Goal: Transaction & Acquisition: Obtain resource

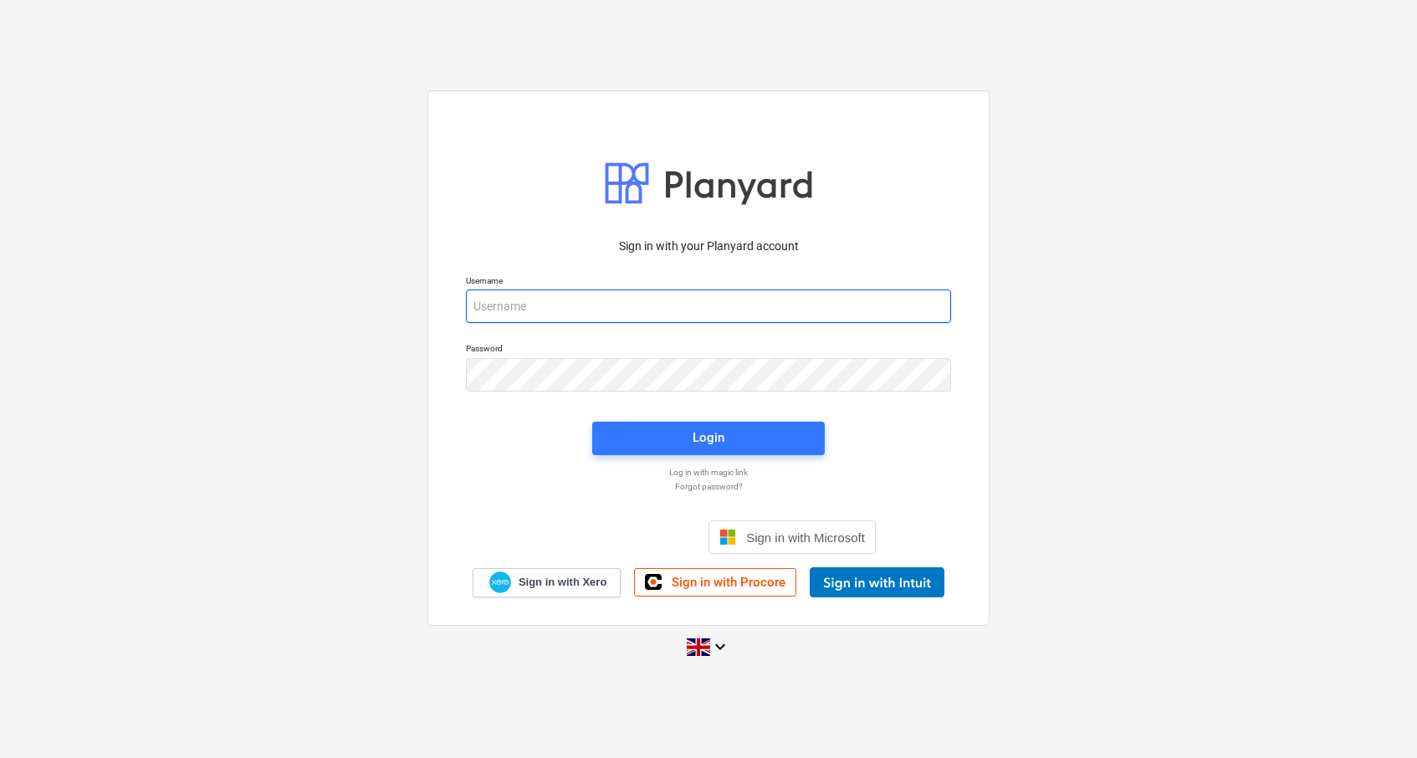
type input "[PERSON_NAME][EMAIL_ADDRESS][DOMAIN_NAME]"
click at [717, 177] on div at bounding box center [708, 183] width 209 height 59
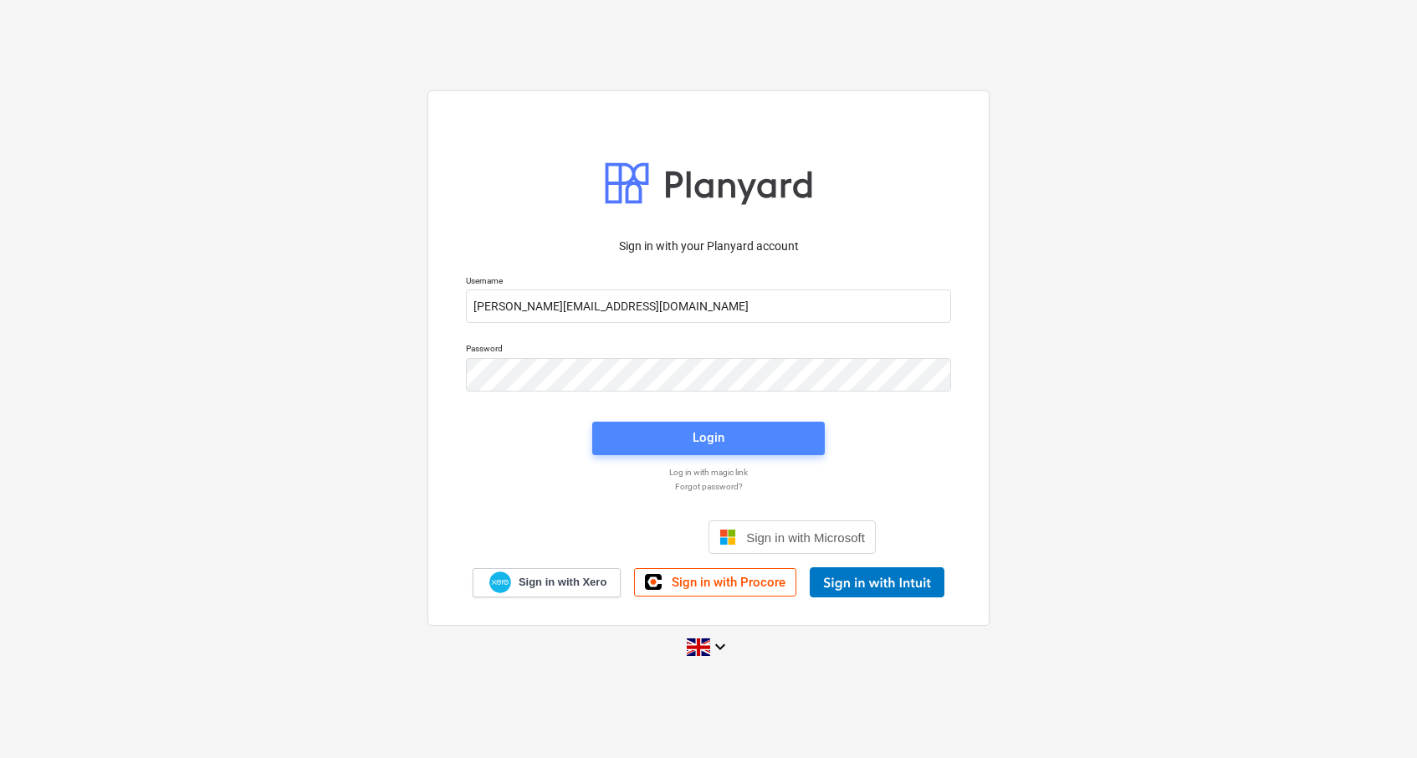
click at [703, 432] on div "Login" at bounding box center [709, 438] width 32 height 22
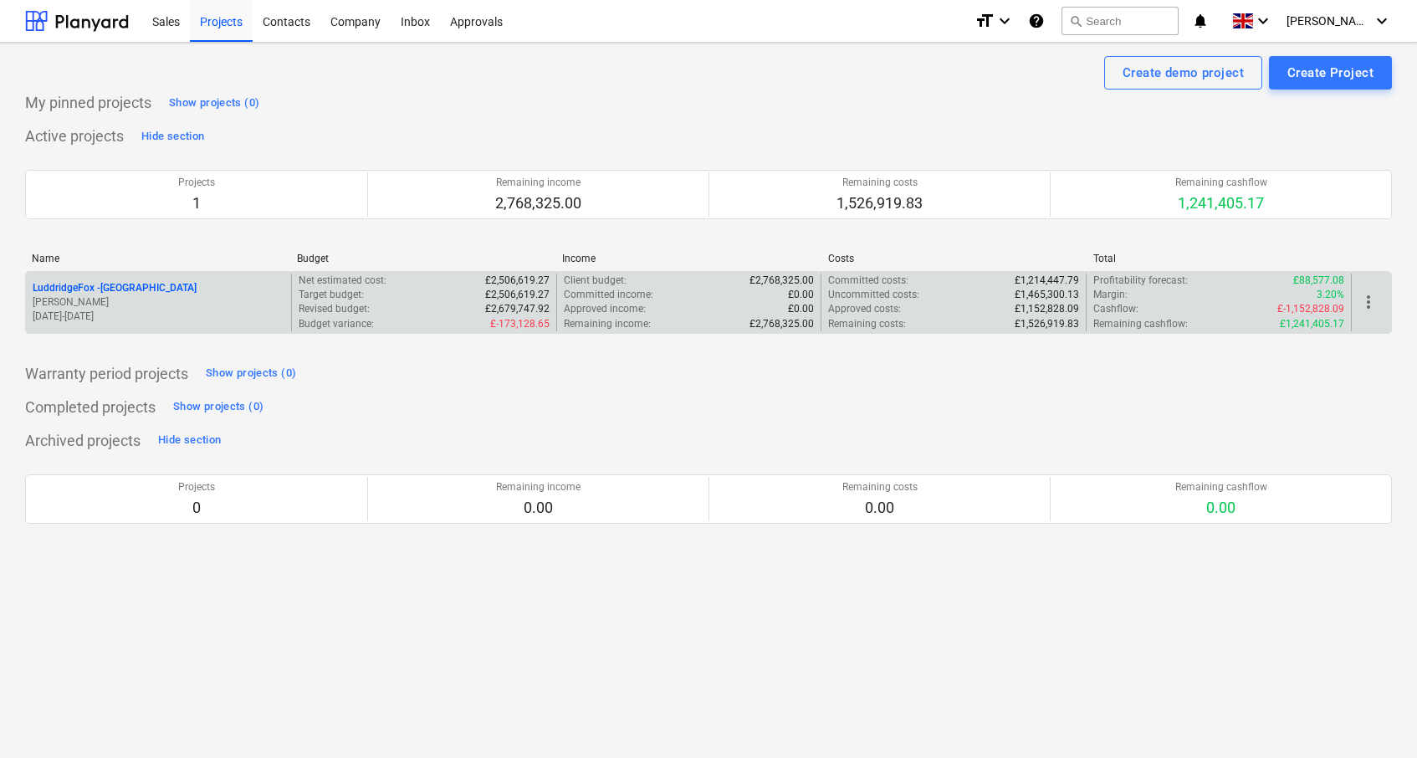
click at [169, 298] on p "[PERSON_NAME]" at bounding box center [159, 302] width 252 height 14
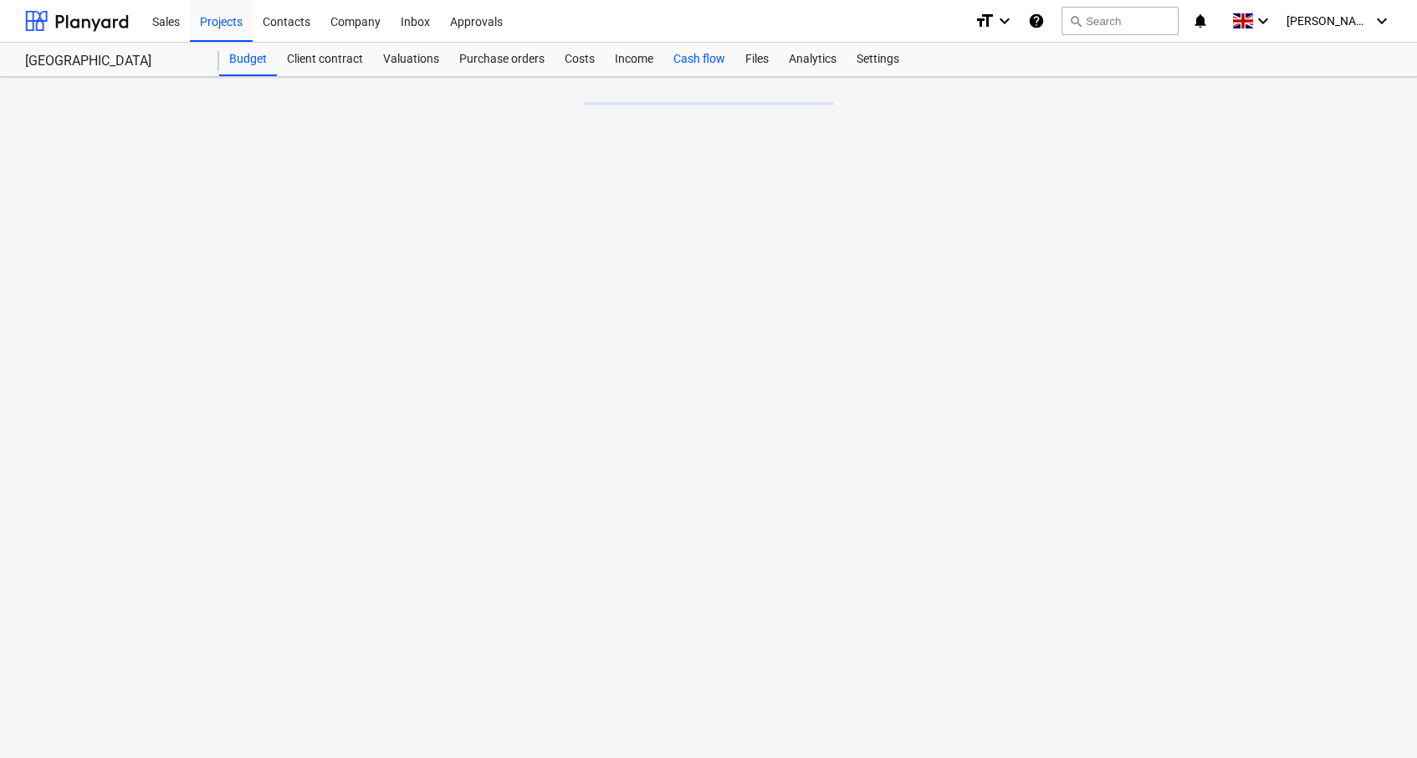
click at [709, 56] on div "Cash flow" at bounding box center [699, 59] width 72 height 33
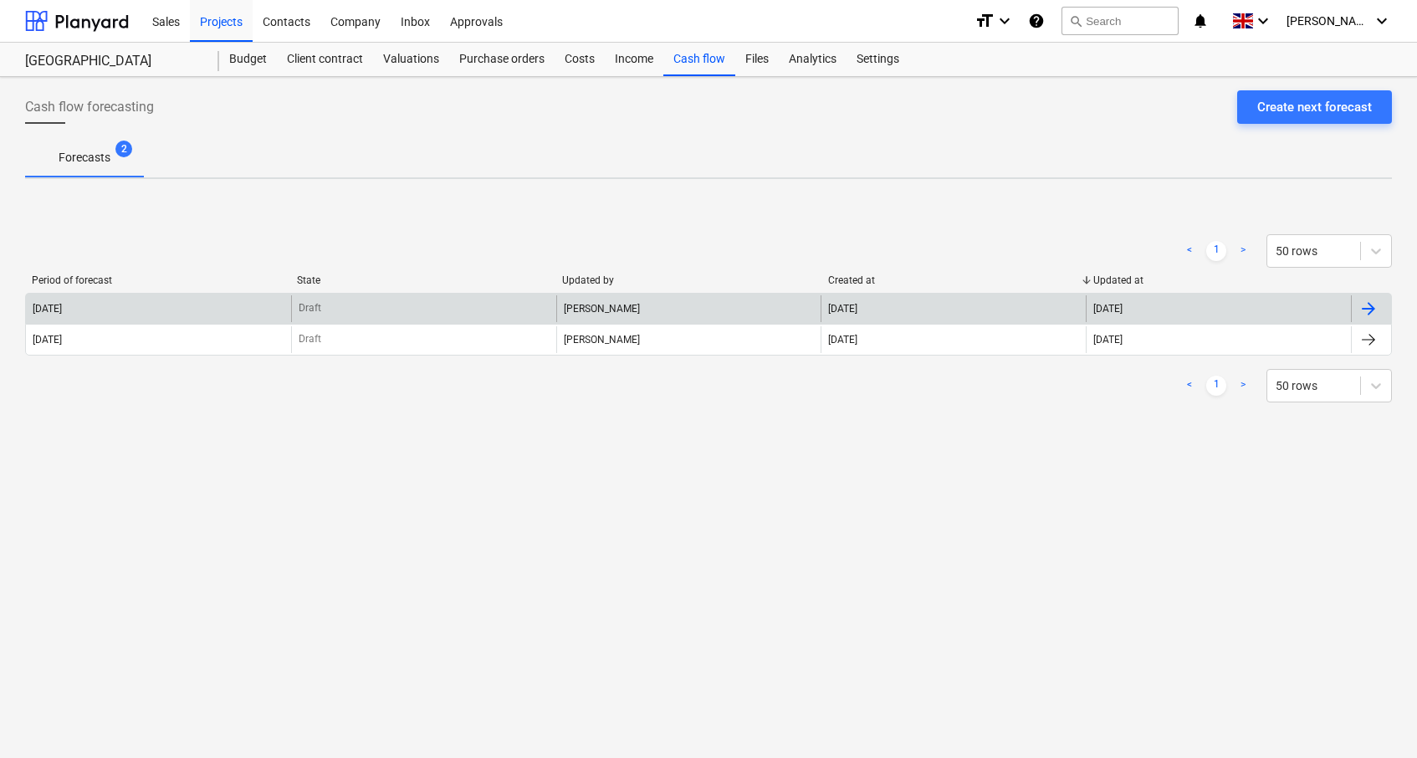
click at [124, 302] on div "[DATE]" at bounding box center [158, 308] width 265 height 27
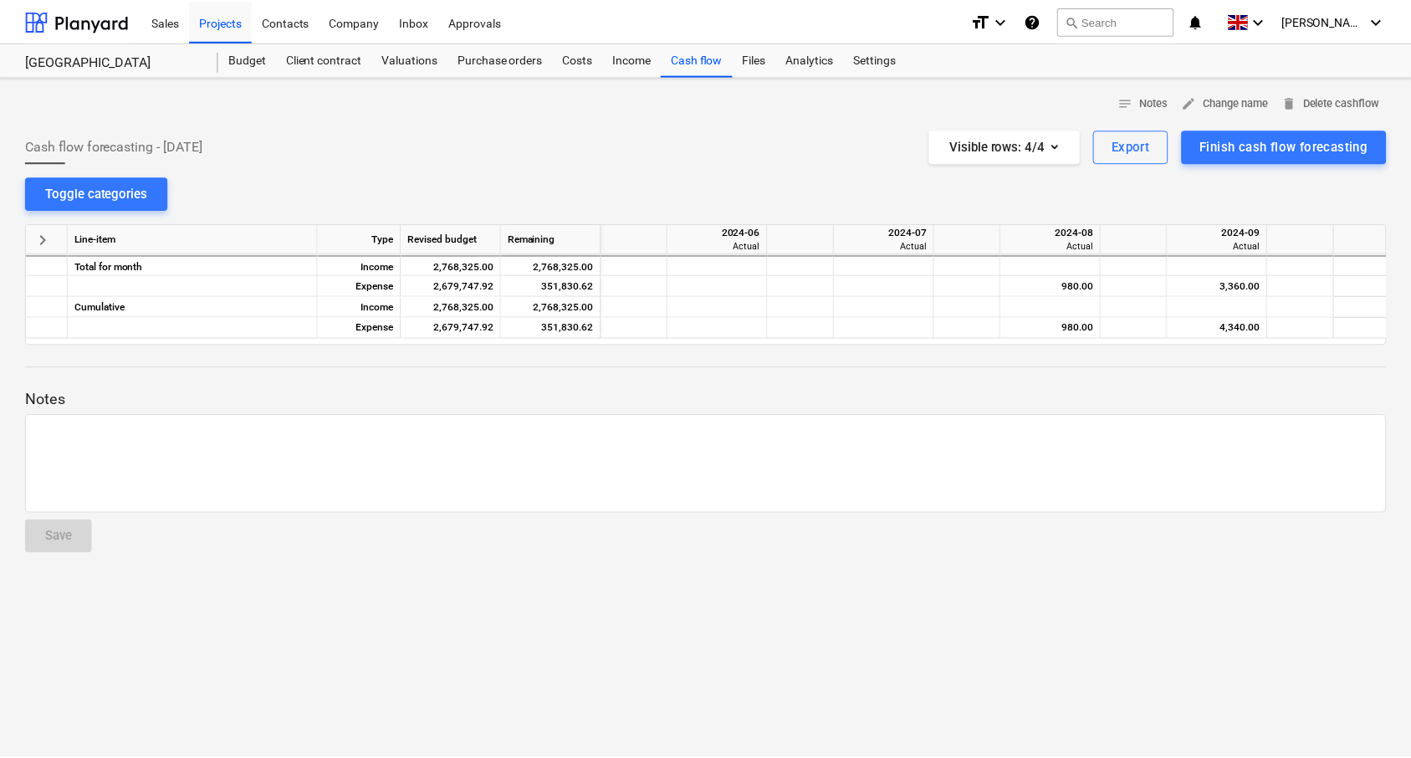
scroll to position [0, 2509]
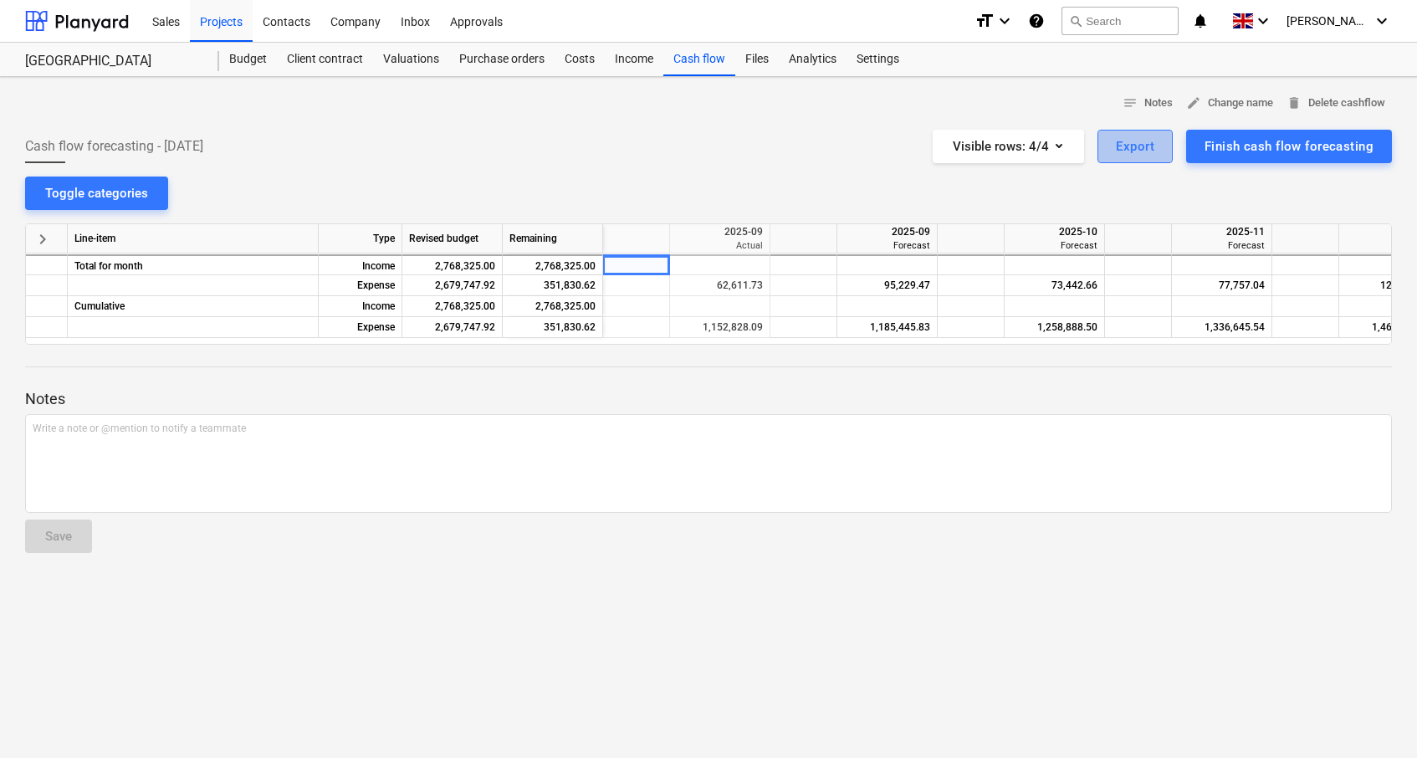
click at [1143, 146] on div "Export" at bounding box center [1135, 147] width 38 height 22
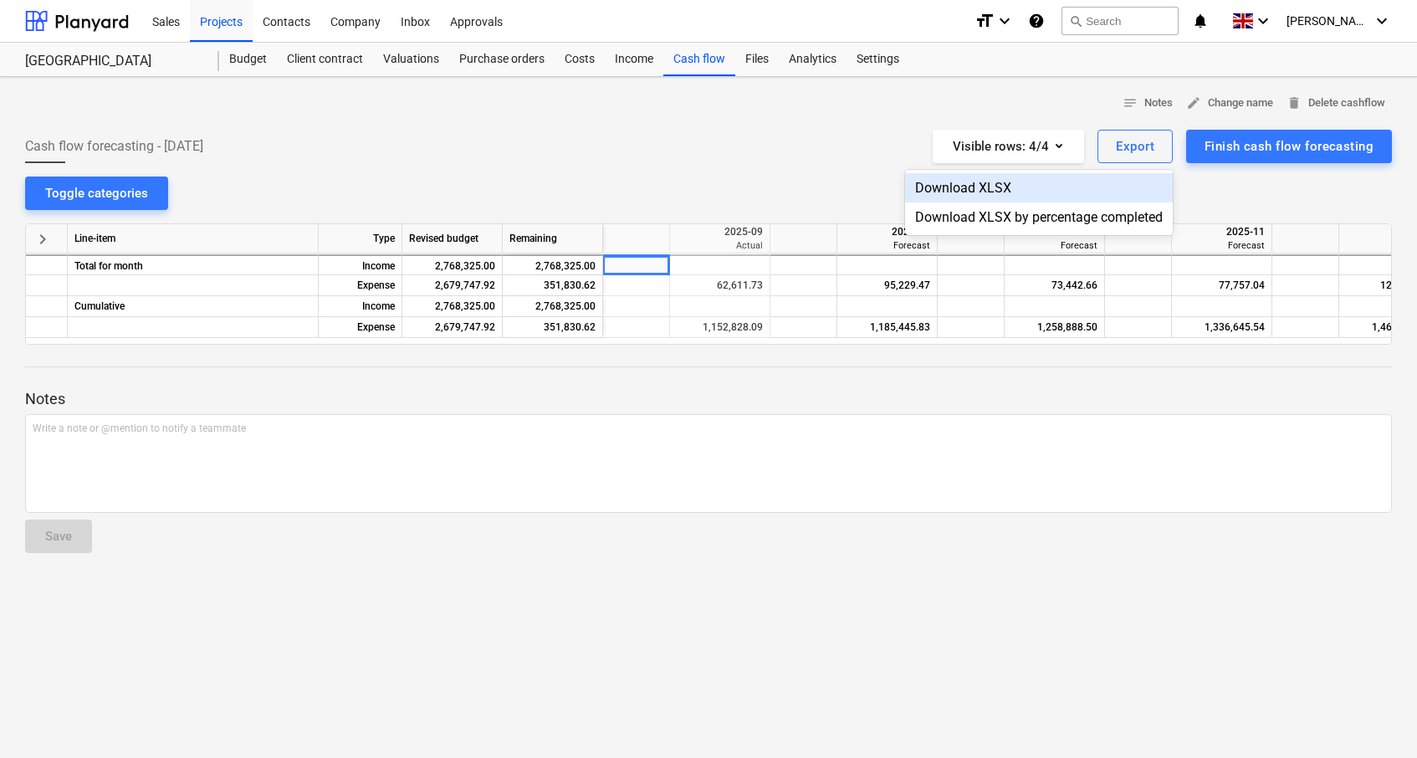
click at [974, 191] on div "Download XLSX" at bounding box center [1039, 187] width 268 height 29
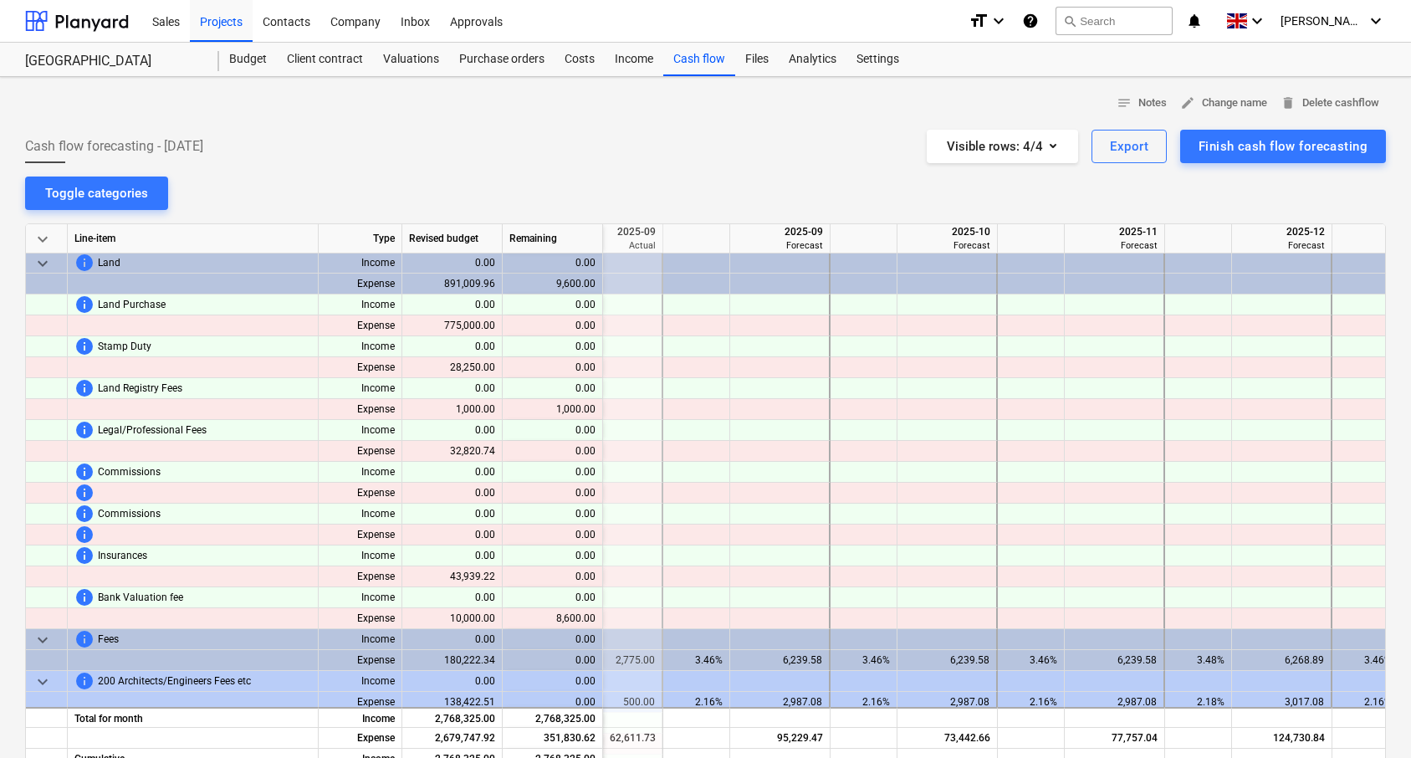
scroll to position [1, 2556]
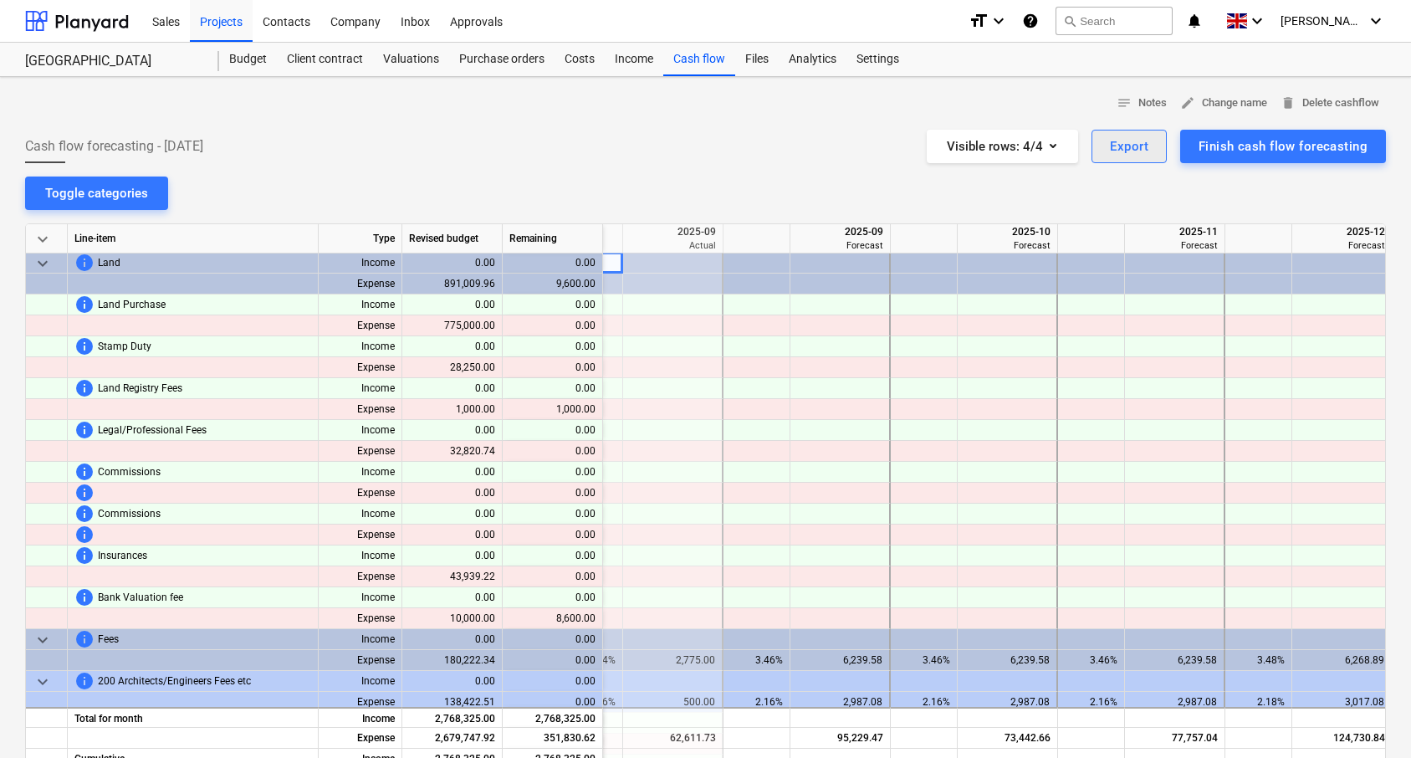
click at [1125, 147] on div "Export" at bounding box center [1129, 147] width 38 height 22
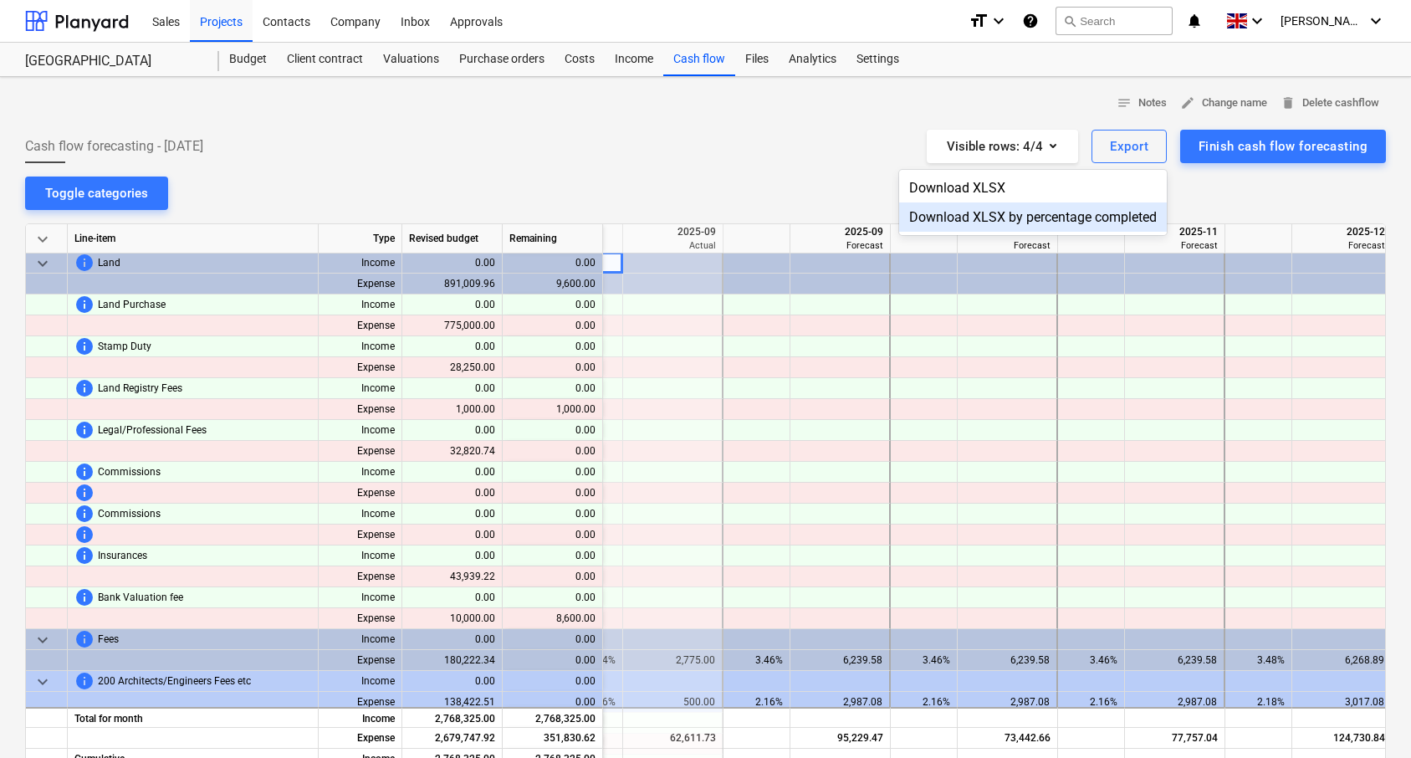
click at [1009, 221] on div "Download XLSX by percentage completed" at bounding box center [1033, 216] width 268 height 29
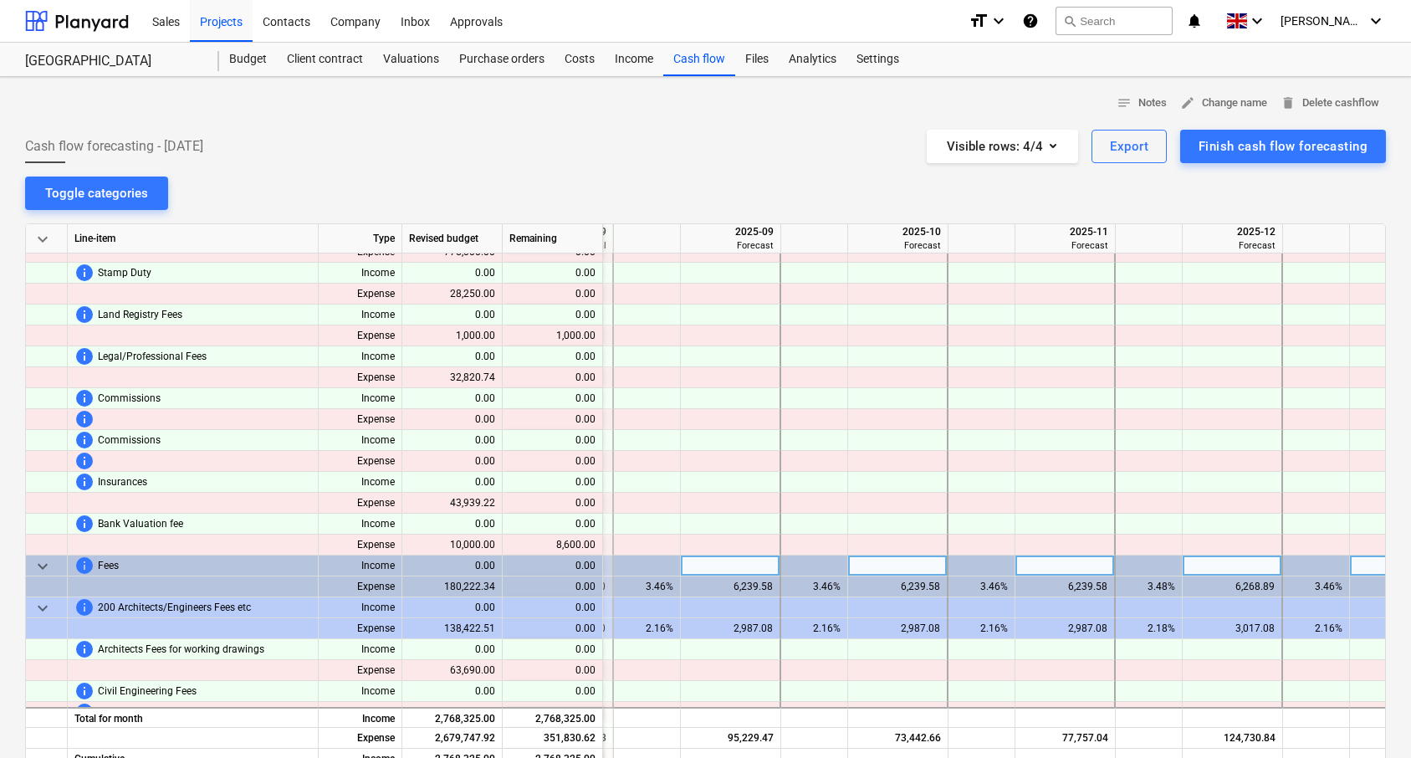
scroll to position [52, 2666]
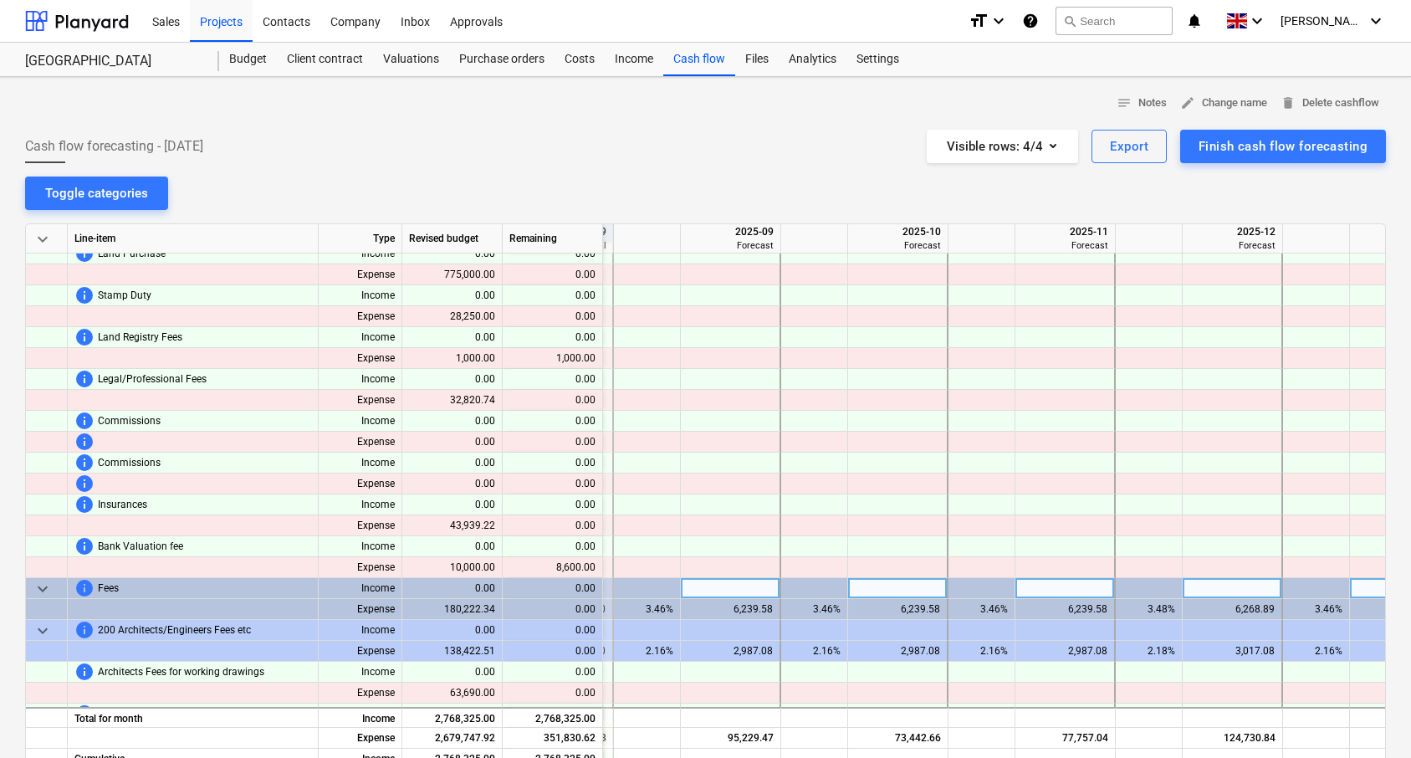
click at [43, 586] on span "keyboard_arrow_down" at bounding box center [43, 589] width 20 height 20
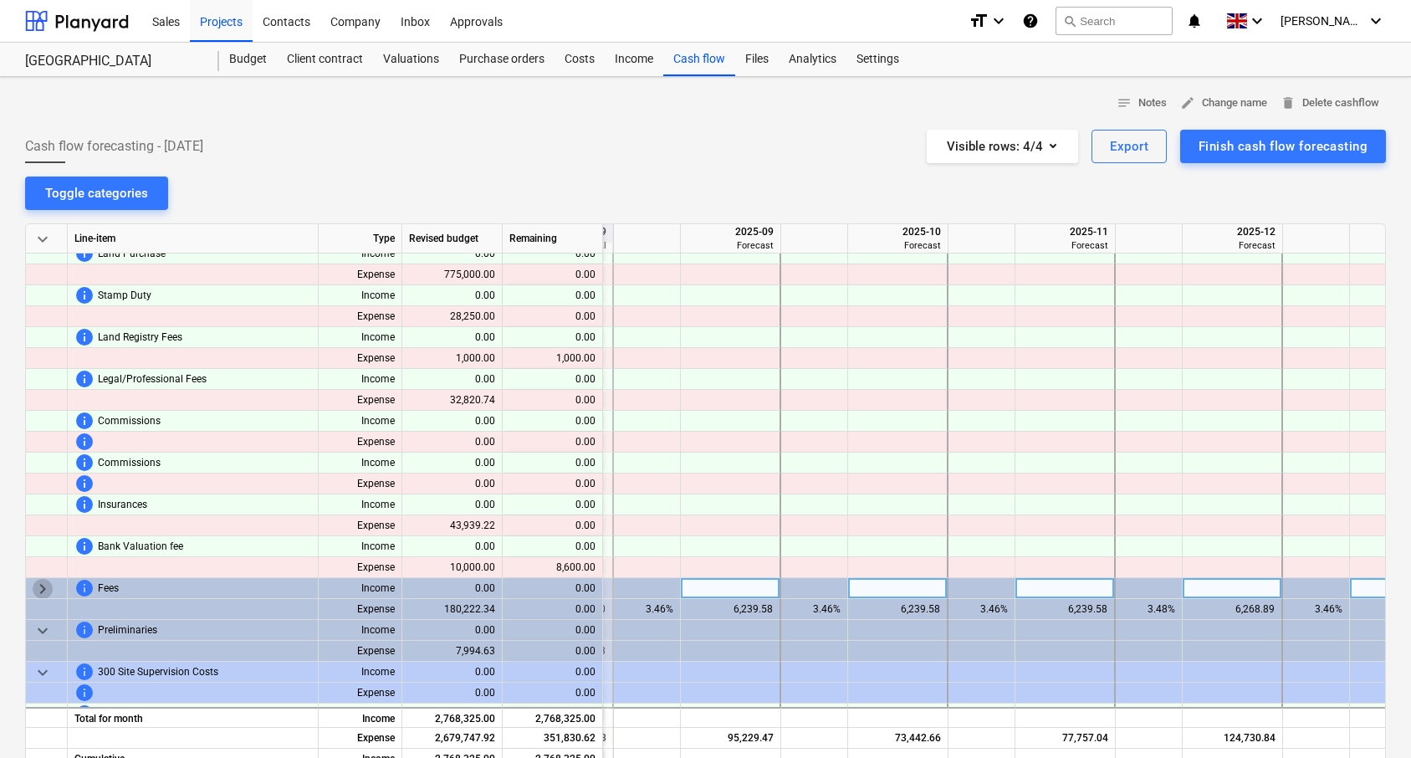
click at [42, 593] on span "keyboard_arrow_right" at bounding box center [43, 589] width 20 height 20
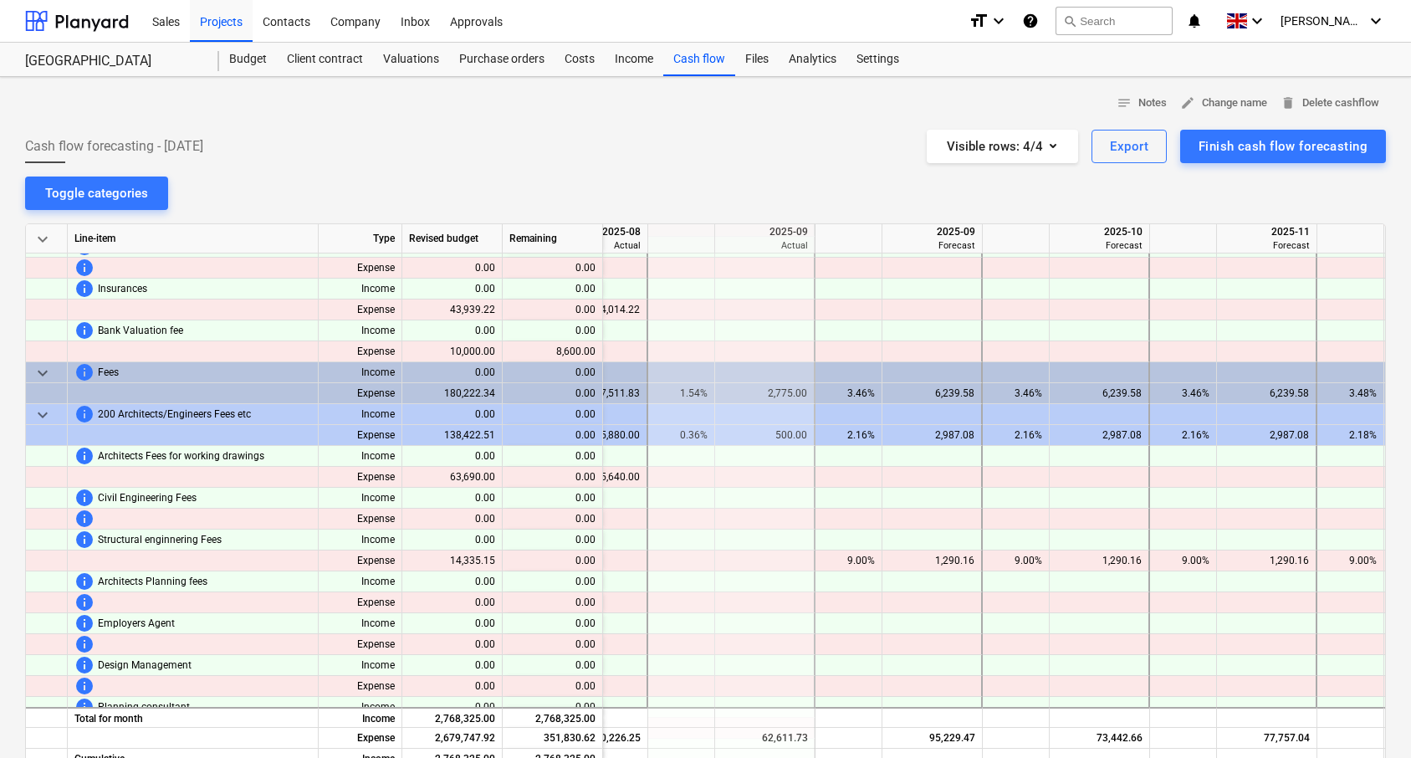
scroll to position [269, 2464]
click at [32, 370] on div "keyboard_arrow_down" at bounding box center [47, 371] width 42 height 21
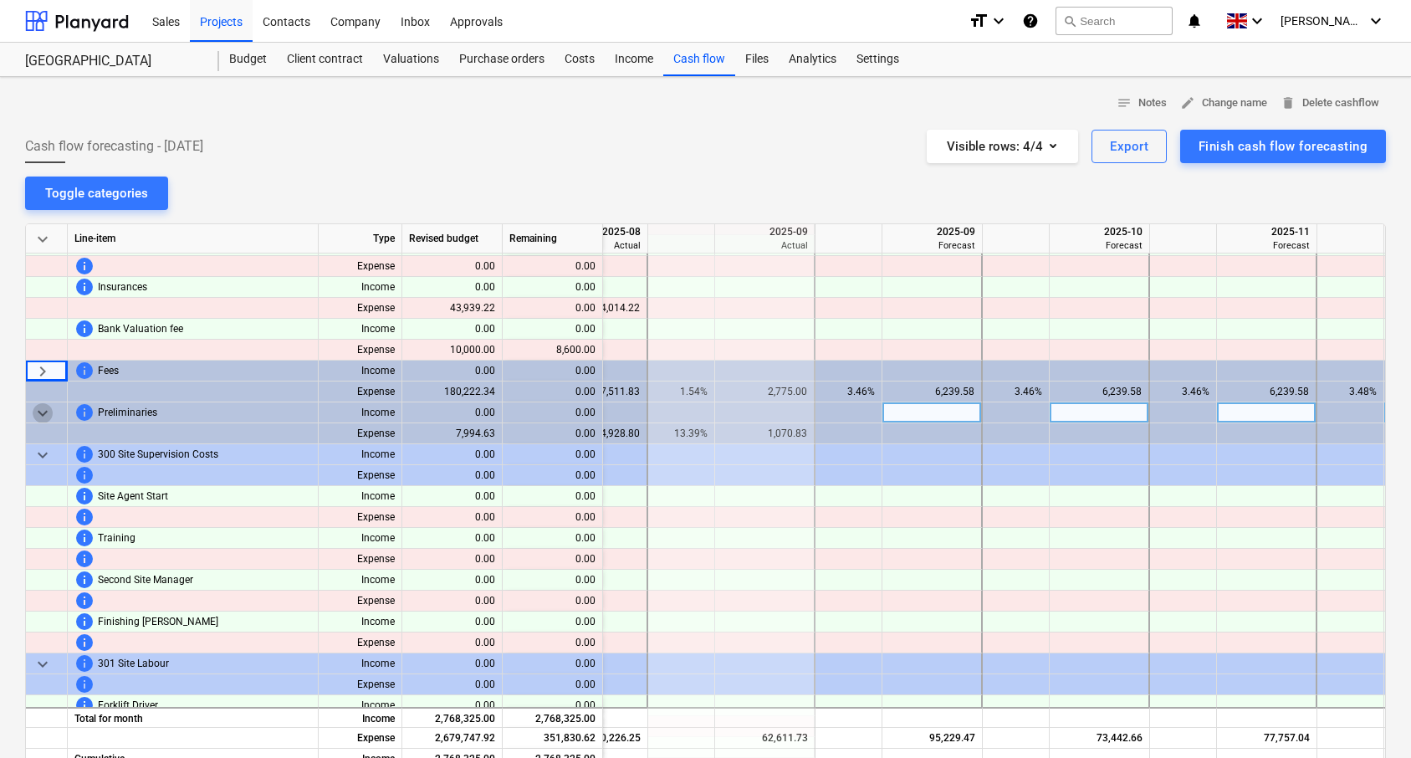
click at [50, 404] on span "keyboard_arrow_down" at bounding box center [43, 413] width 20 height 20
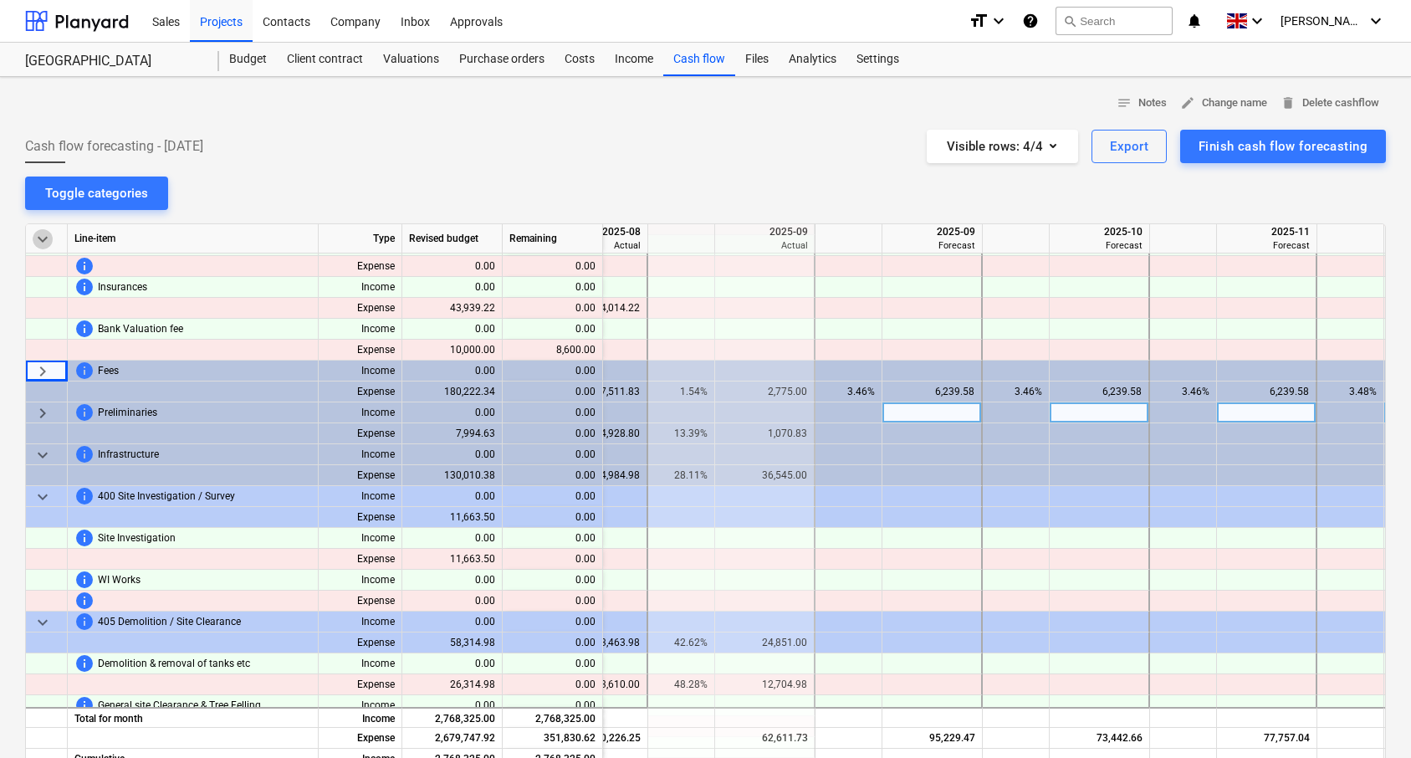
click at [35, 245] on span "keyboard_arrow_down" at bounding box center [43, 239] width 20 height 20
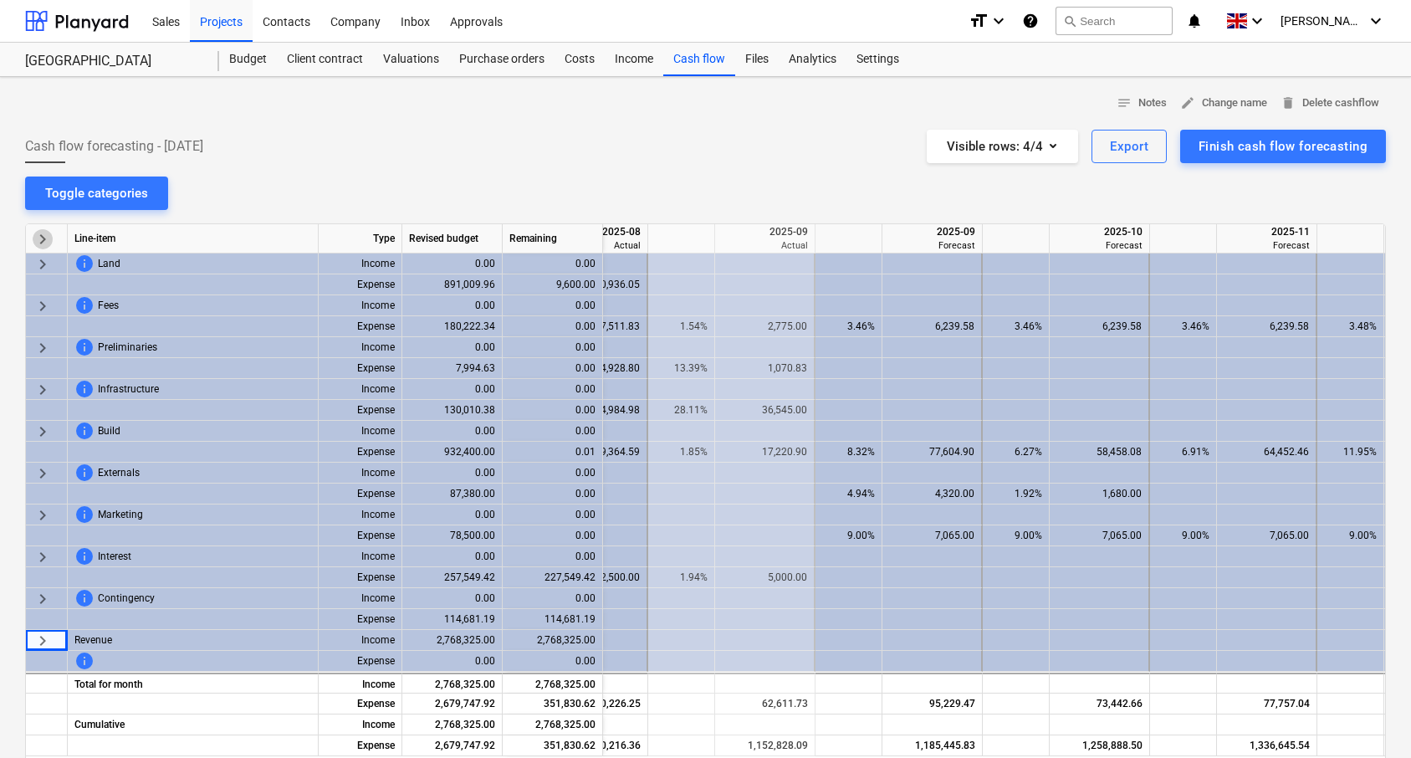
click at [35, 245] on span "keyboard_arrow_right" at bounding box center [43, 239] width 20 height 20
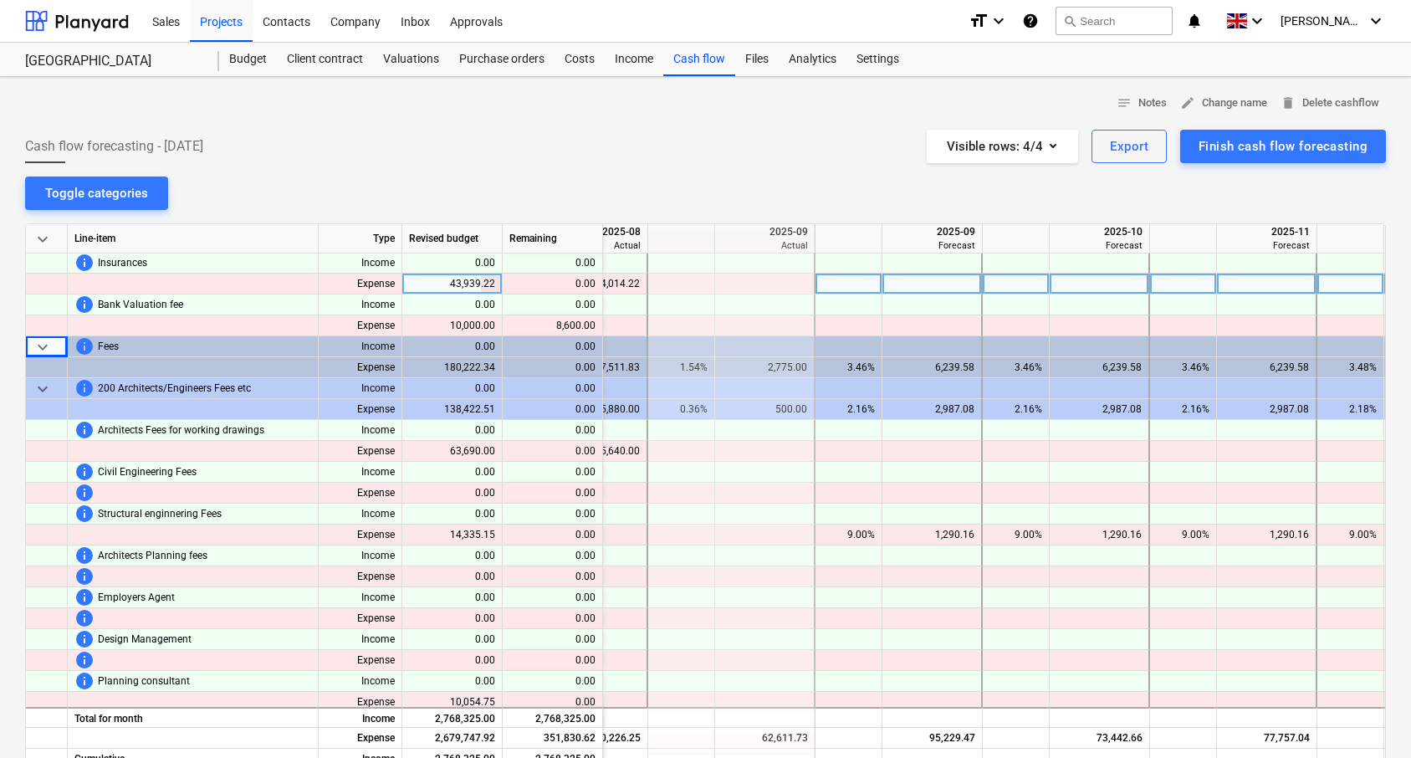
scroll to position [298, 2464]
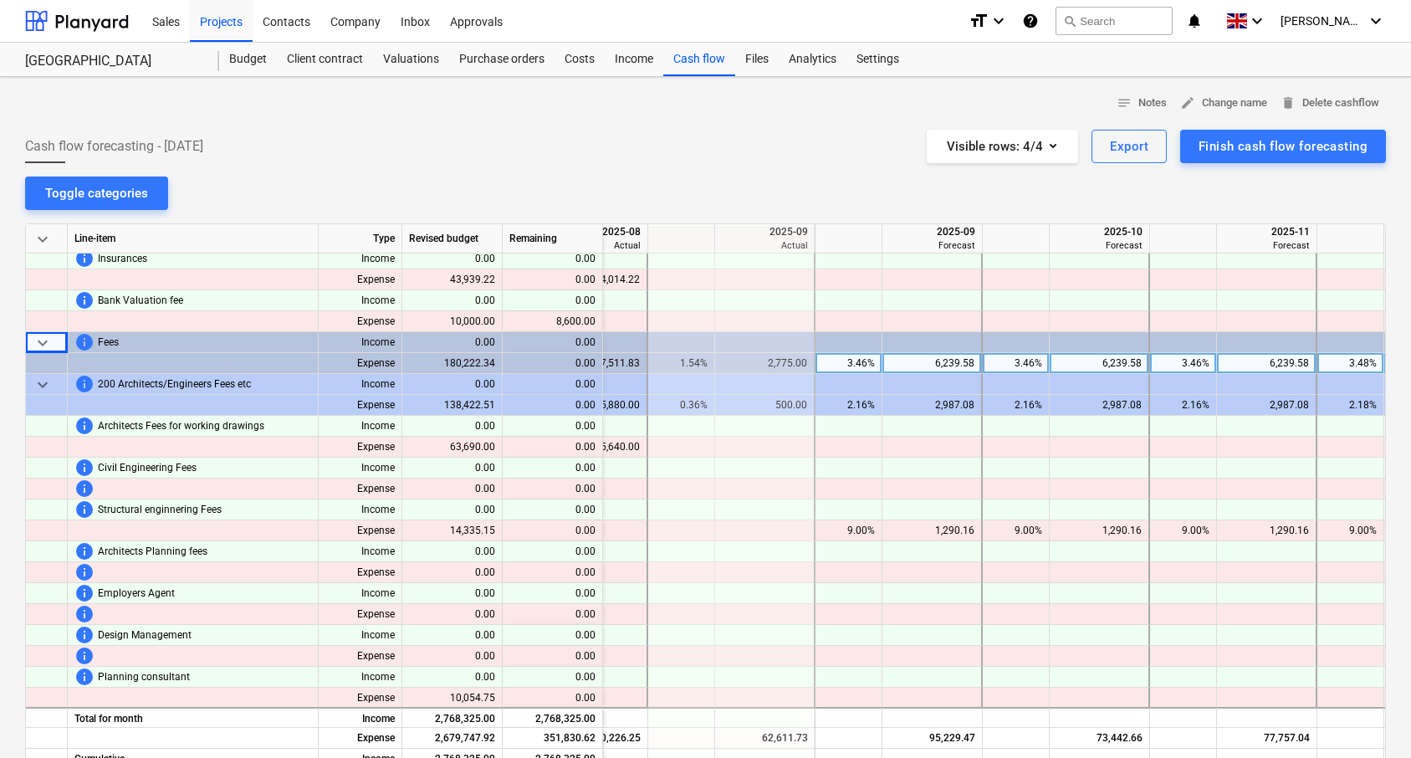
click at [856, 356] on div "3.46%" at bounding box center [848, 363] width 53 height 21
click at [958, 357] on div "6,239.58" at bounding box center [931, 363] width 85 height 21
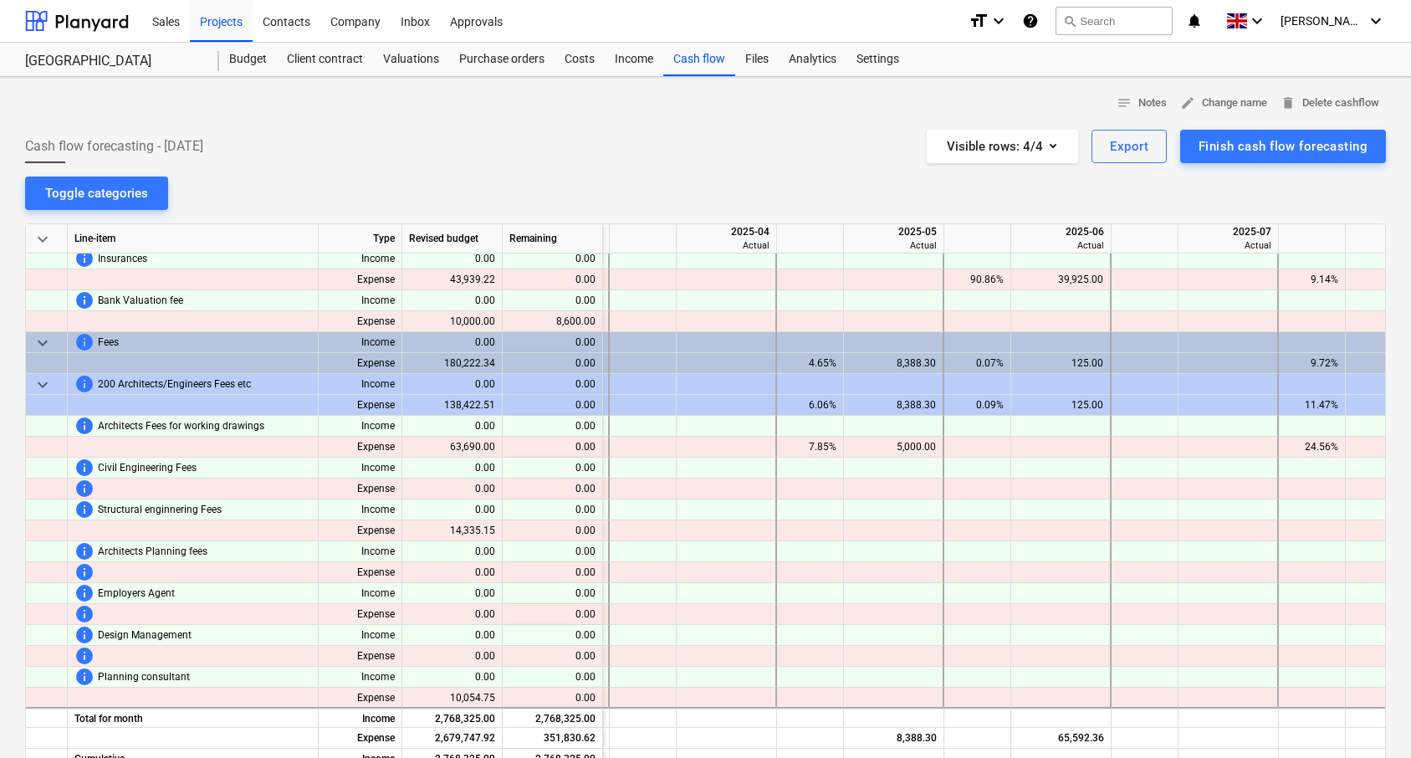
scroll to position [298, 1663]
click at [816, 360] on div "4.65%" at bounding box center [813, 363] width 53 height 21
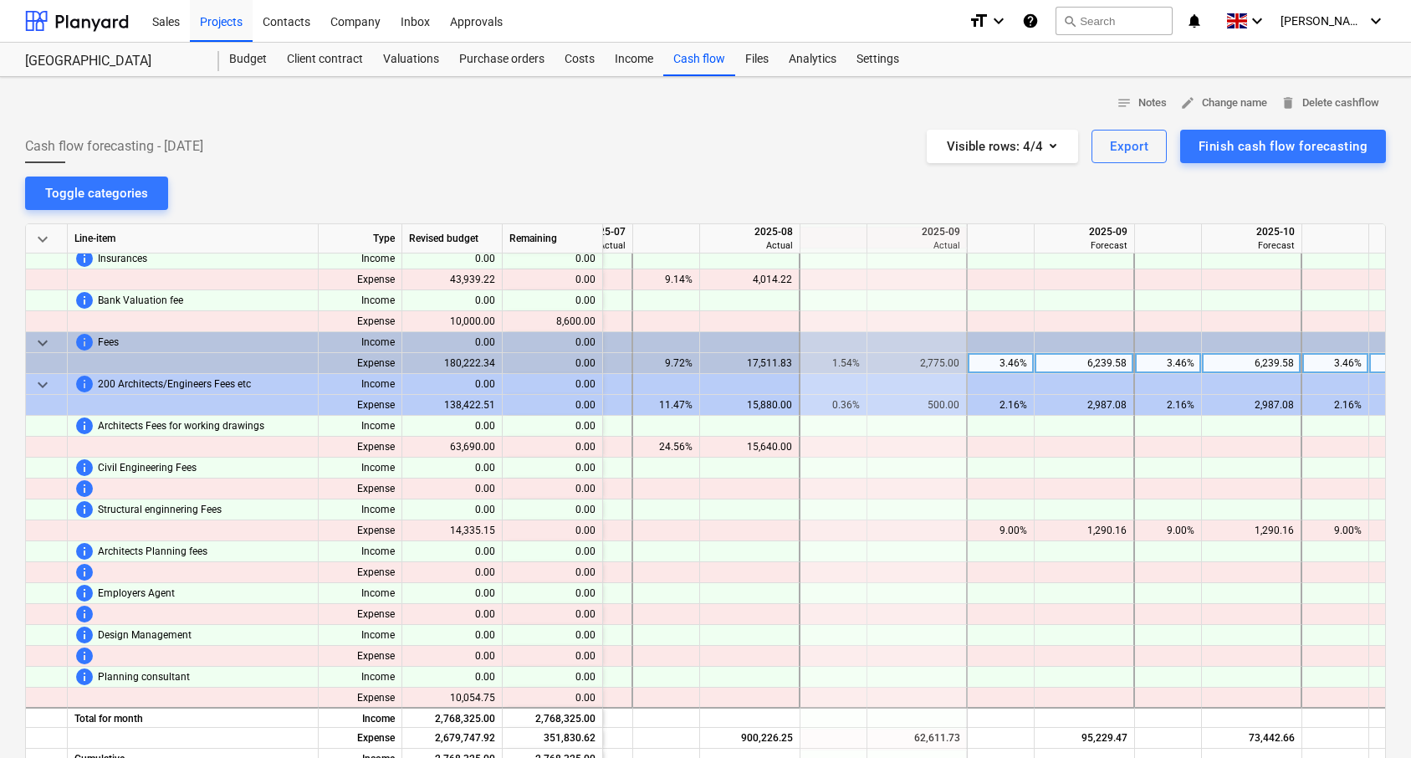
scroll to position [298, 2386]
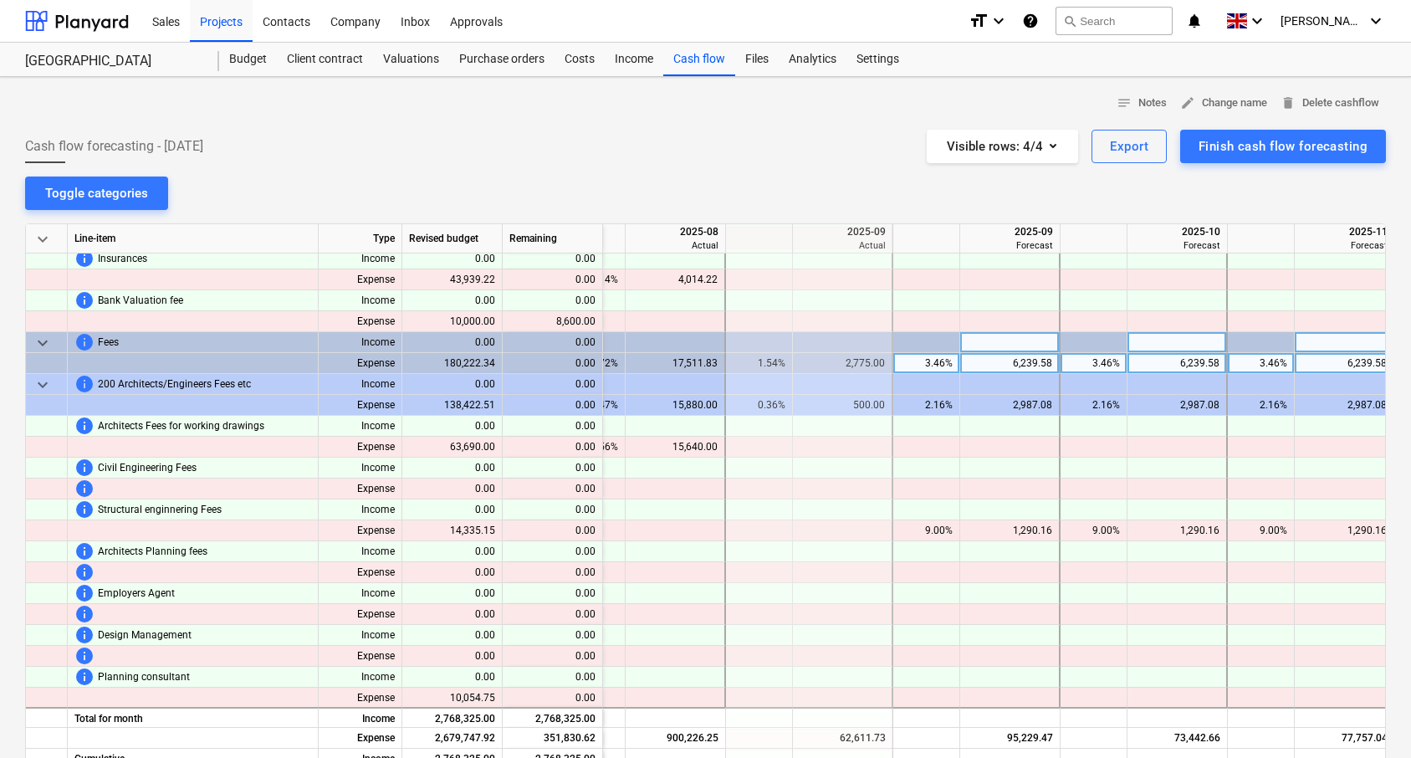
click at [49, 350] on span "keyboard_arrow_down" at bounding box center [43, 343] width 20 height 20
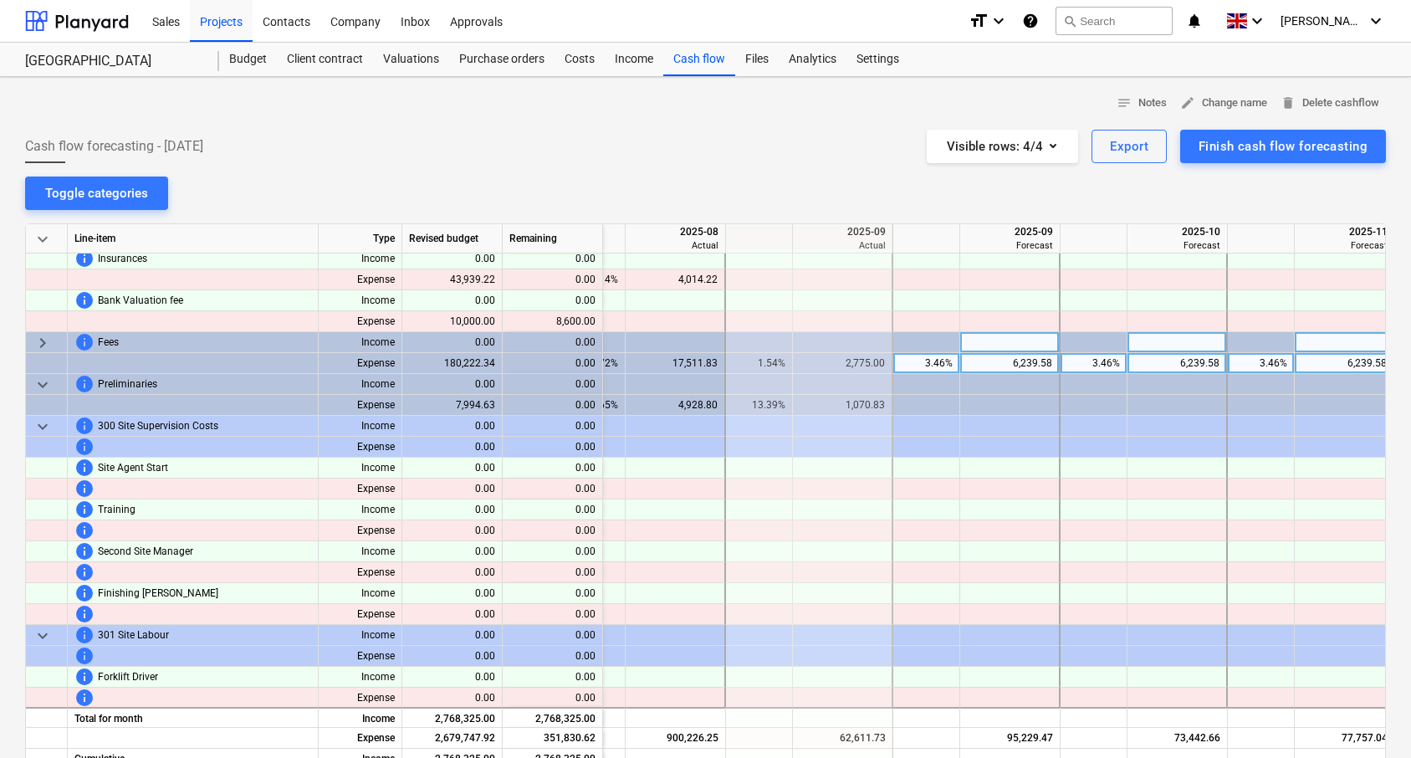
click at [49, 350] on span "keyboard_arrow_right" at bounding box center [43, 343] width 20 height 20
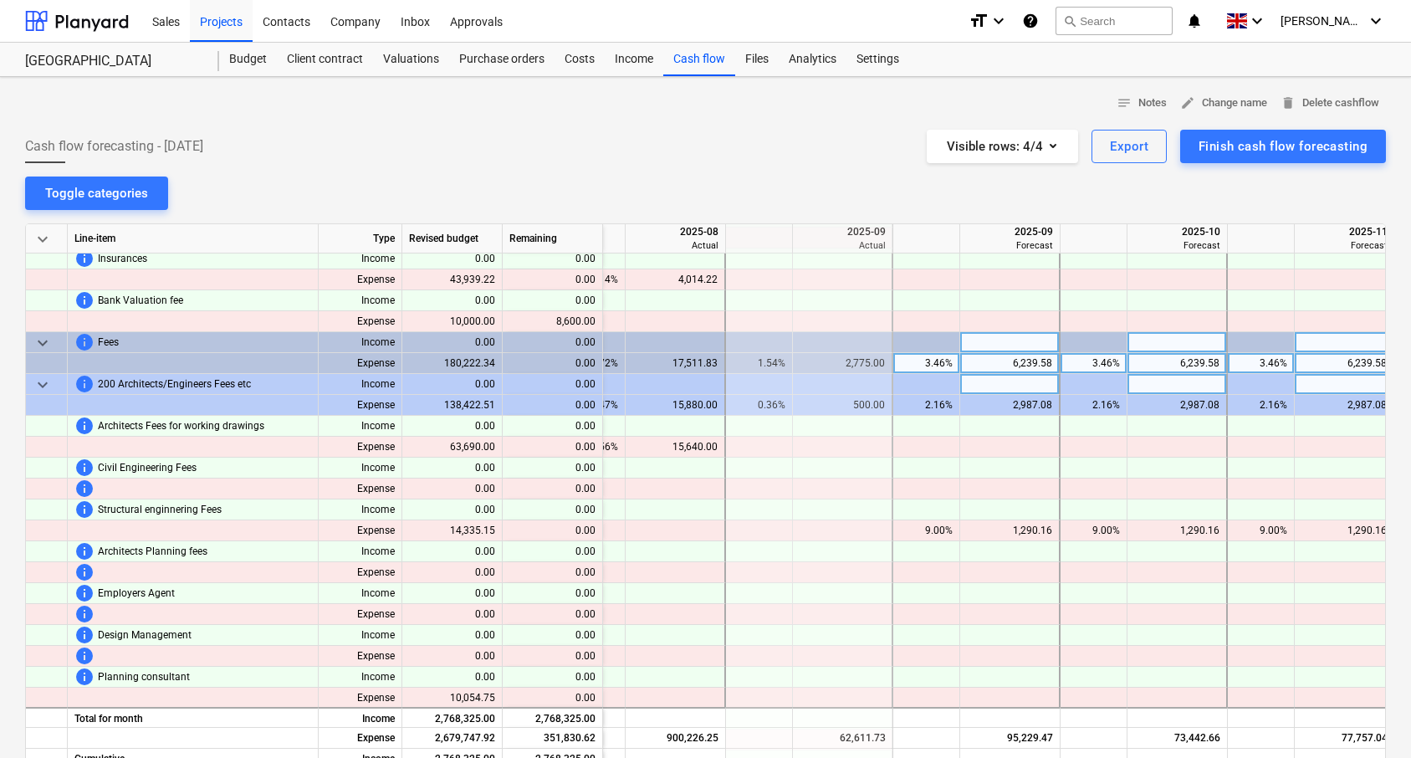
click at [43, 388] on span "keyboard_arrow_down" at bounding box center [43, 385] width 20 height 20
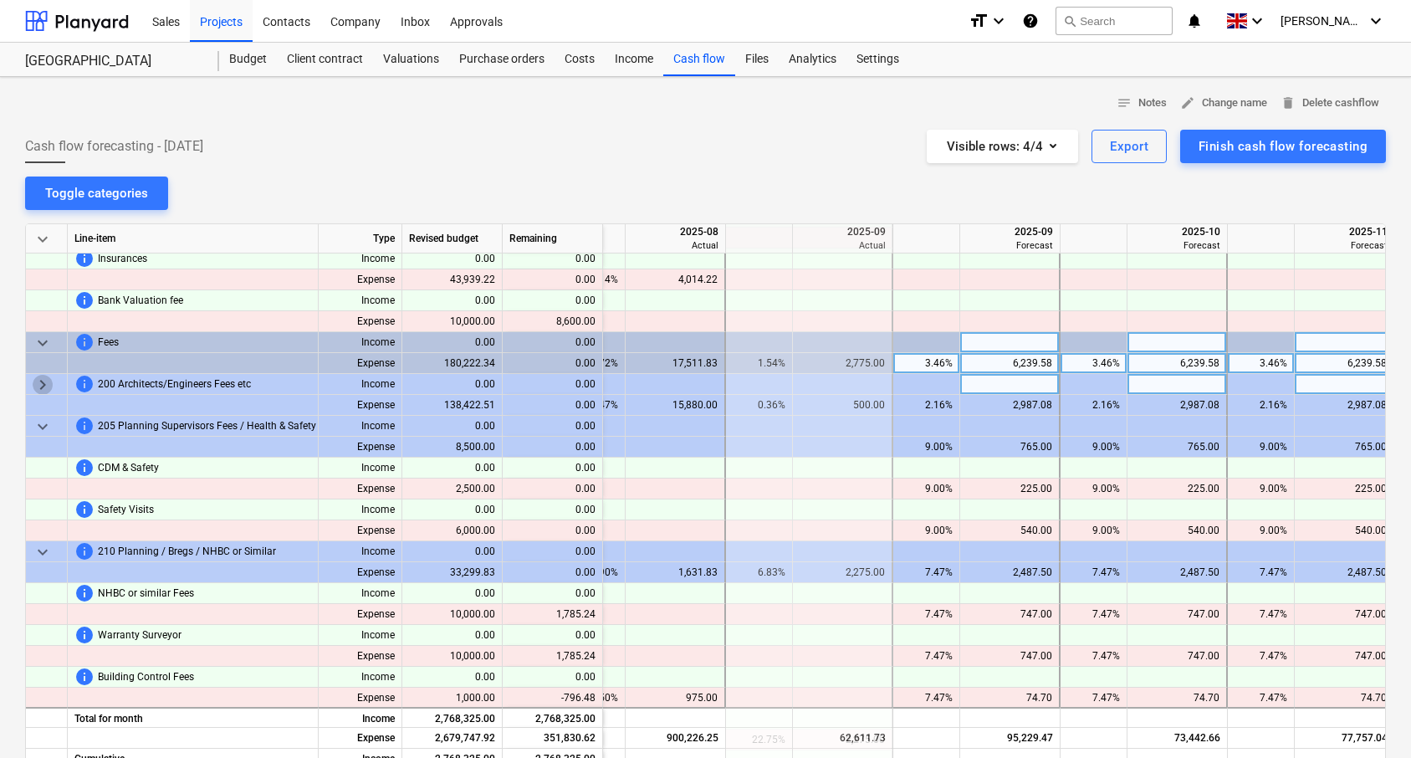
click at [43, 388] on span "keyboard_arrow_right" at bounding box center [43, 385] width 20 height 20
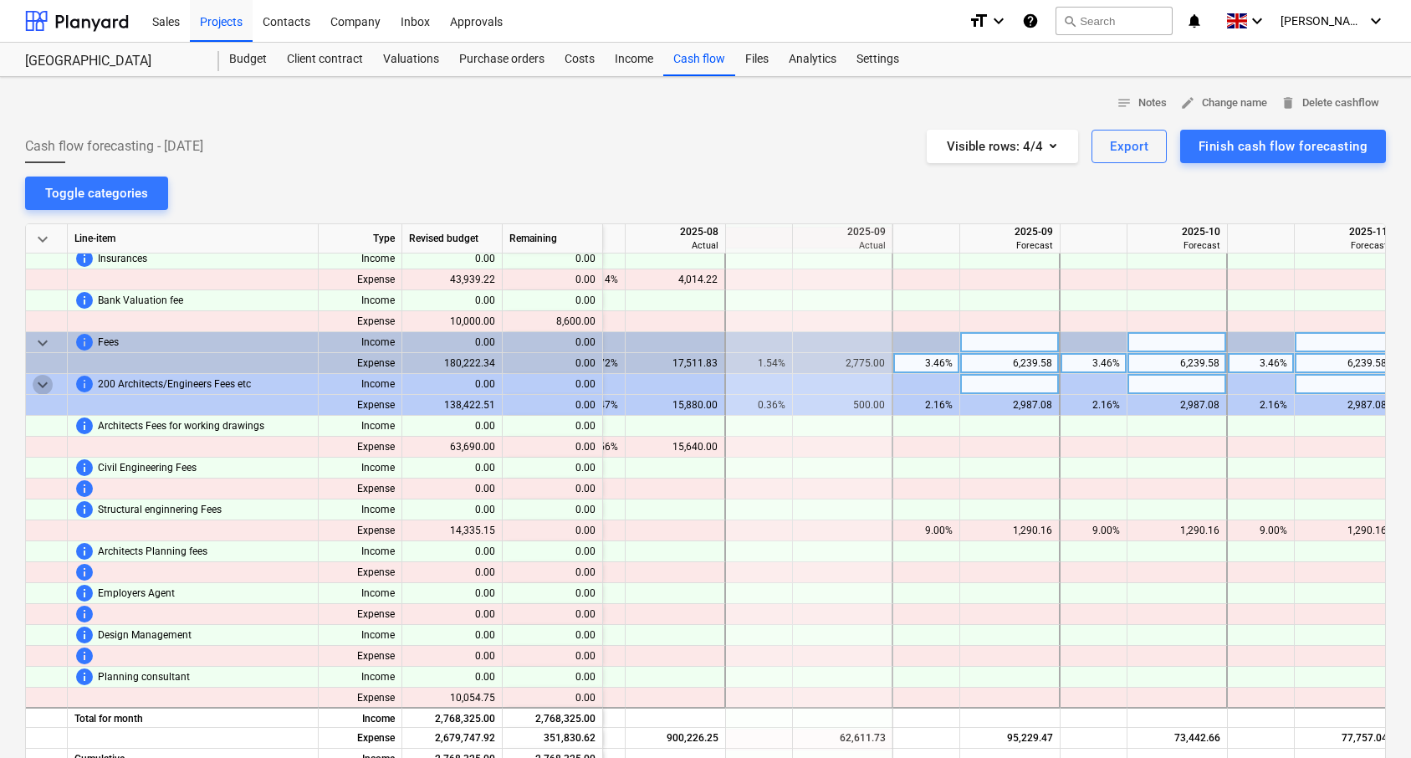
click at [43, 388] on span "keyboard_arrow_down" at bounding box center [43, 385] width 20 height 20
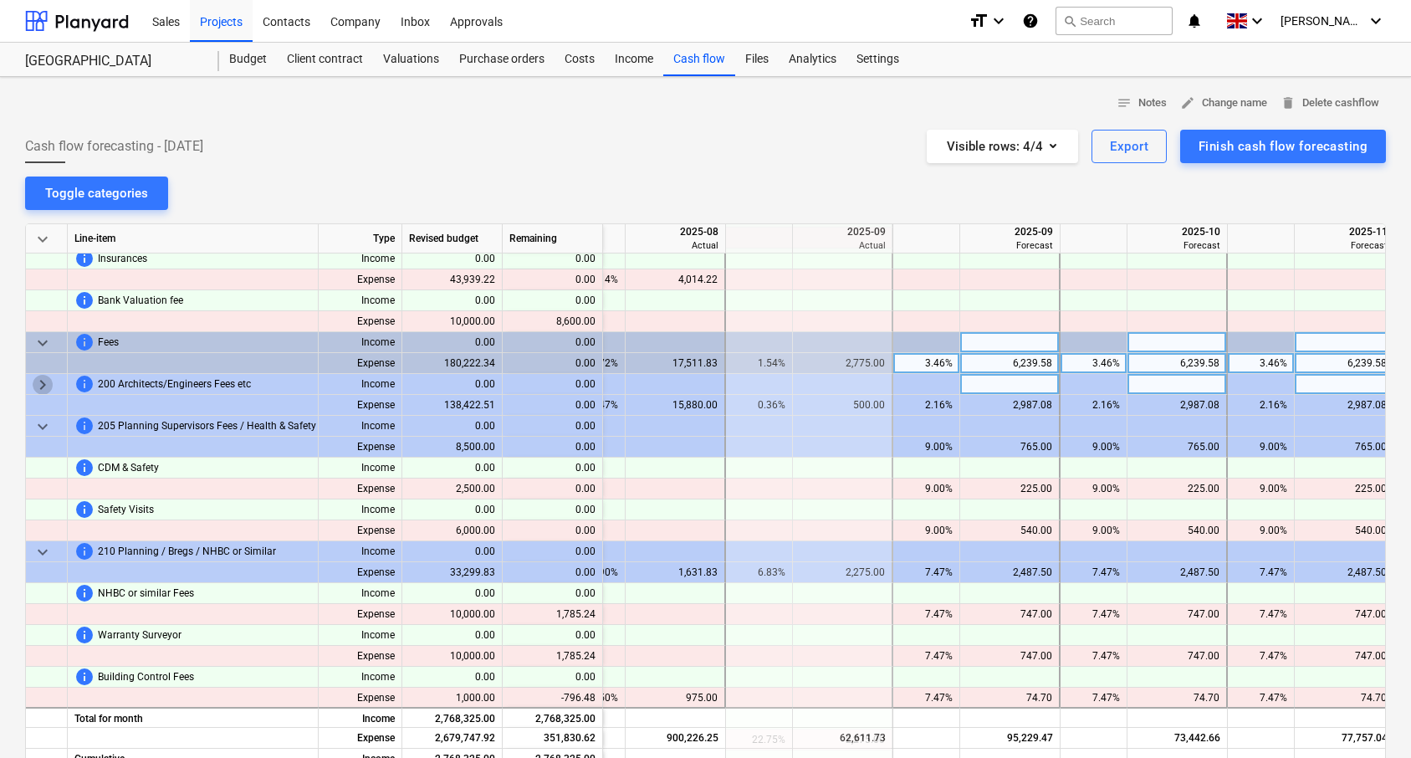
click at [43, 388] on span "keyboard_arrow_right" at bounding box center [43, 385] width 20 height 20
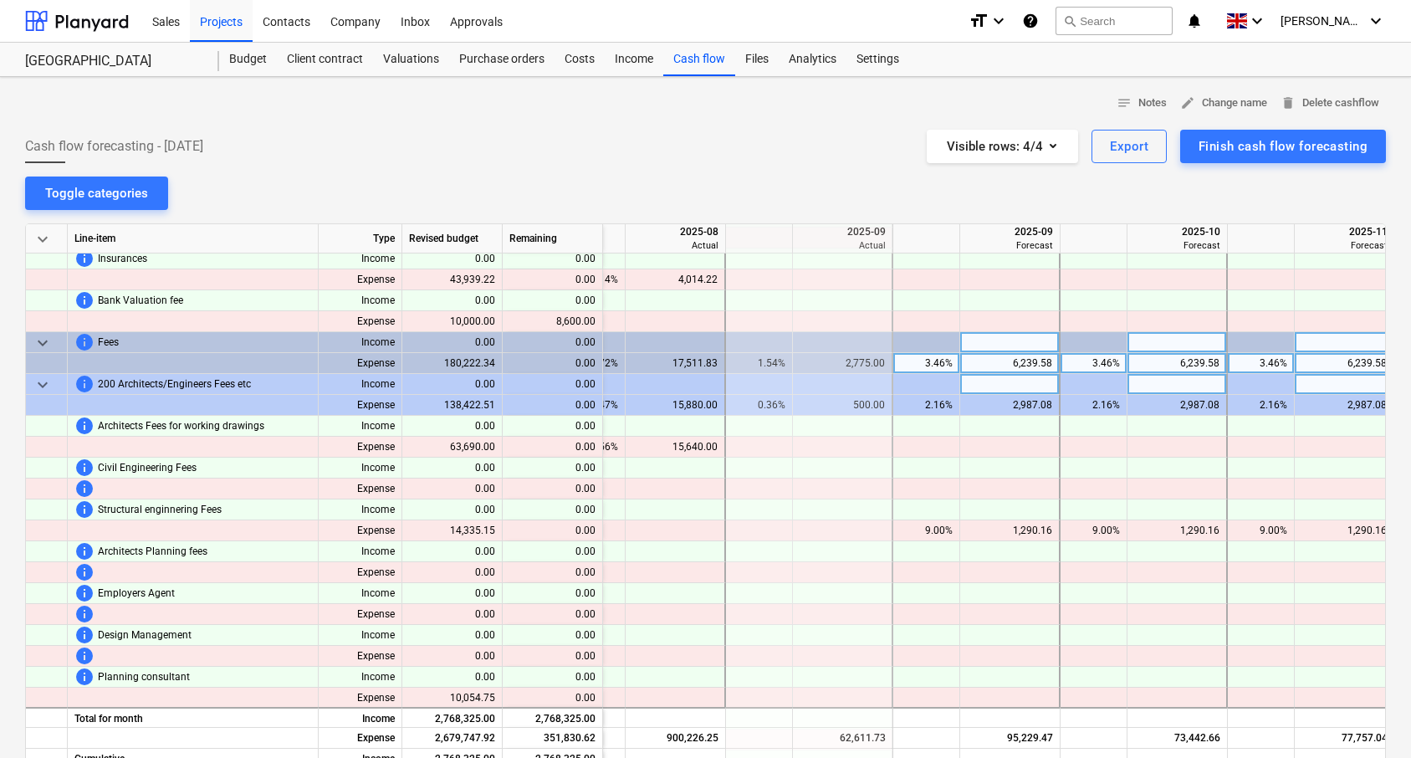
click at [43, 388] on span "keyboard_arrow_down" at bounding box center [43, 385] width 20 height 20
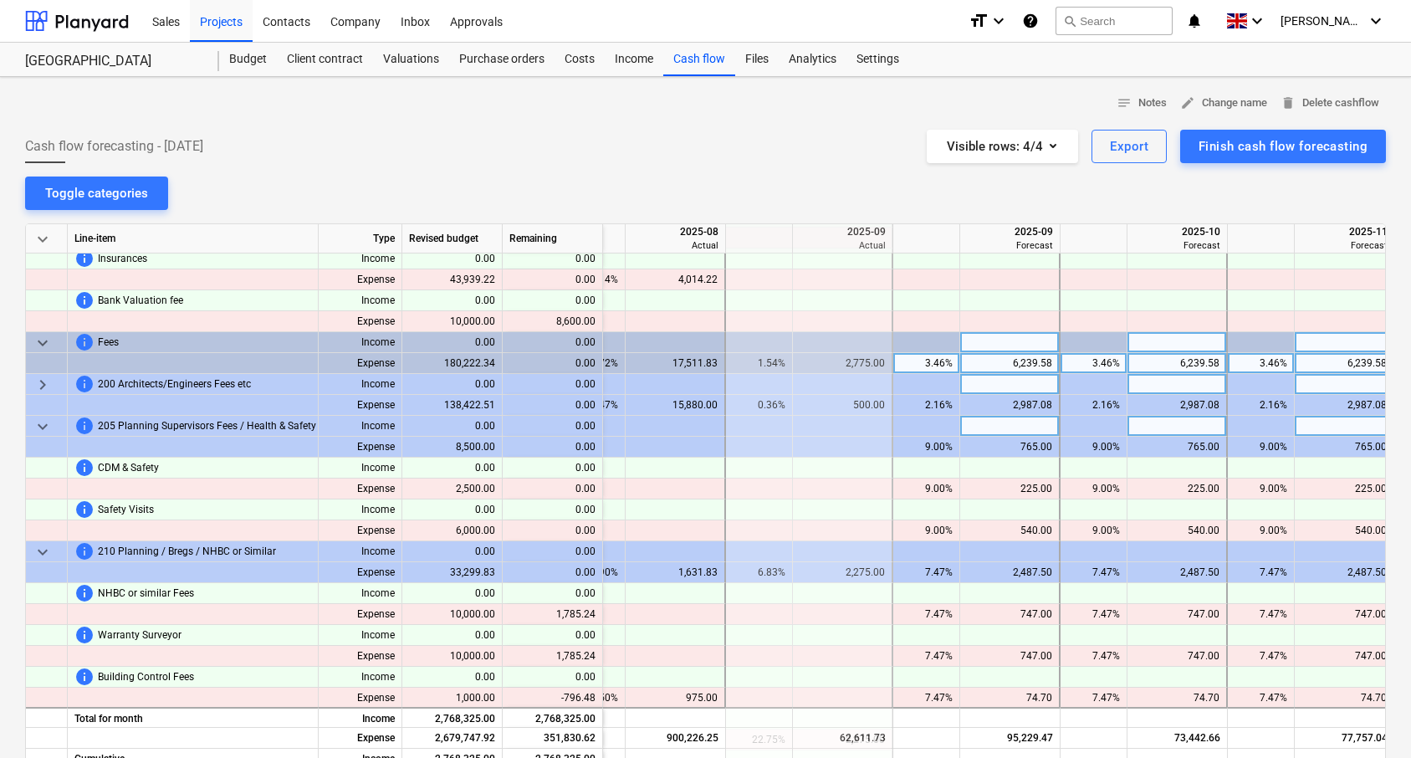
click at [47, 428] on span "keyboard_arrow_down" at bounding box center [43, 427] width 20 height 20
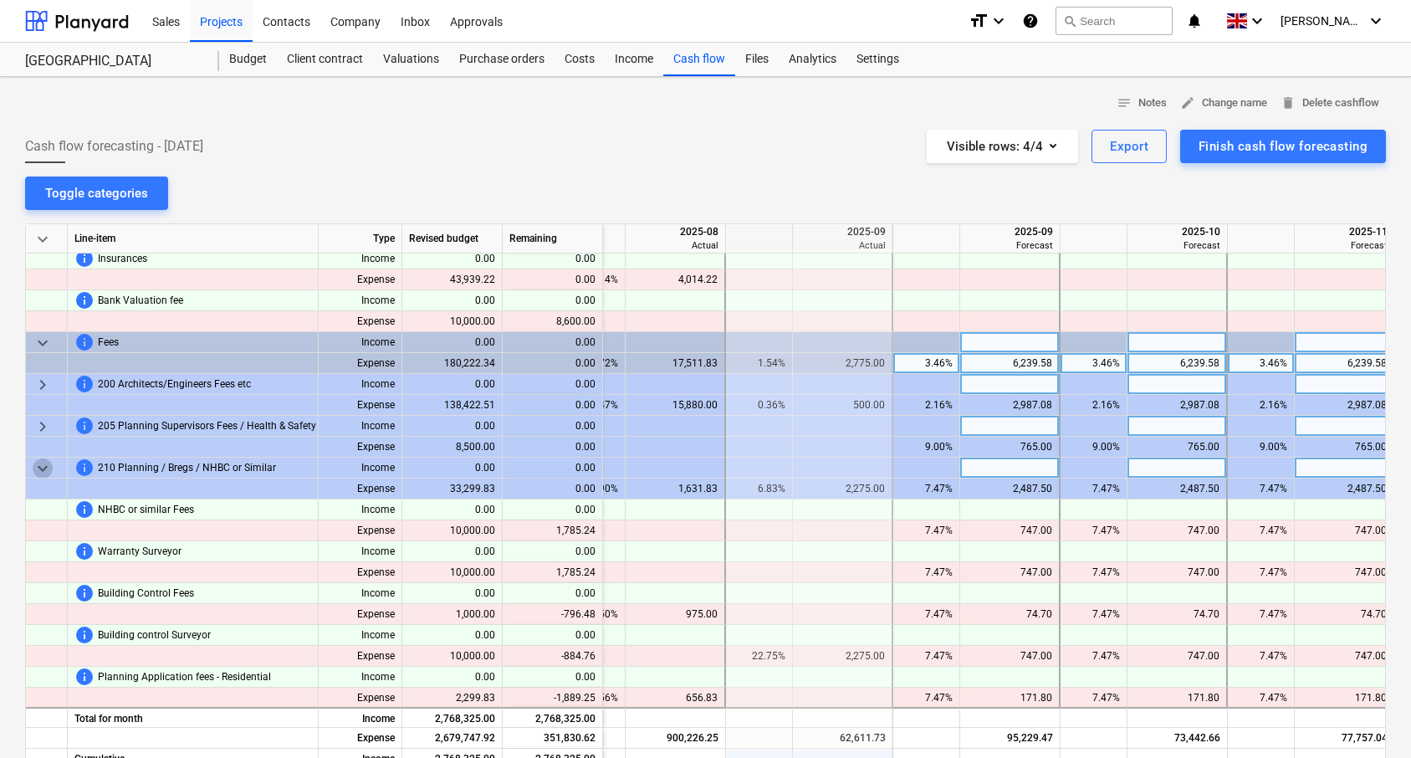
click at [46, 460] on span "keyboard_arrow_down" at bounding box center [43, 468] width 20 height 20
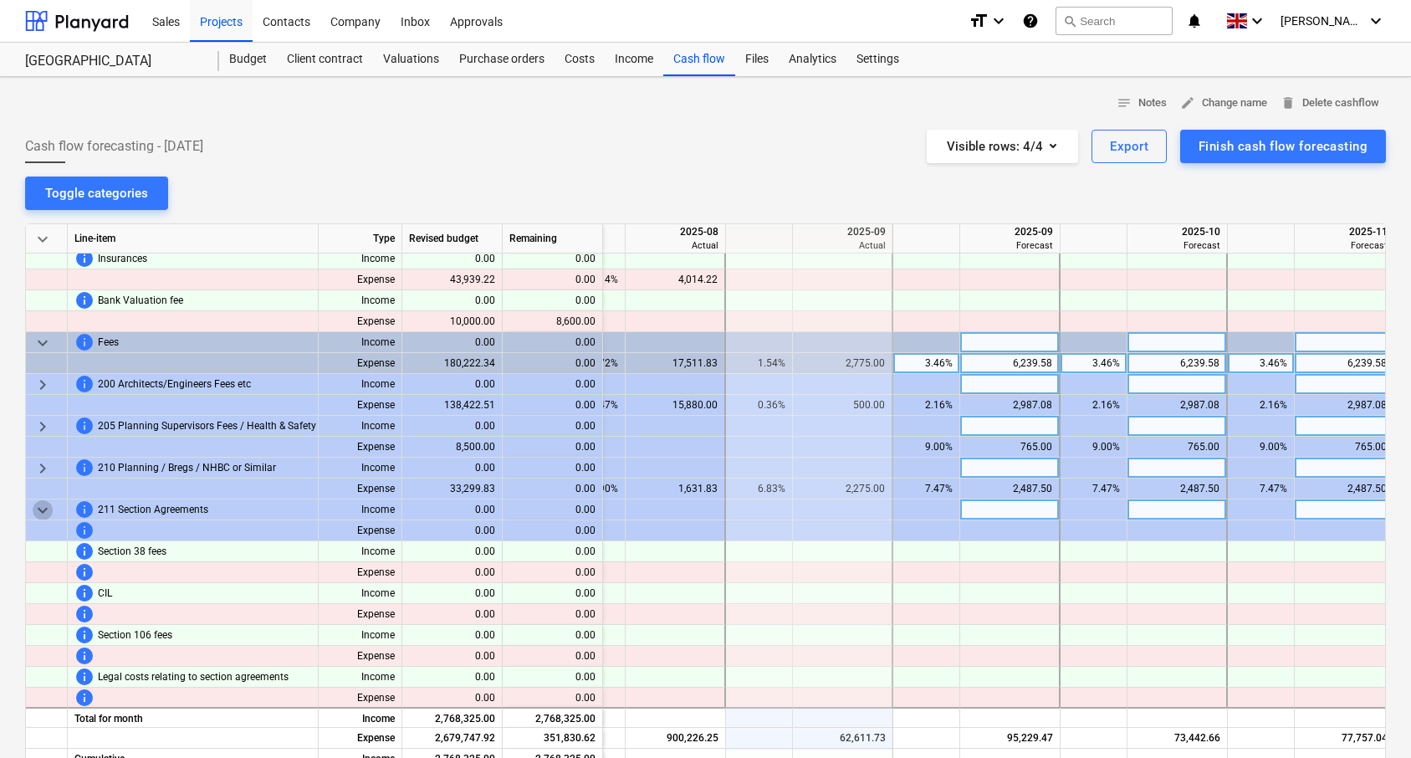
click at [48, 510] on span "keyboard_arrow_down" at bounding box center [43, 510] width 20 height 20
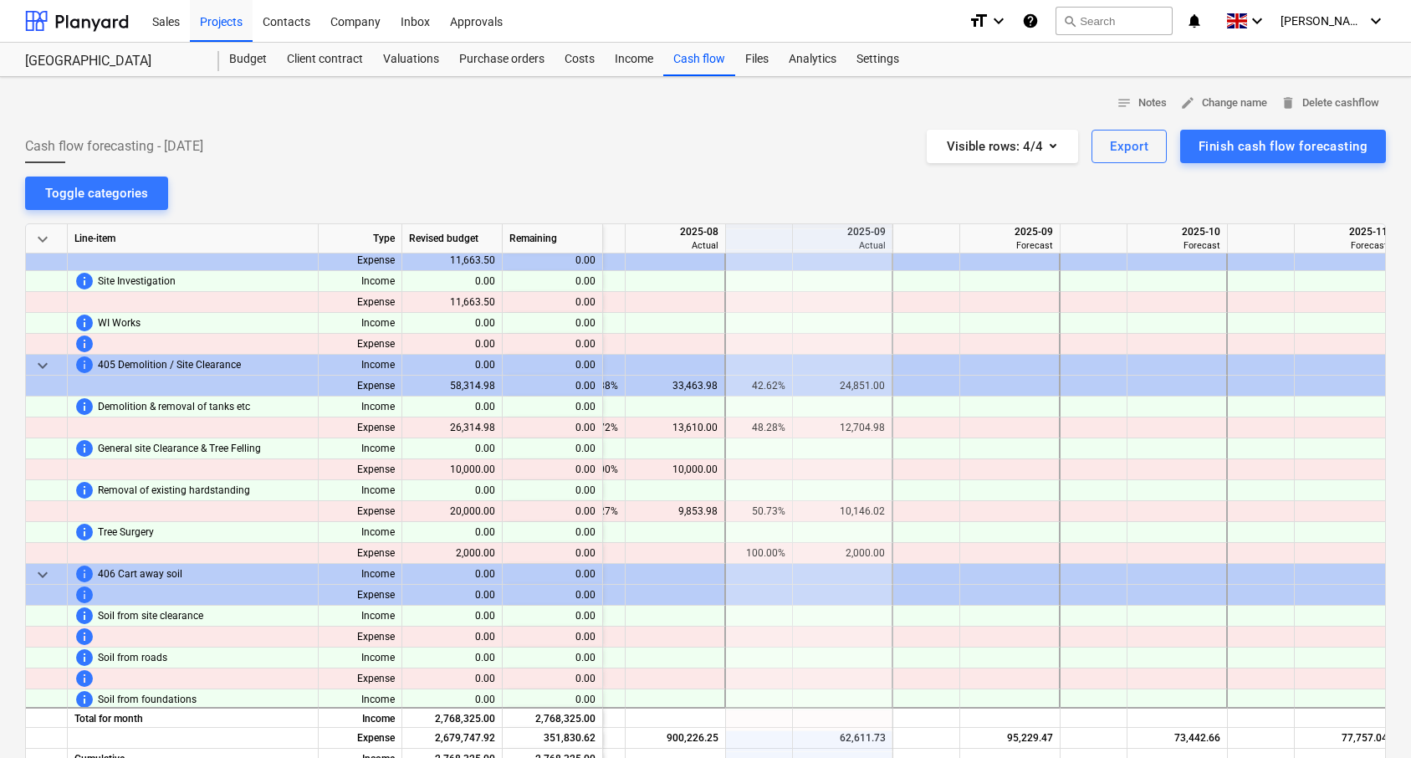
scroll to position [2826, 2393]
click at [759, 388] on div "42.62%" at bounding box center [752, 386] width 53 height 21
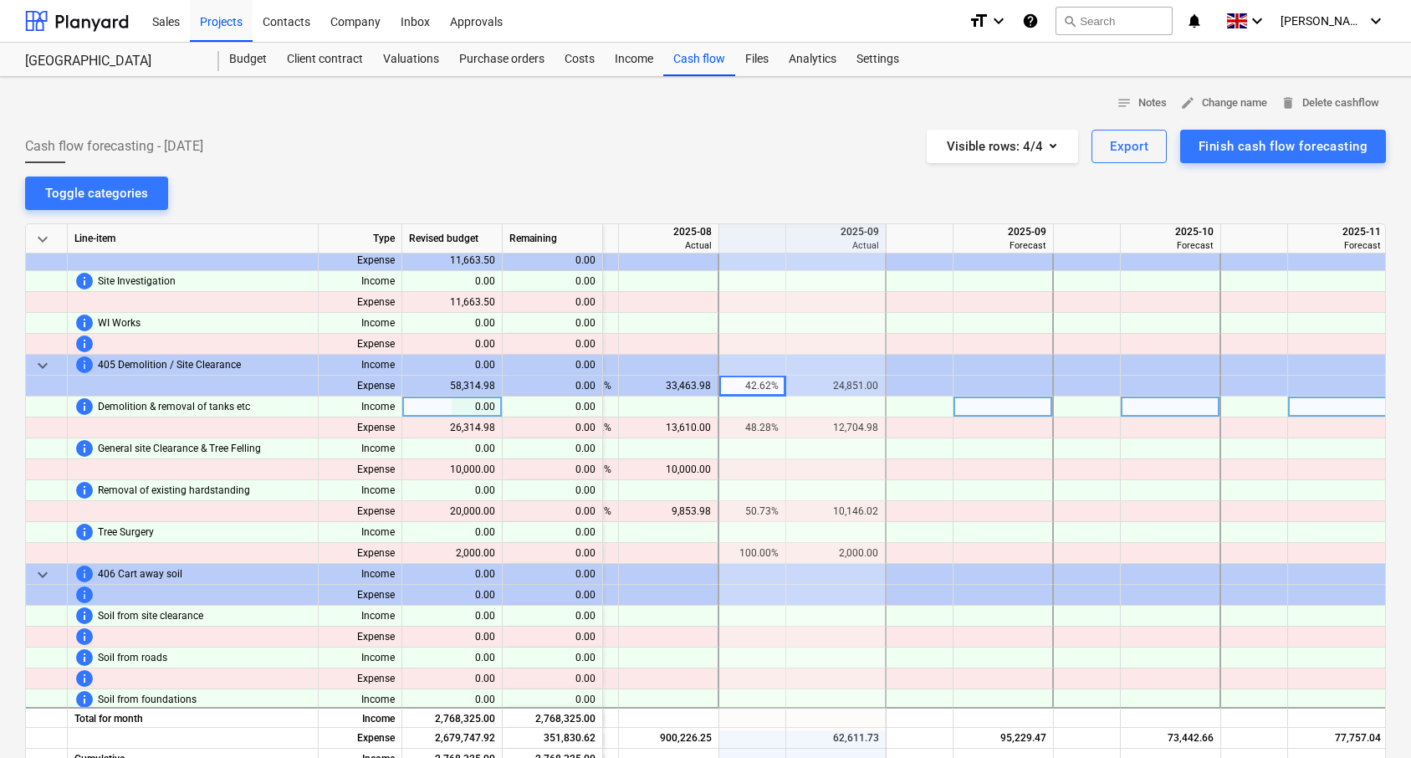
click at [769, 398] on div at bounding box center [752, 406] width 67 height 21
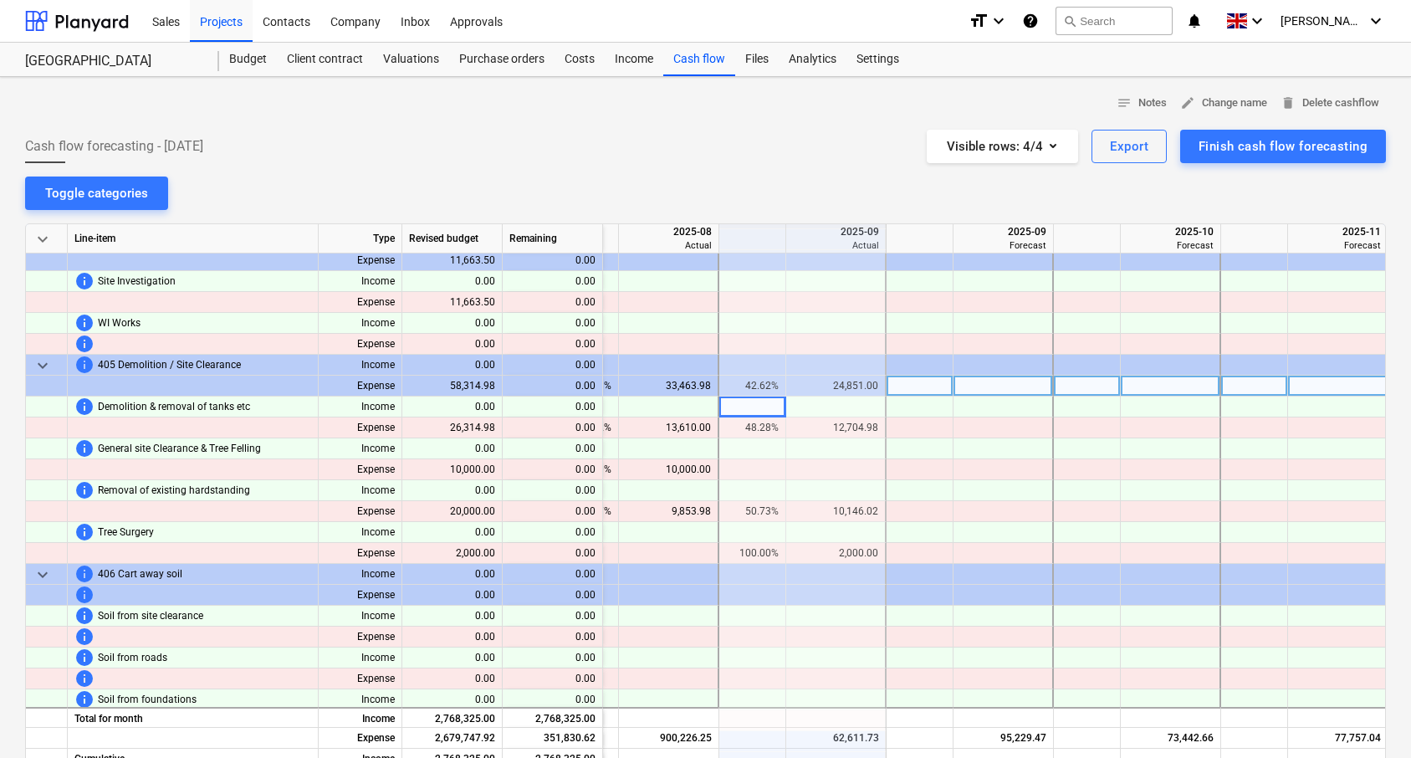
click at [759, 389] on div "42.62%" at bounding box center [752, 386] width 53 height 21
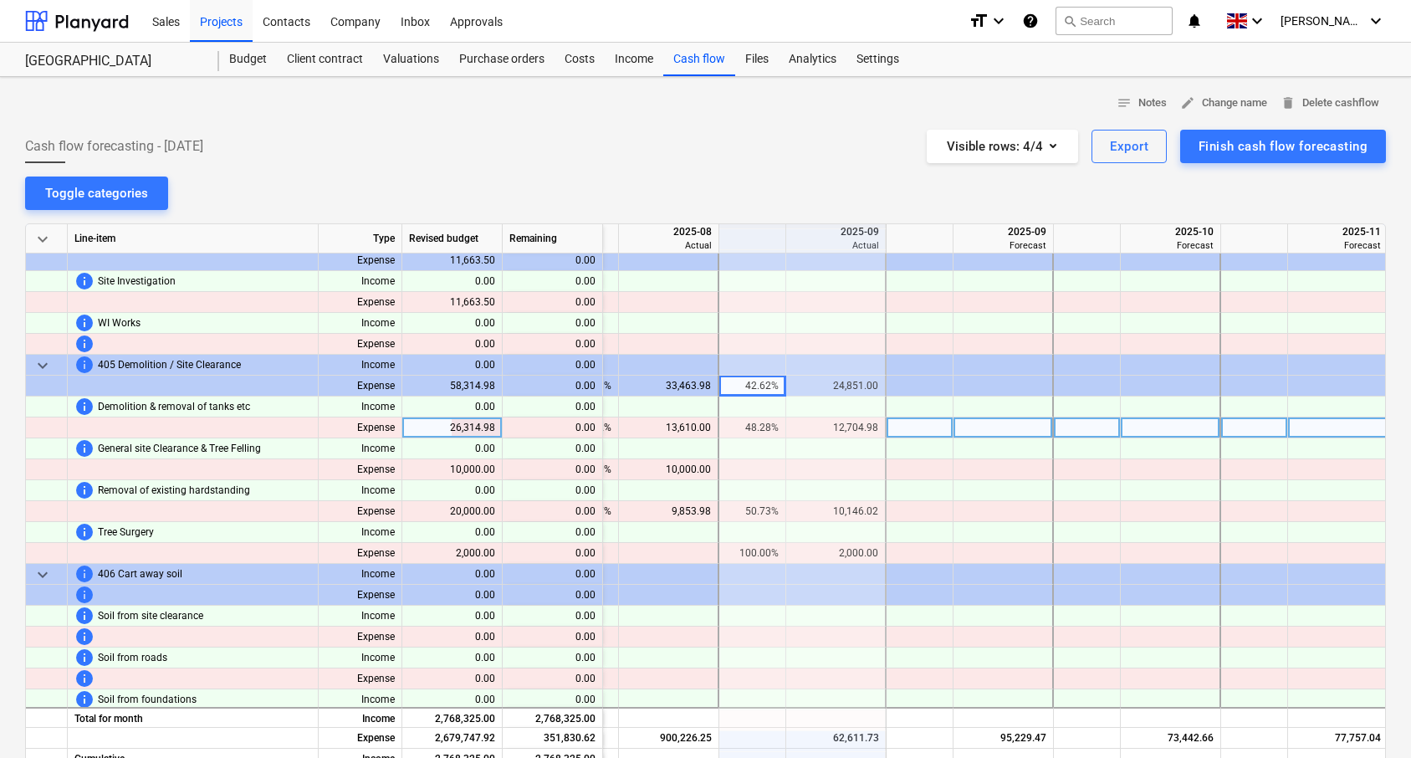
click at [760, 435] on div "48.28%" at bounding box center [752, 427] width 53 height 21
click at [754, 427] on div "48.28%" at bounding box center [752, 427] width 53 height 21
click at [774, 428] on div "48.28%" at bounding box center [752, 427] width 53 height 21
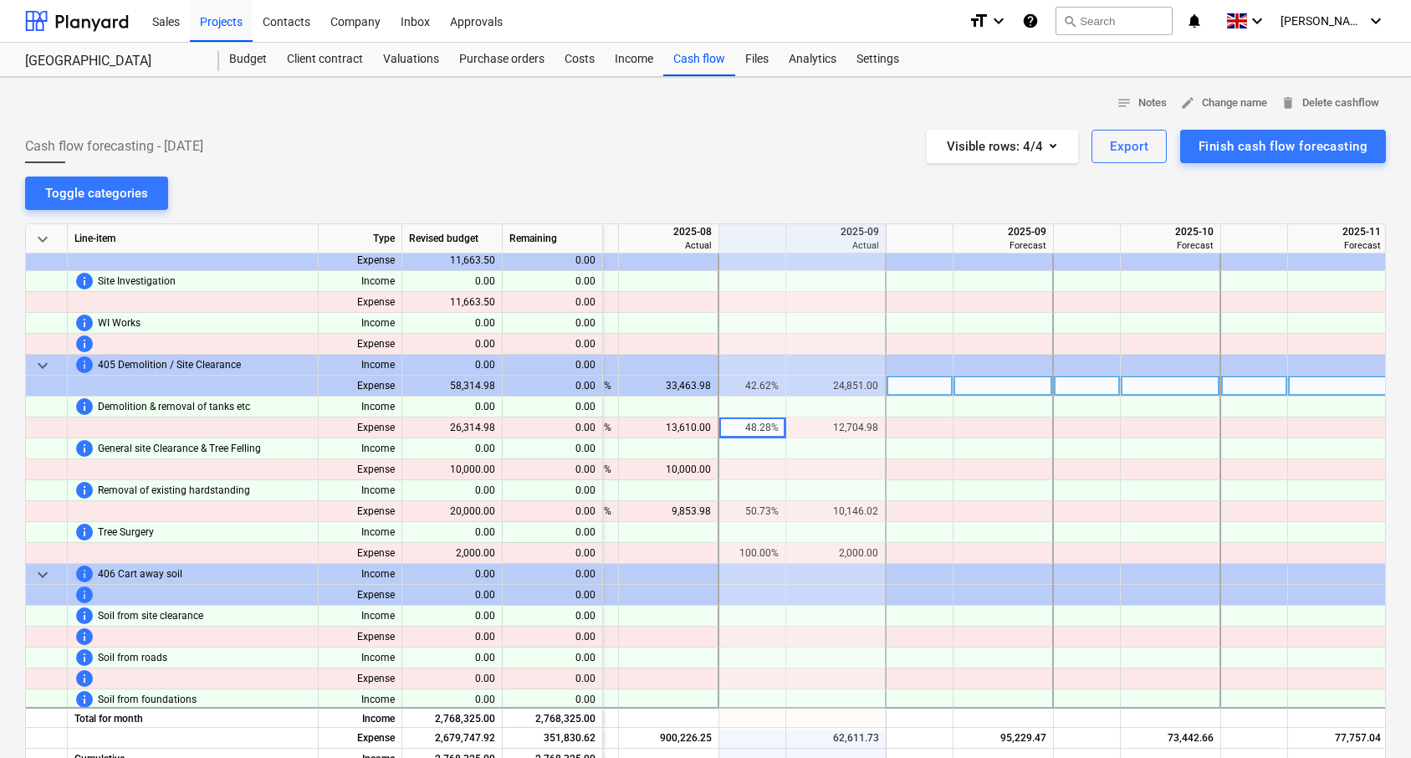
click at [761, 391] on div "42.62%" at bounding box center [752, 386] width 53 height 21
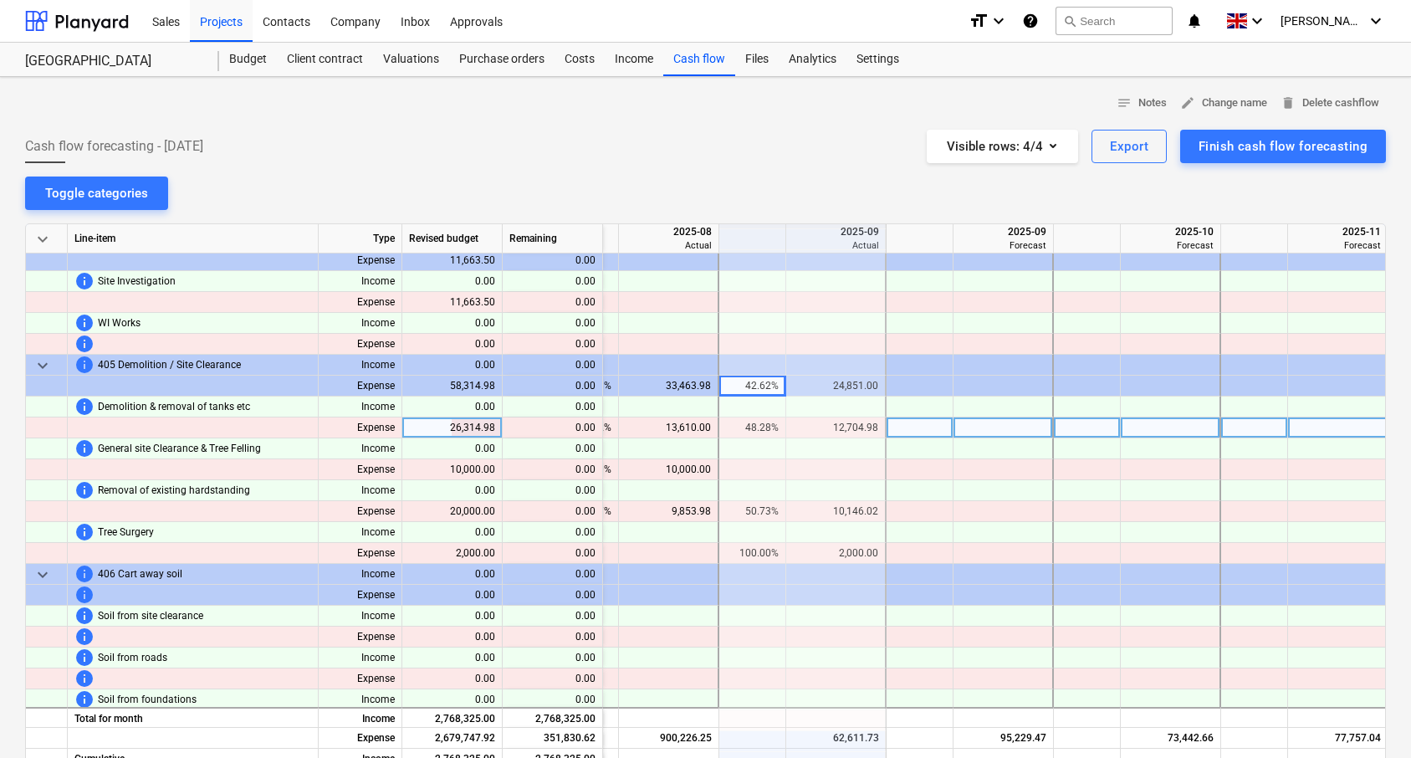
click at [765, 435] on div "48.28%" at bounding box center [752, 427] width 53 height 21
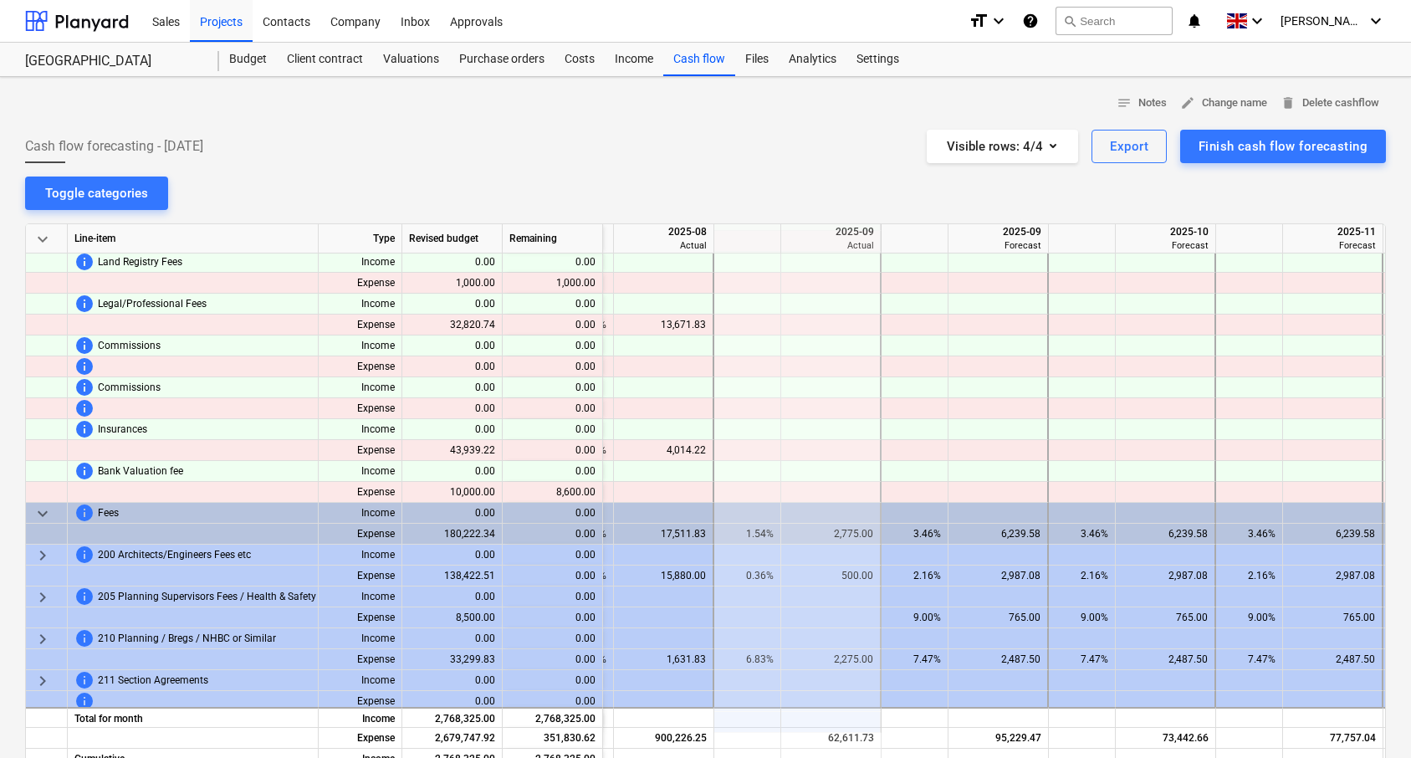
scroll to position [0, 2398]
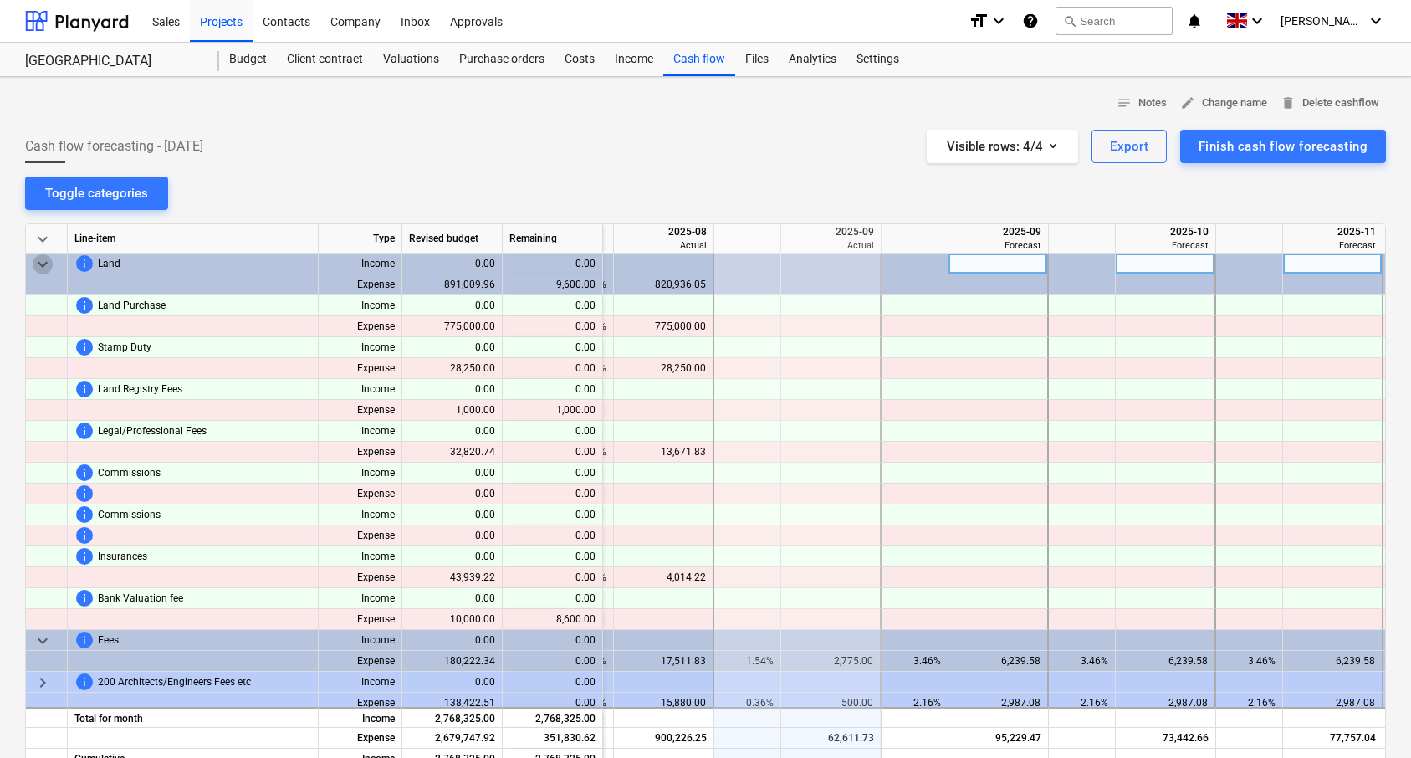
click at [51, 265] on span "keyboard_arrow_down" at bounding box center [43, 264] width 20 height 20
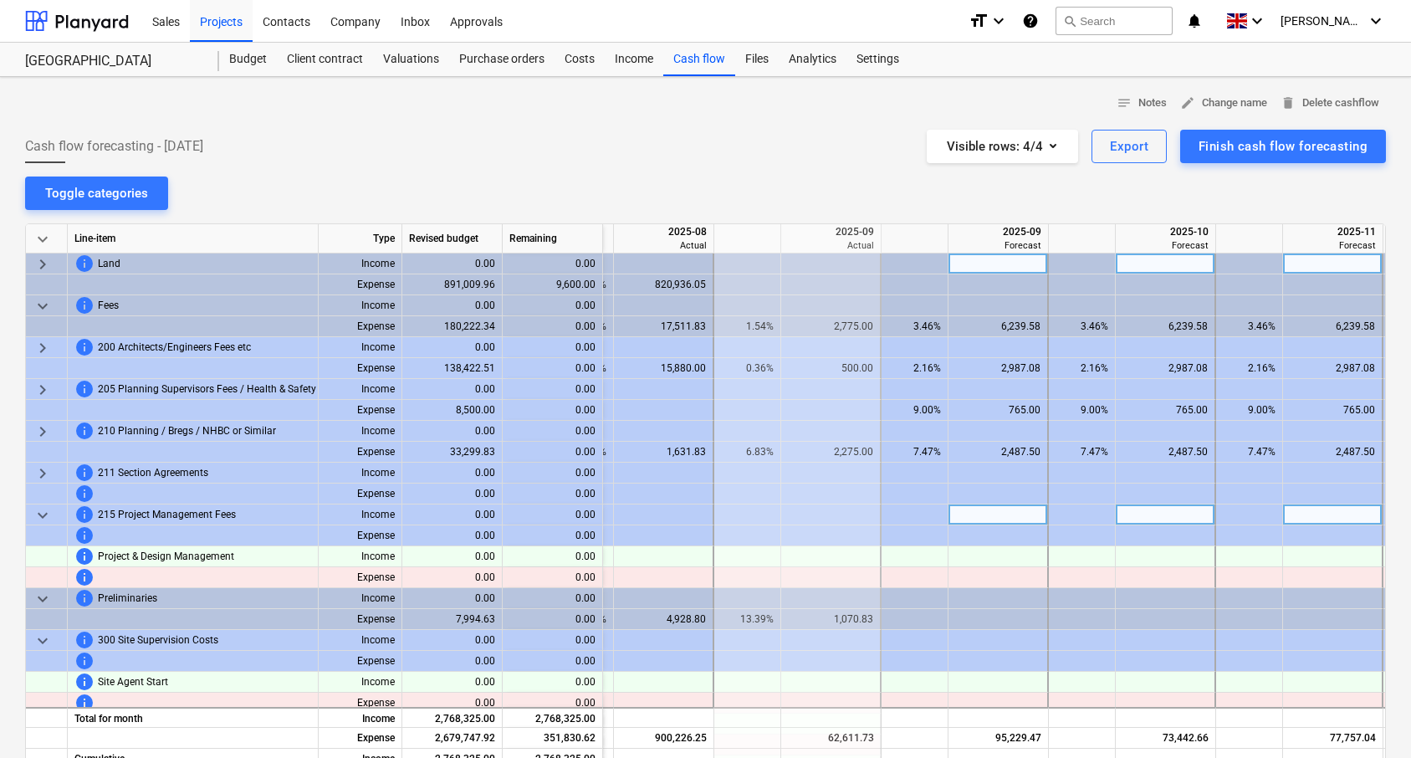
click at [40, 520] on span "keyboard_arrow_down" at bounding box center [43, 515] width 20 height 20
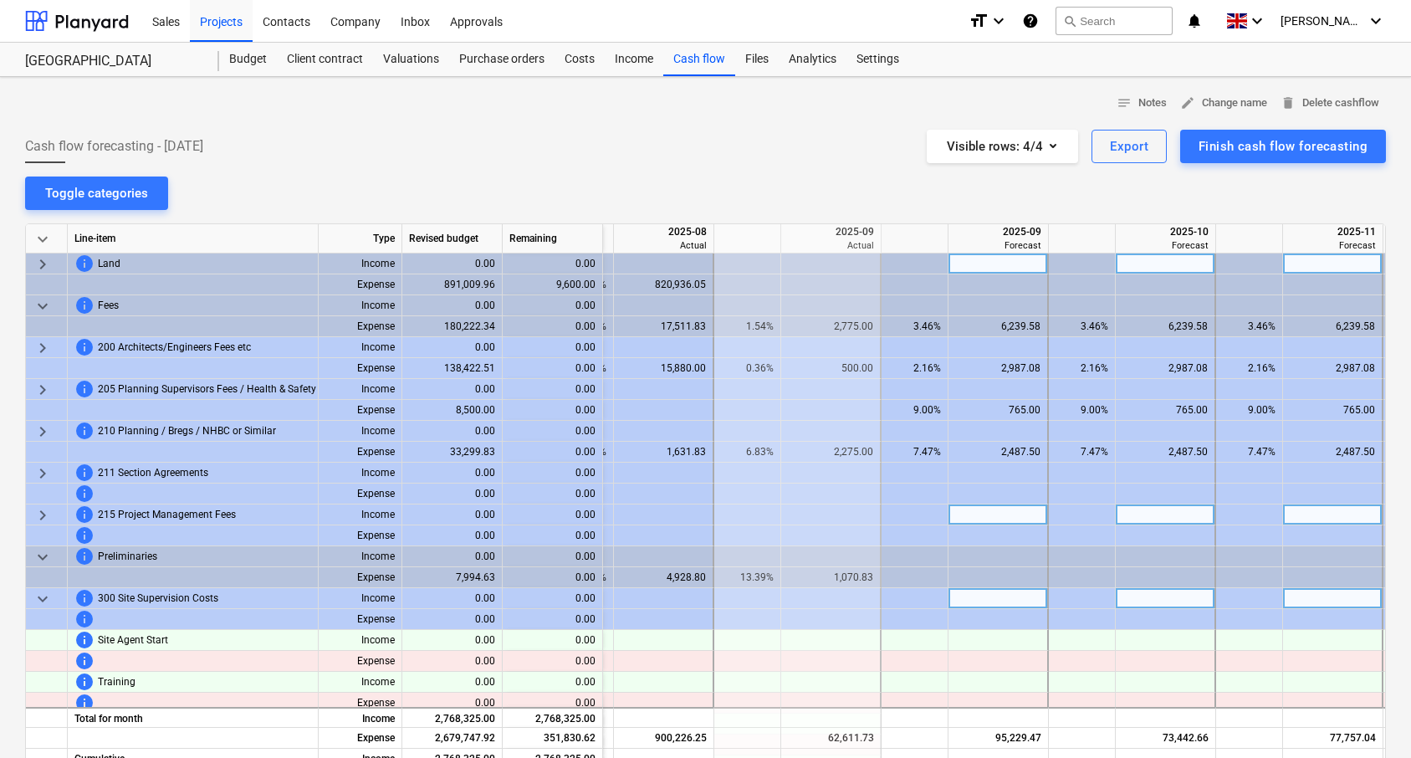
click at [40, 595] on span "keyboard_arrow_down" at bounding box center [43, 599] width 20 height 20
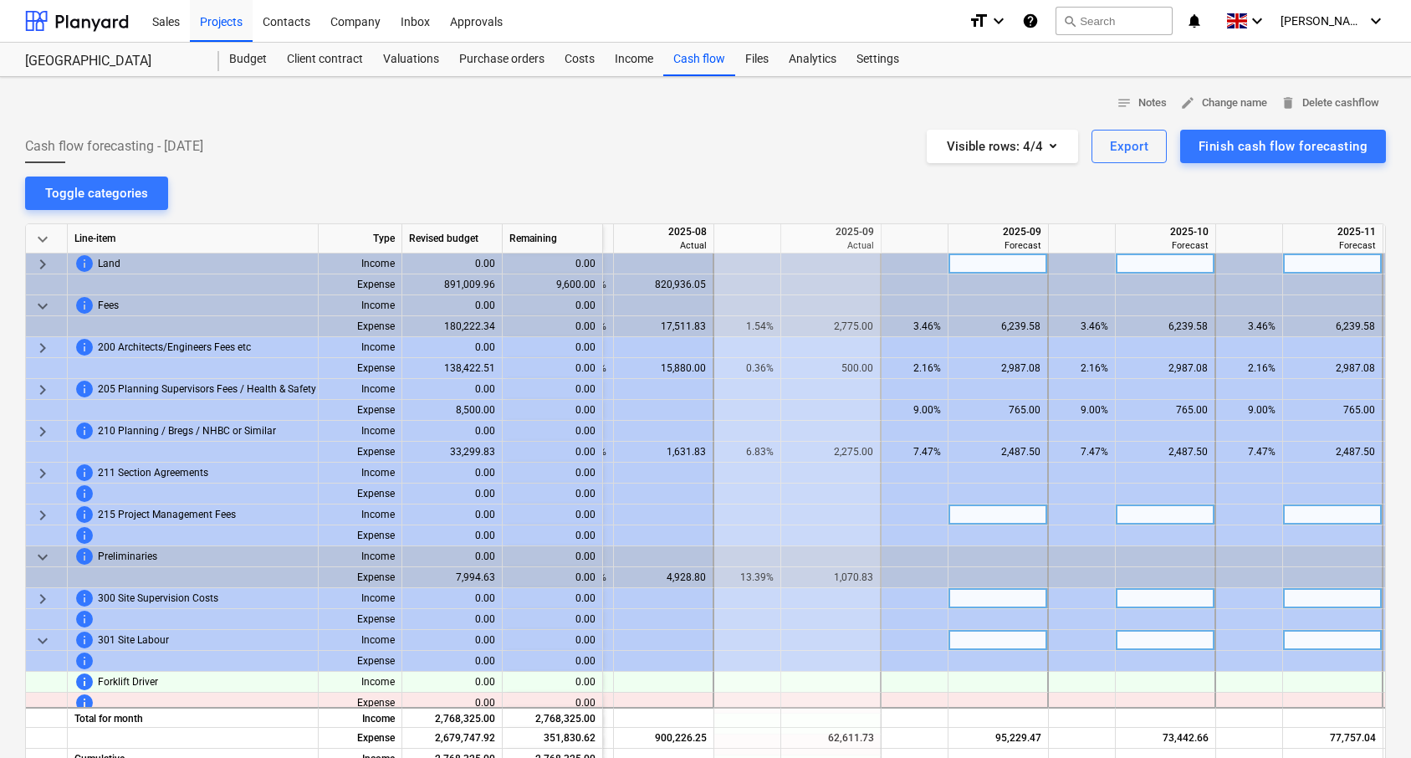
click at [37, 637] on span "keyboard_arrow_down" at bounding box center [43, 641] width 20 height 20
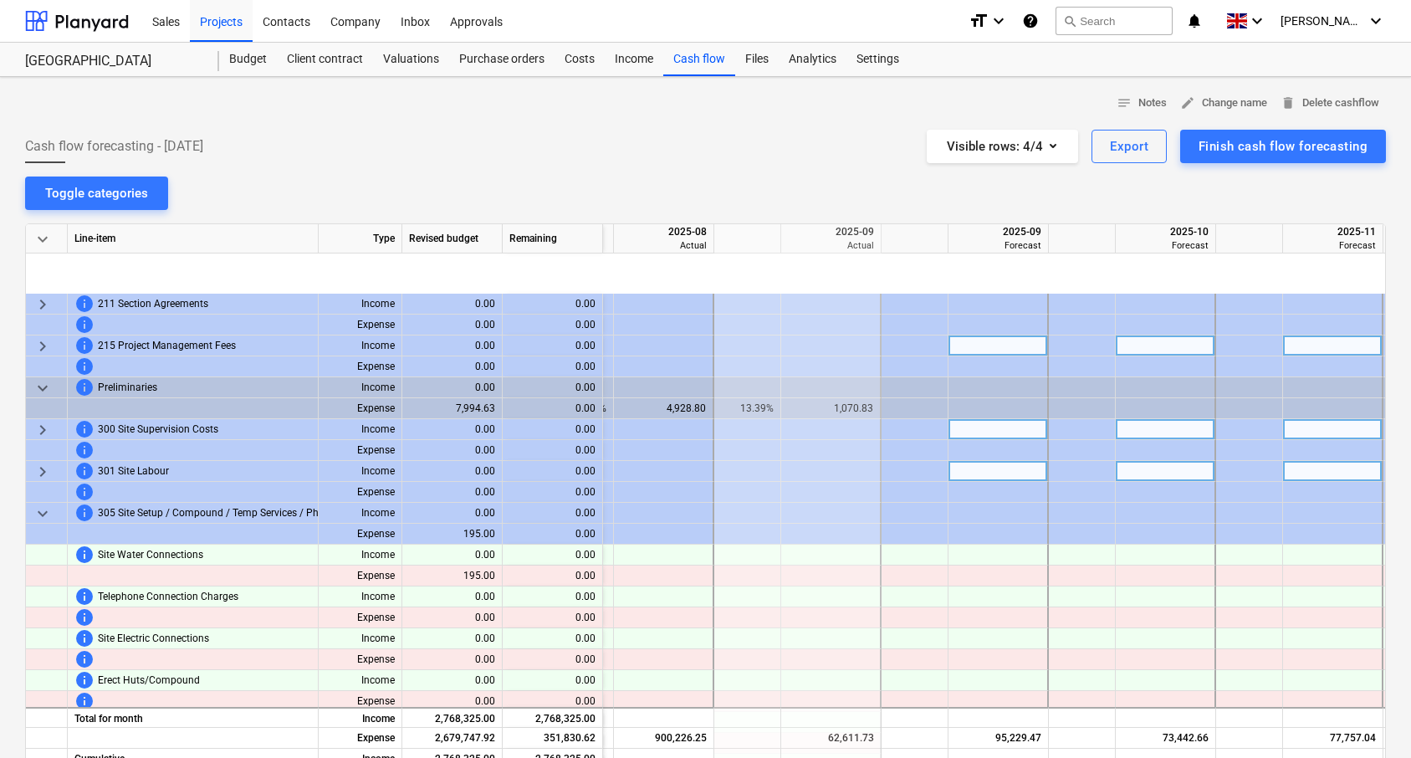
scroll to position [303, 2398]
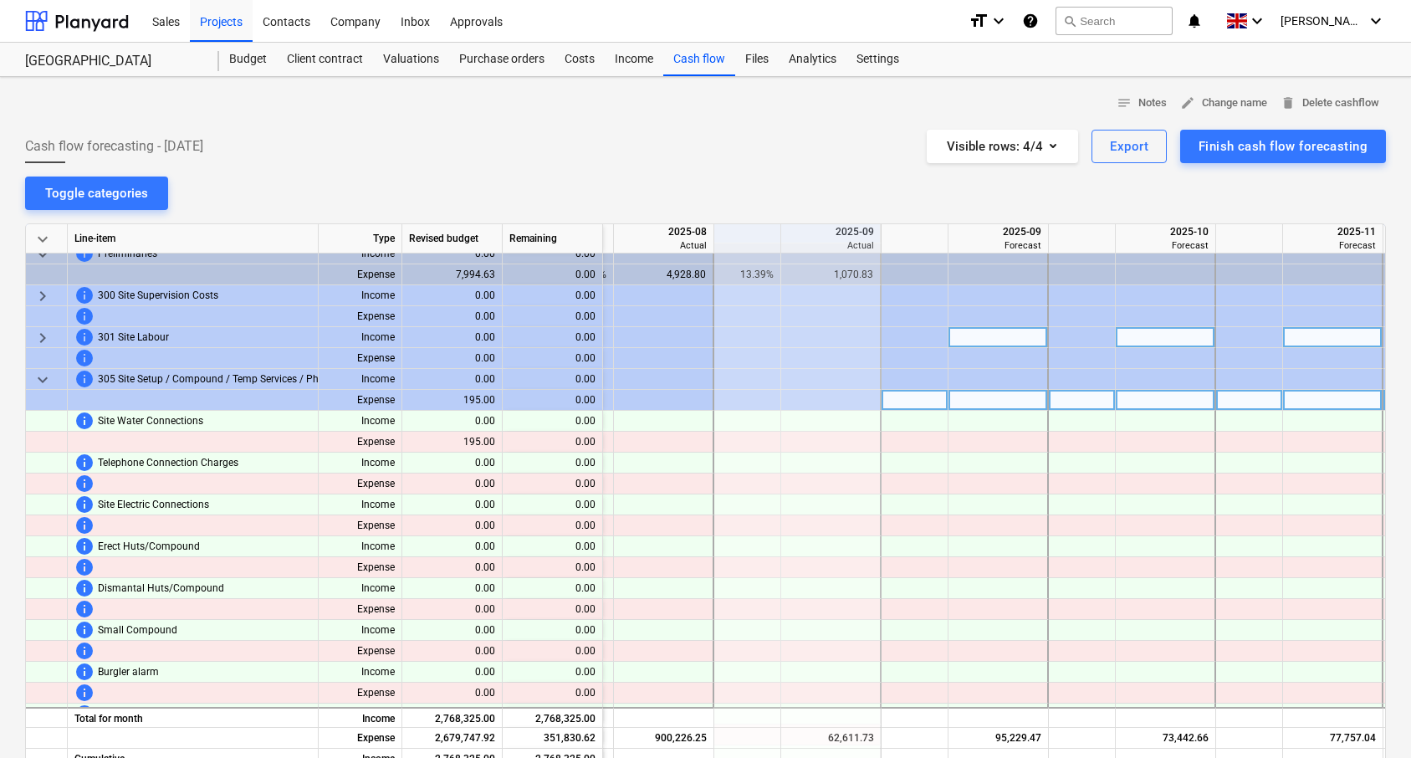
click at [43, 391] on div at bounding box center [47, 400] width 42 height 21
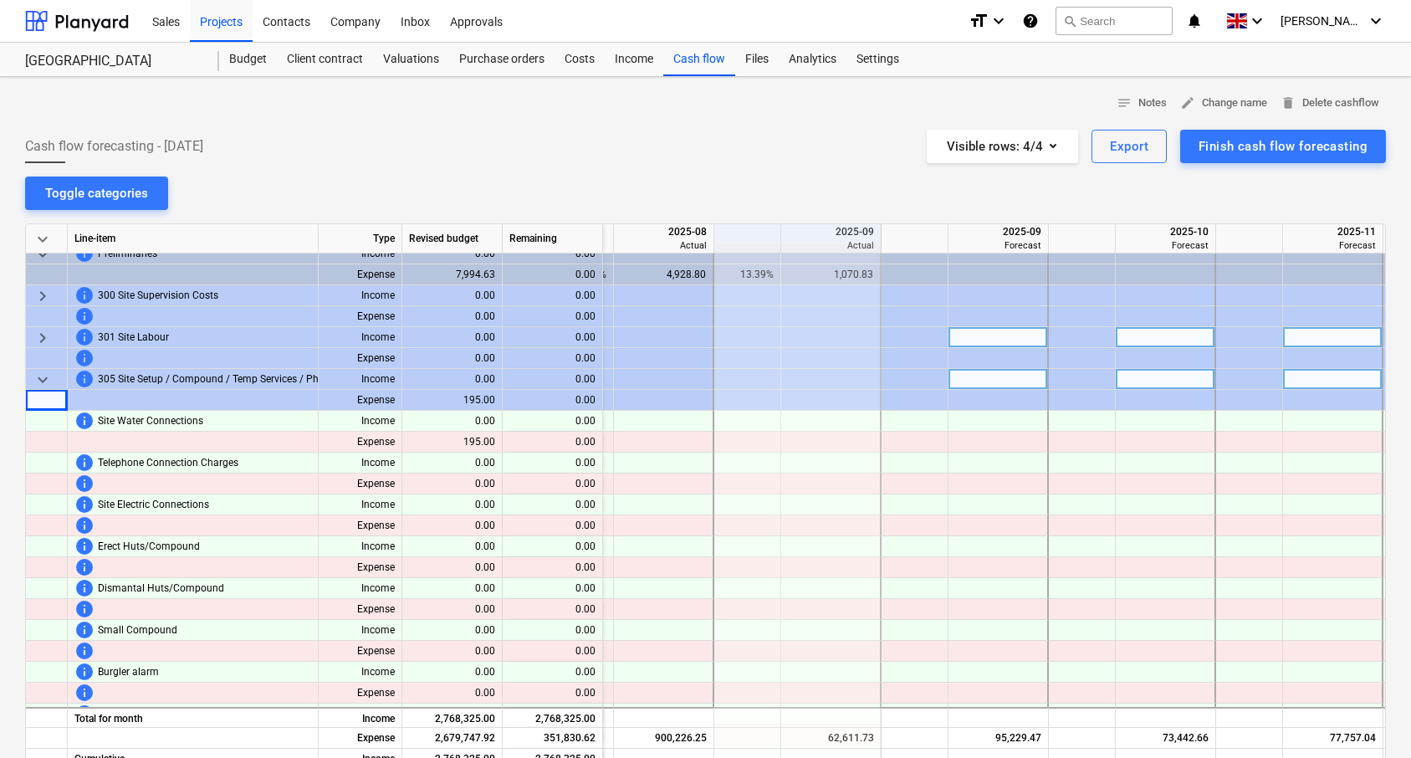
click at [46, 380] on span "keyboard_arrow_down" at bounding box center [43, 380] width 20 height 20
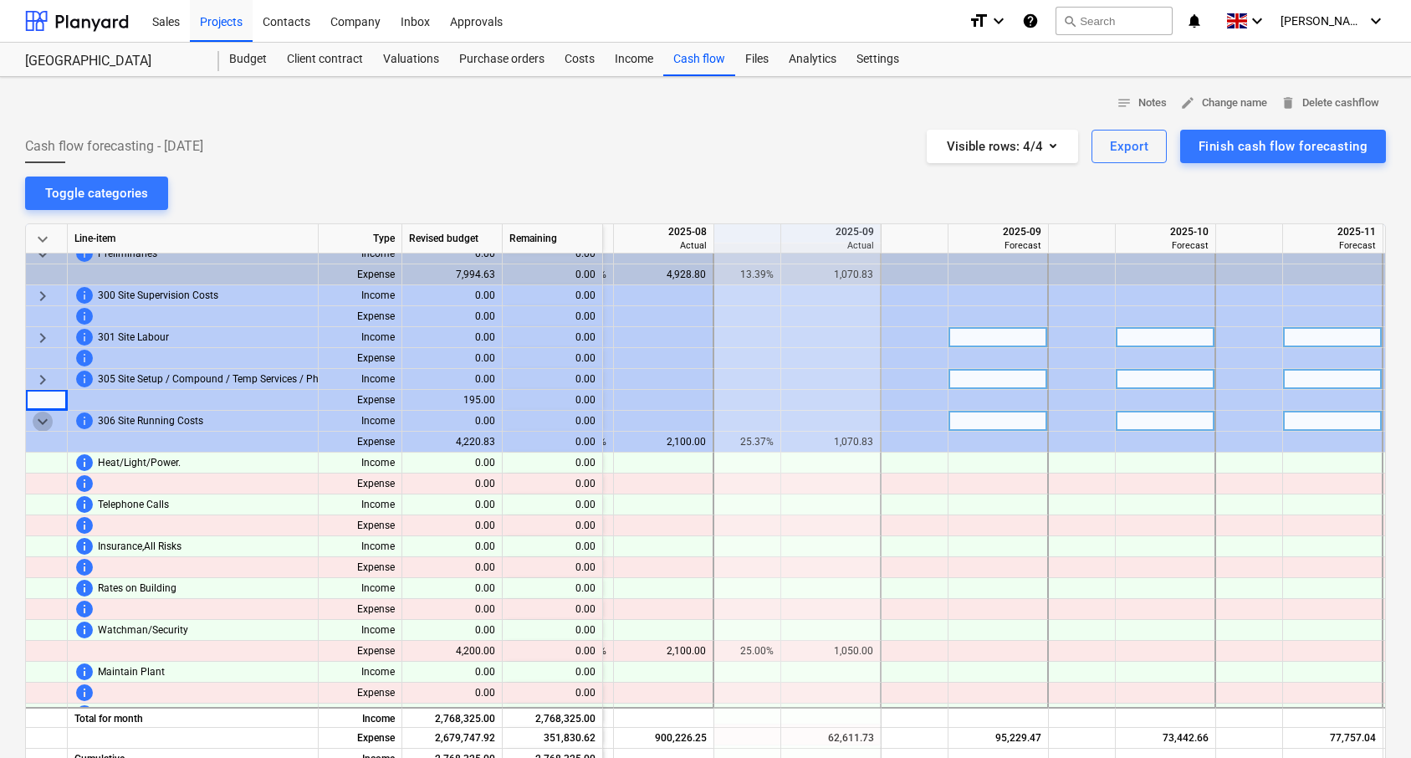
click at [49, 424] on span "keyboard_arrow_down" at bounding box center [43, 422] width 20 height 20
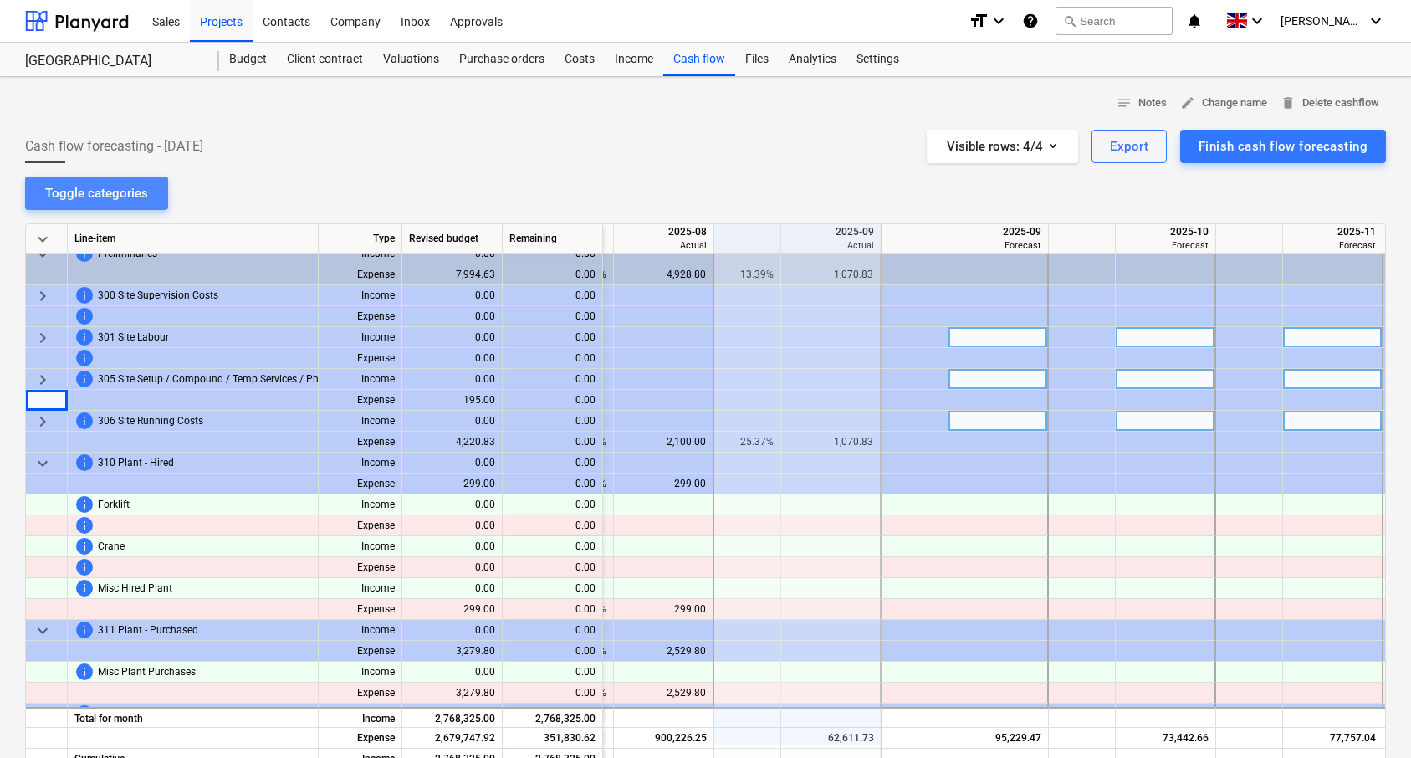
click at [121, 181] on button "Toggle categories" at bounding box center [96, 192] width 143 height 33
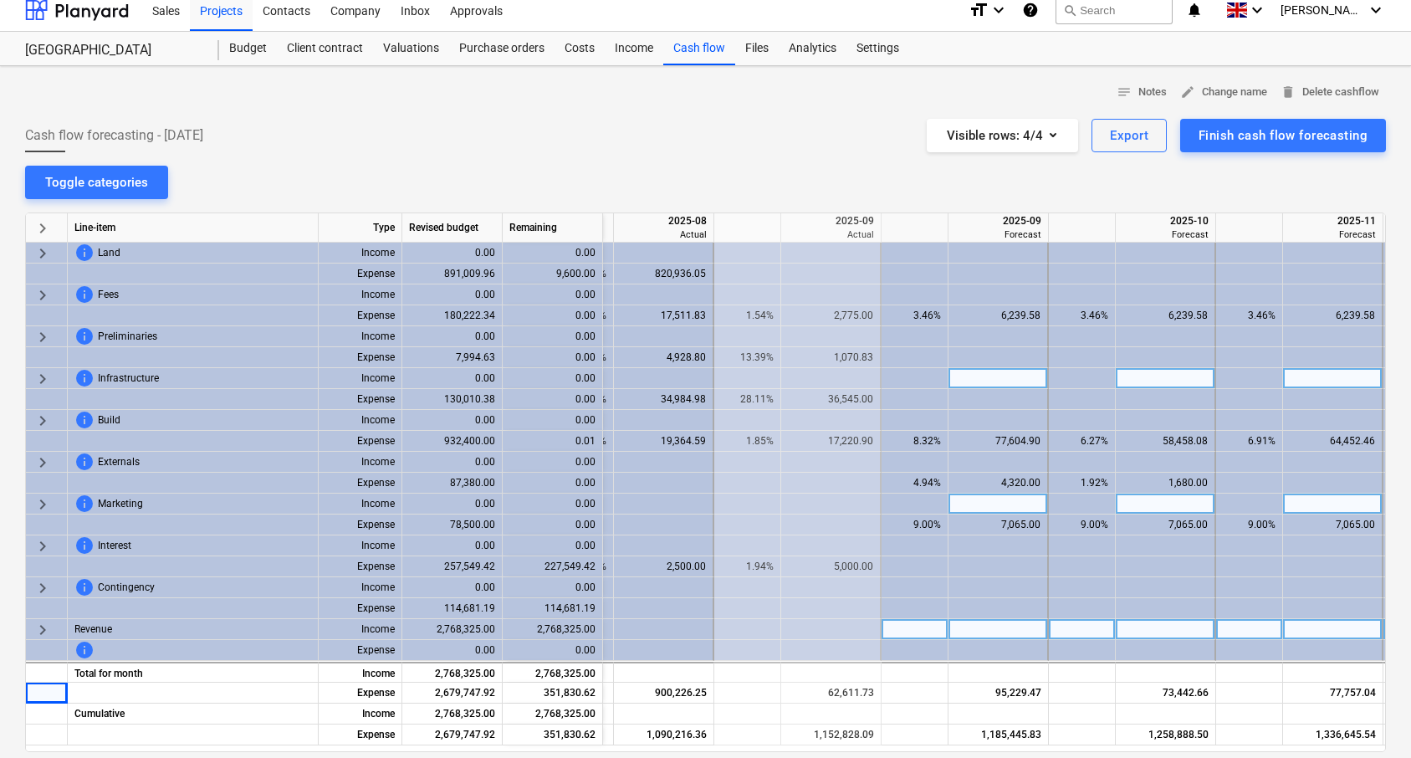
scroll to position [0, 0]
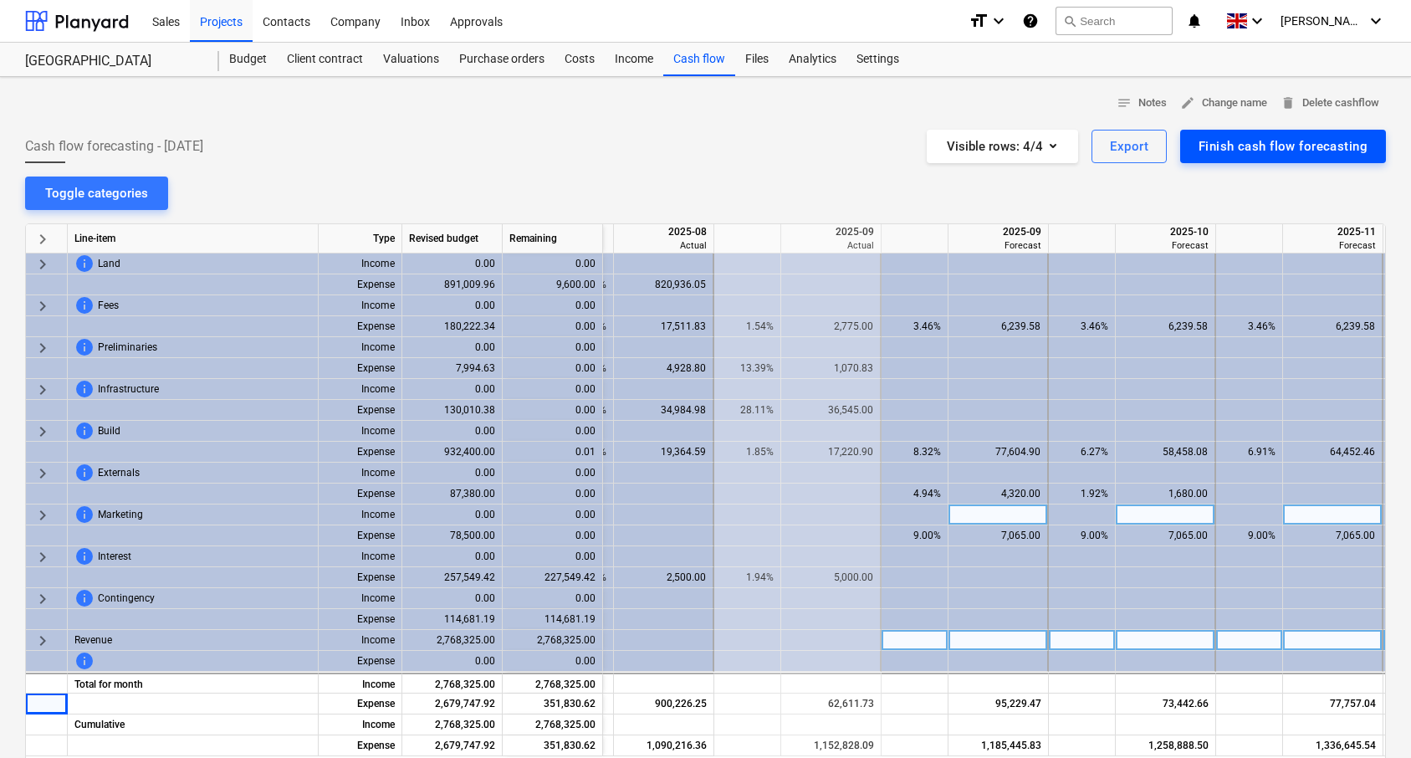
click at [1238, 136] on div "Finish cash flow forecasting" at bounding box center [1283, 147] width 169 height 22
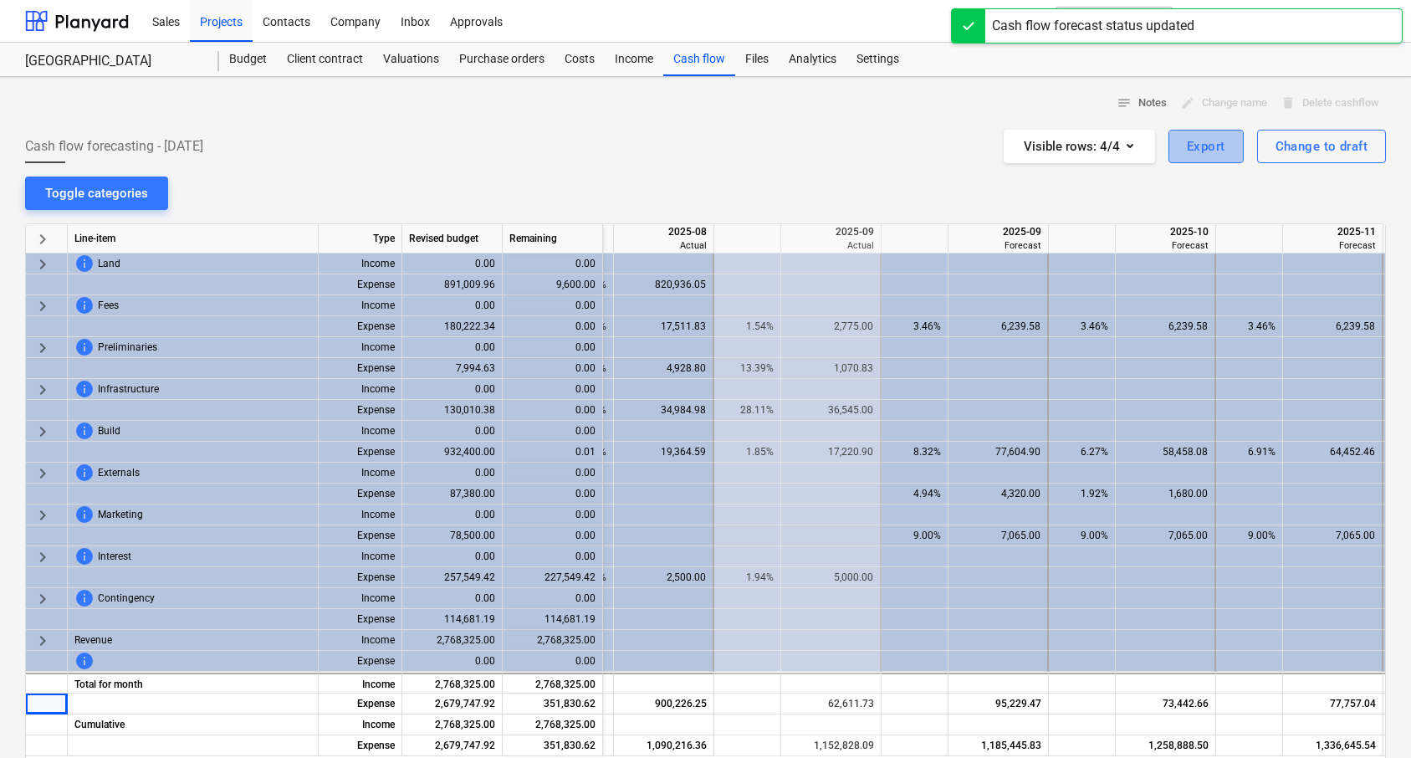
click at [1203, 154] on div "Export" at bounding box center [1206, 147] width 38 height 22
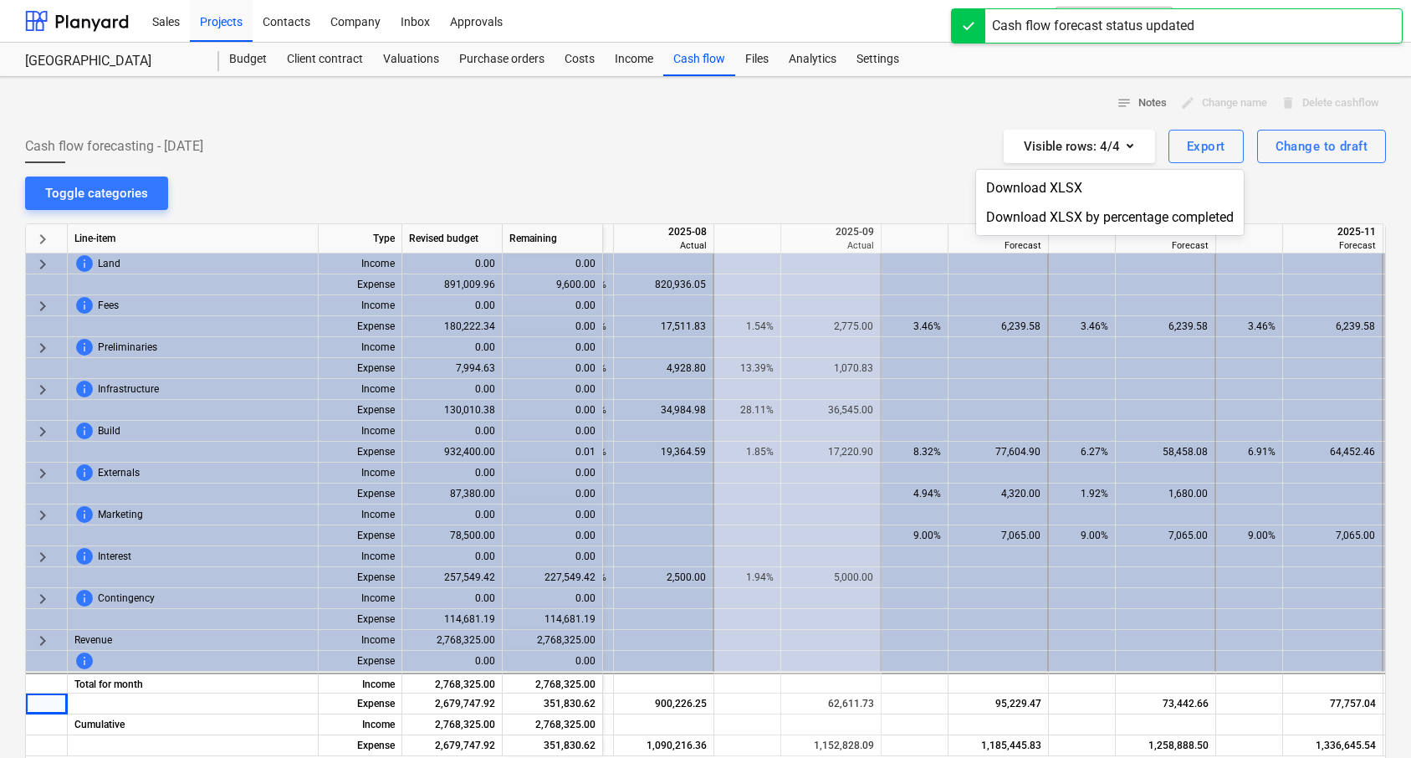
click at [1306, 164] on div at bounding box center [705, 379] width 1411 height 758
click at [1308, 155] on div "Change to draft" at bounding box center [1322, 147] width 92 height 22
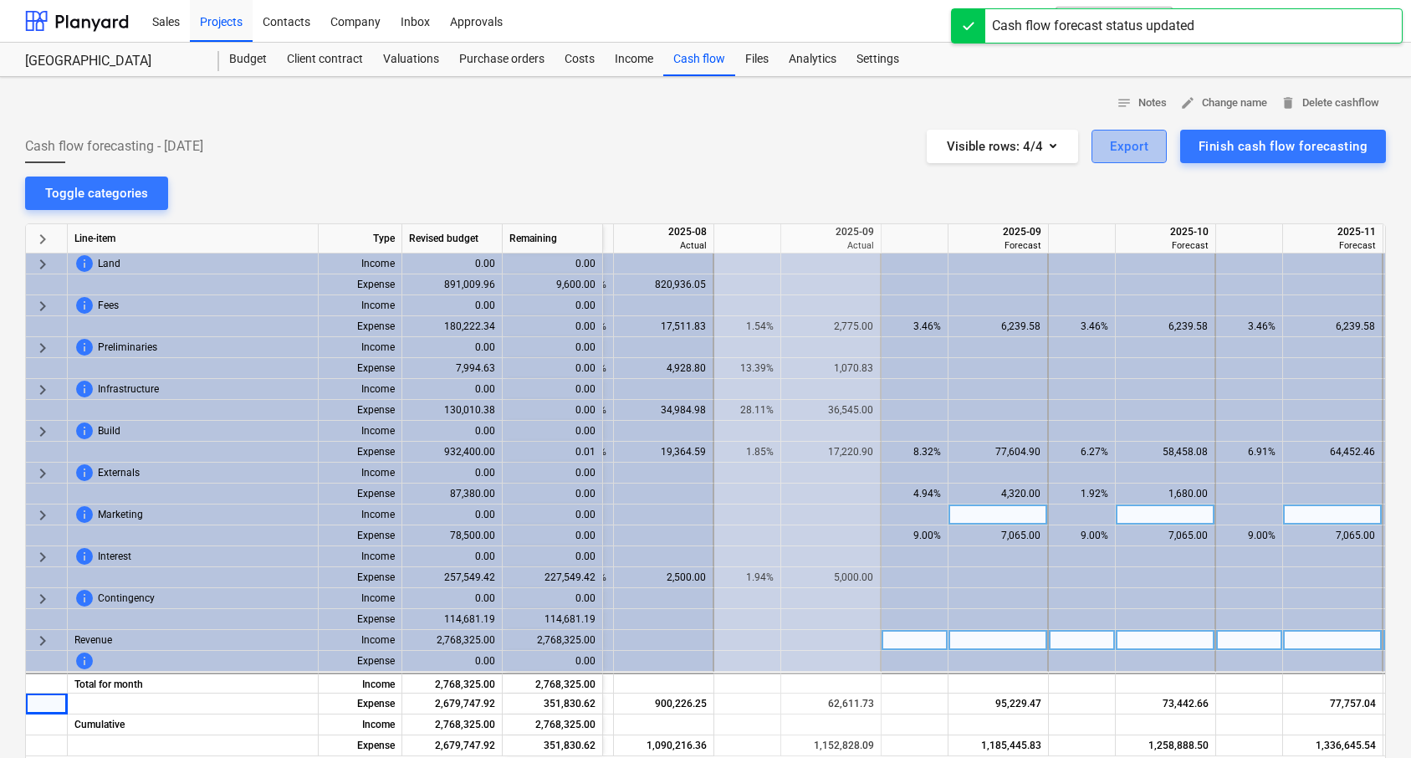
click at [1133, 141] on div "Export" at bounding box center [1129, 147] width 38 height 22
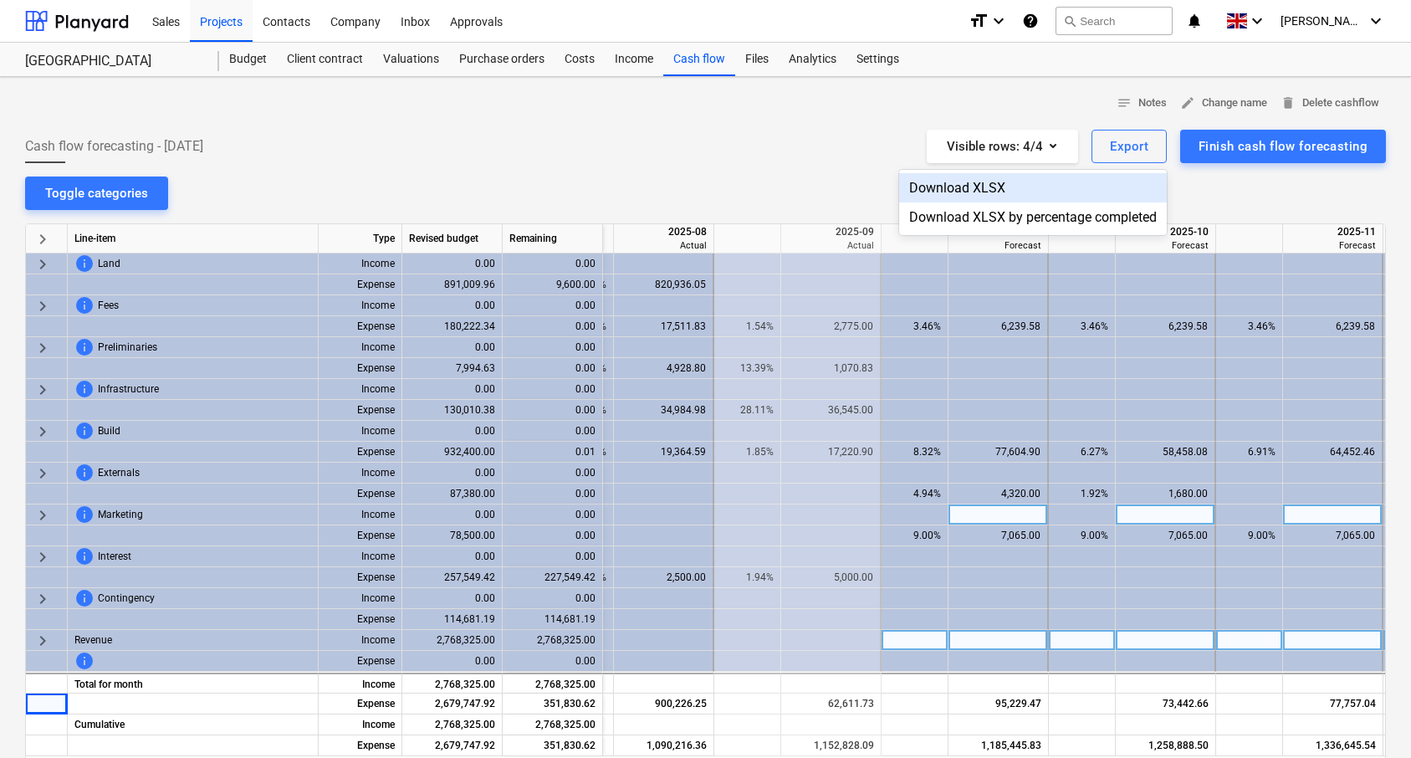
click at [1018, 193] on div "Download XLSX" at bounding box center [1033, 187] width 268 height 29
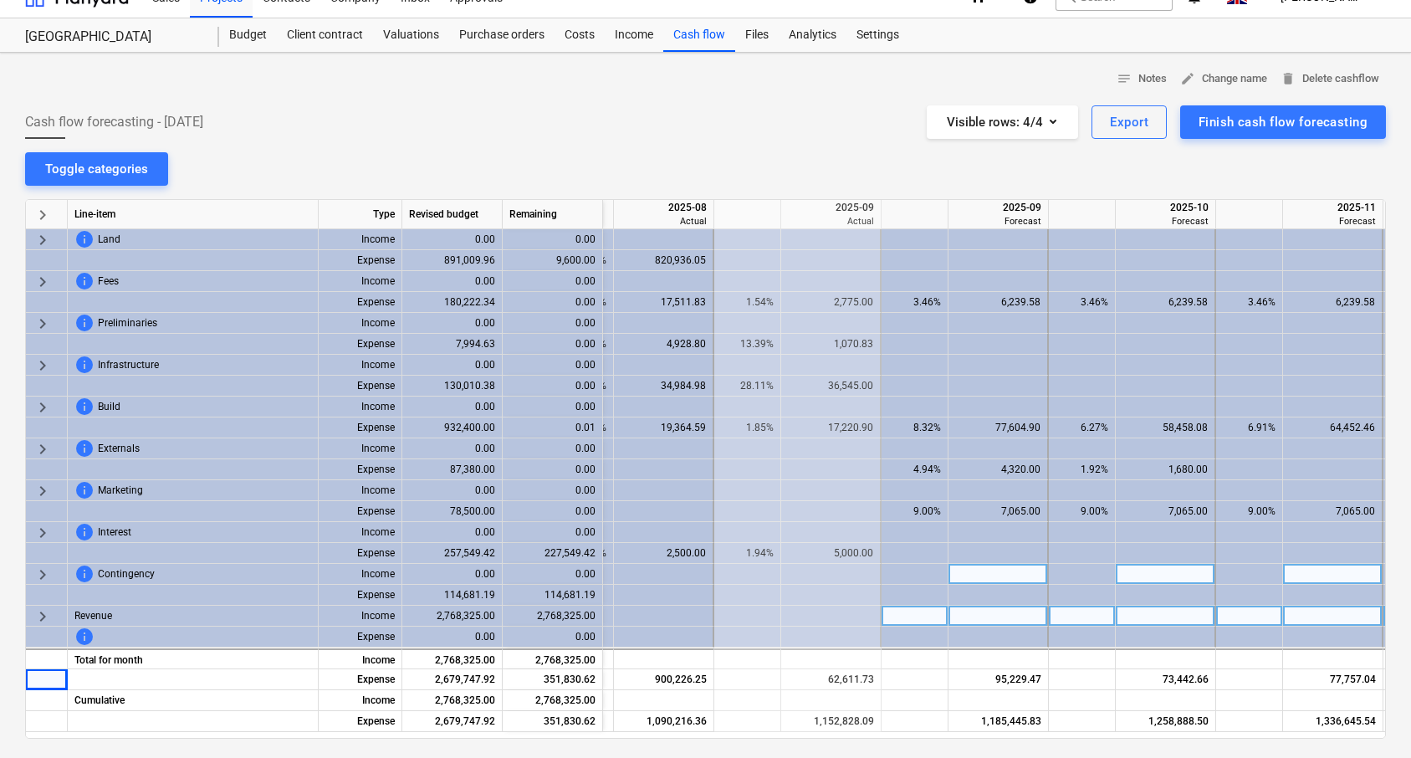
scroll to position [38, 0]
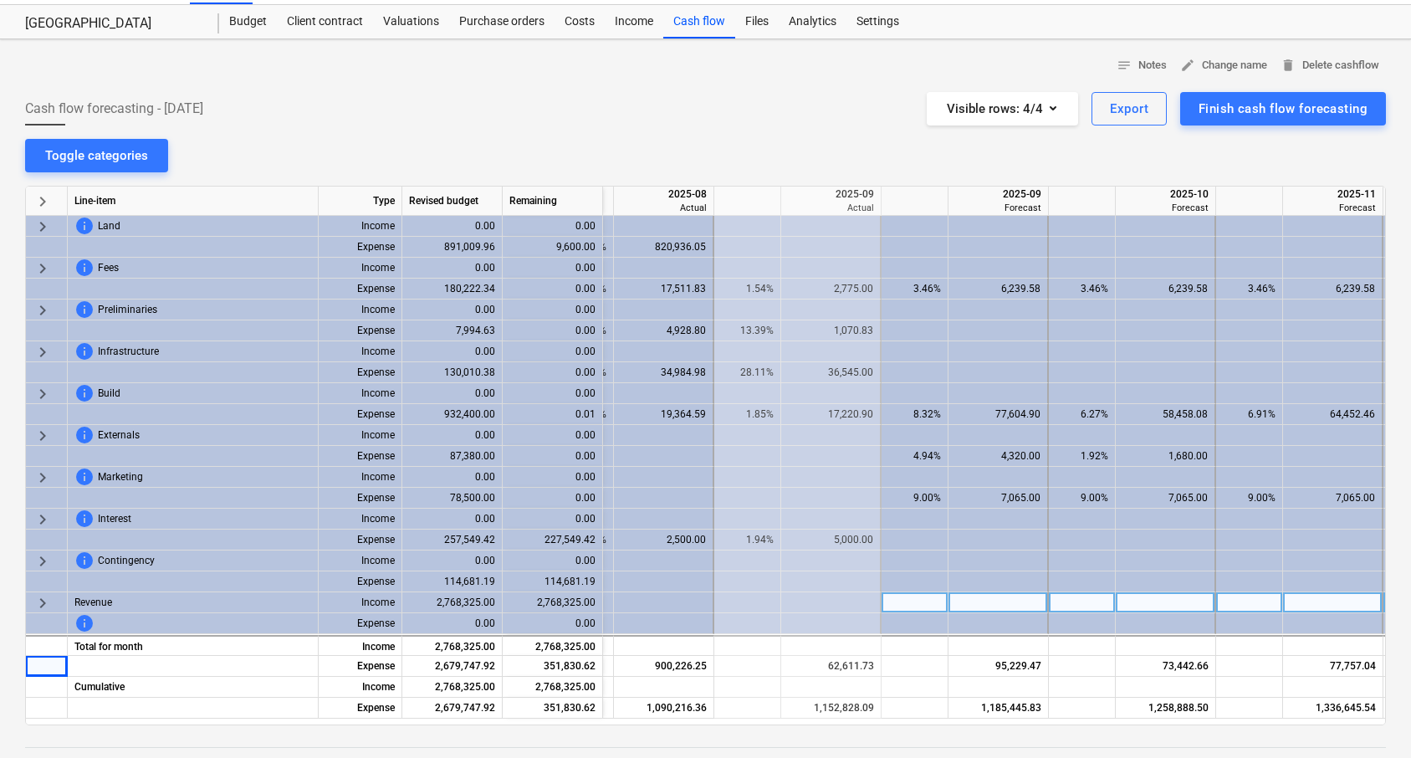
click at [38, 556] on span "keyboard_arrow_right" at bounding box center [43, 561] width 20 height 20
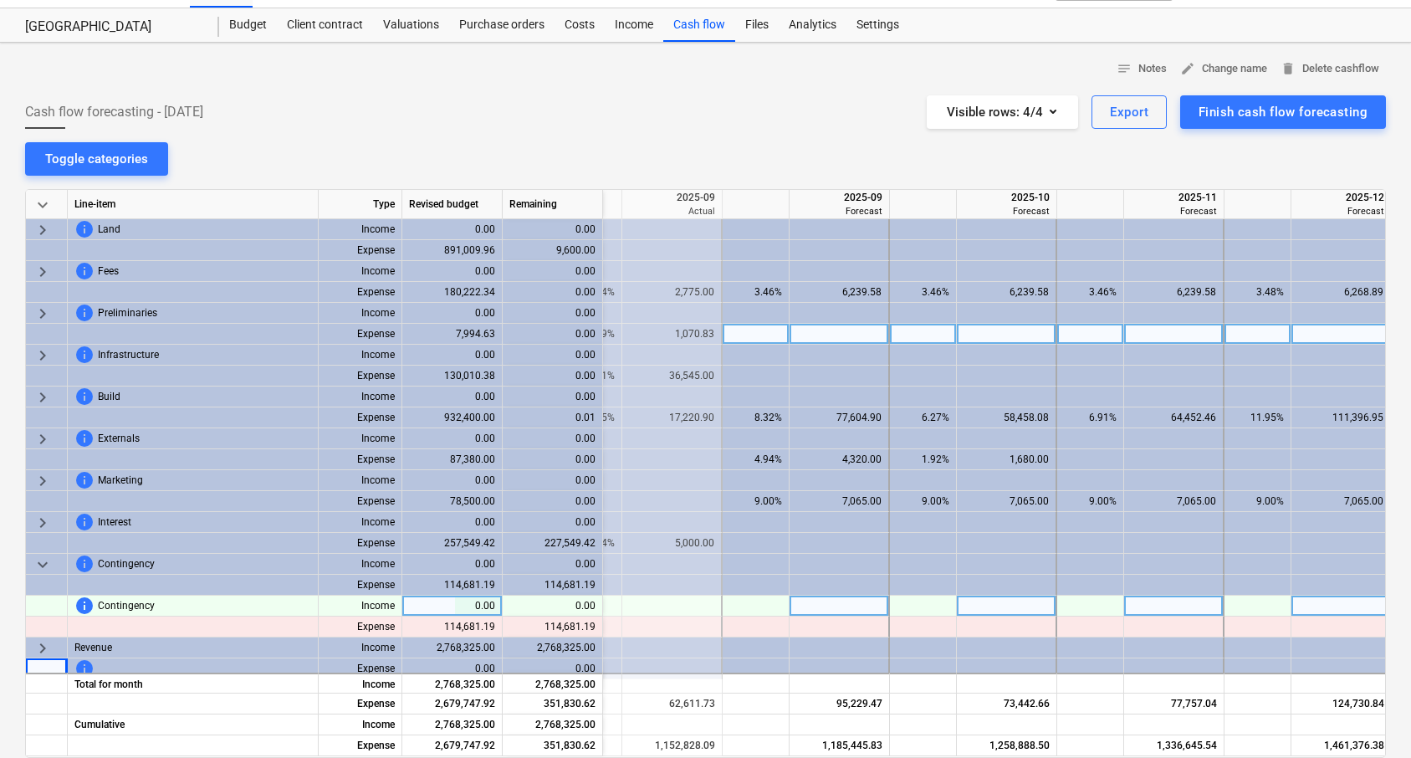
scroll to position [0, 0]
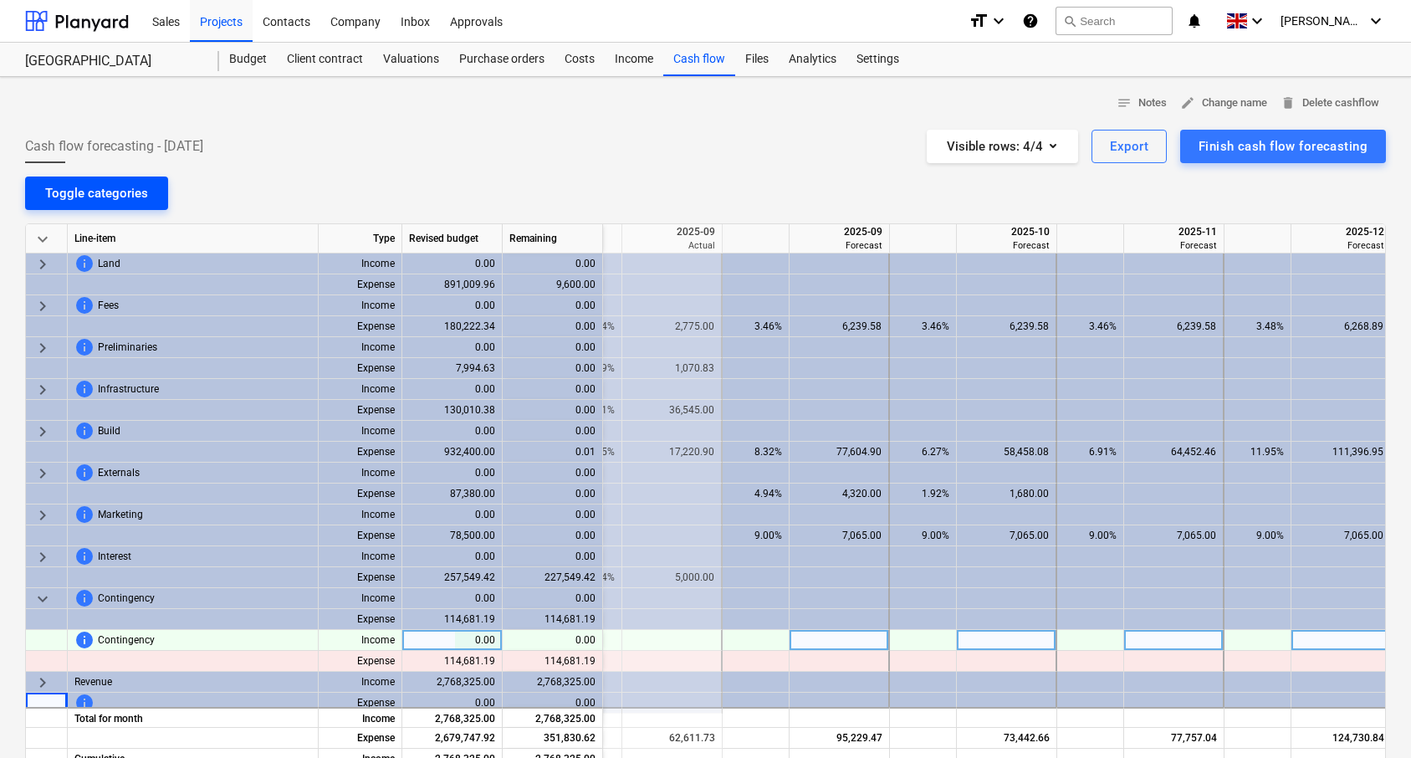
click at [117, 194] on div "Toggle categories" at bounding box center [96, 193] width 103 height 22
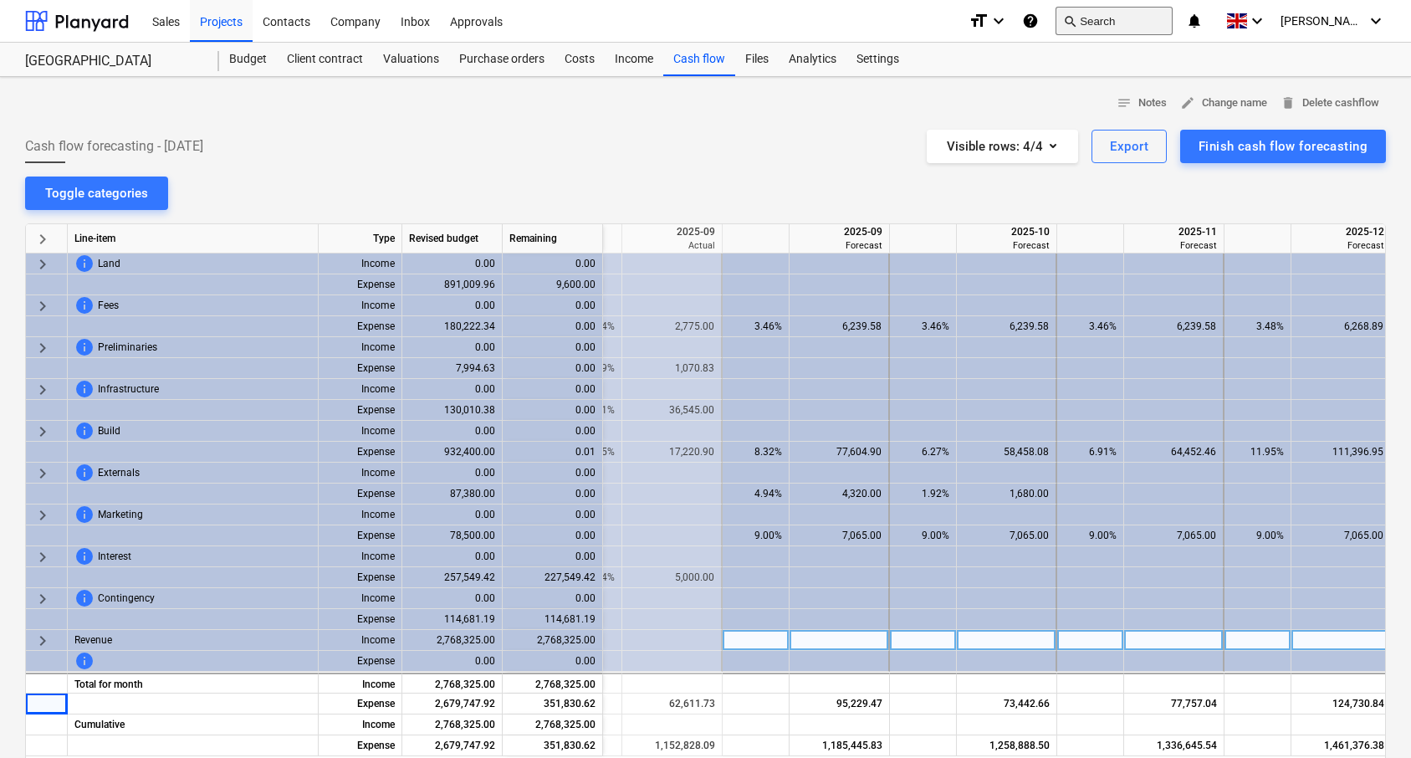
click at [1124, 23] on button "search Search" at bounding box center [1114, 21] width 117 height 28
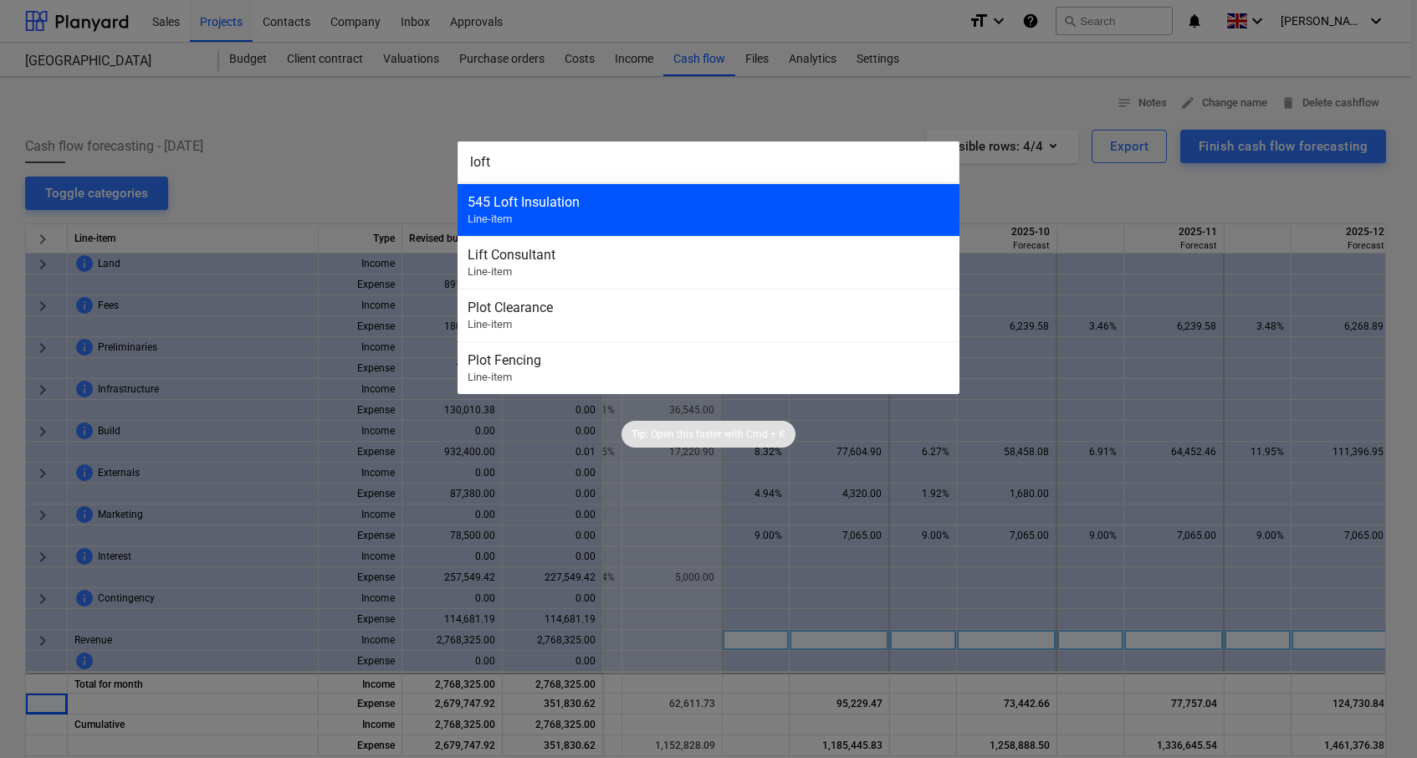
type input "loft"
click at [535, 205] on div "545 Loft Insulation" at bounding box center [709, 202] width 482 height 16
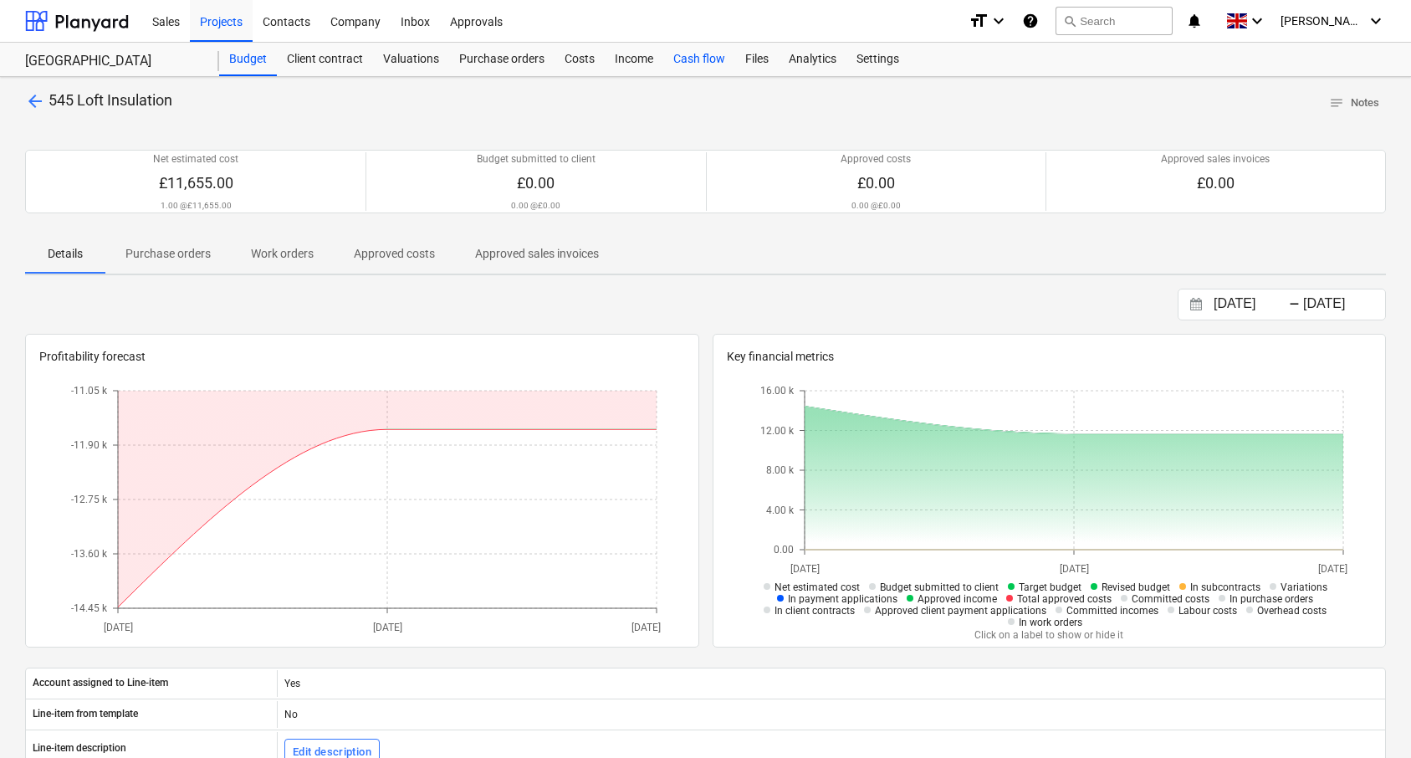
click at [683, 59] on div "Cash flow" at bounding box center [699, 59] width 72 height 33
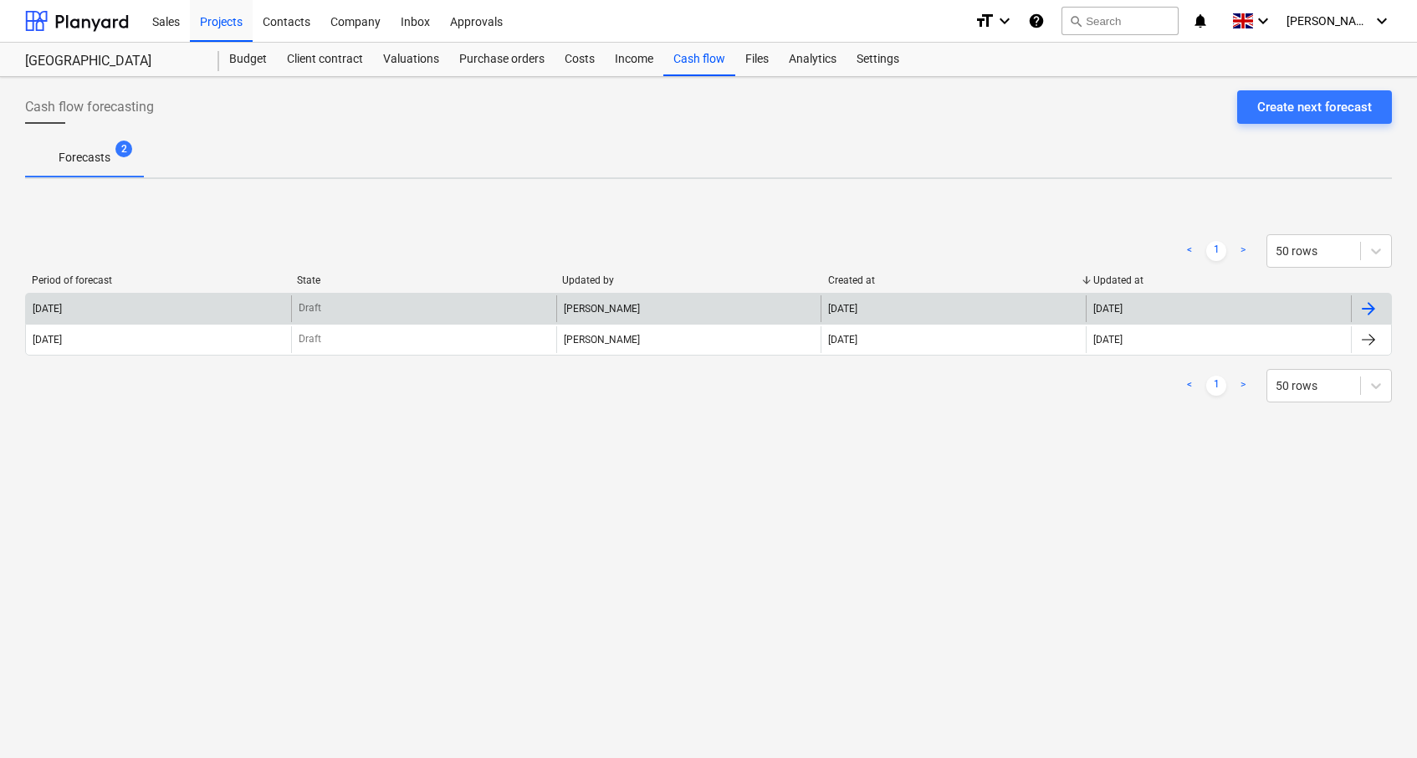
click at [570, 305] on div "[PERSON_NAME]" at bounding box center [688, 308] width 265 height 27
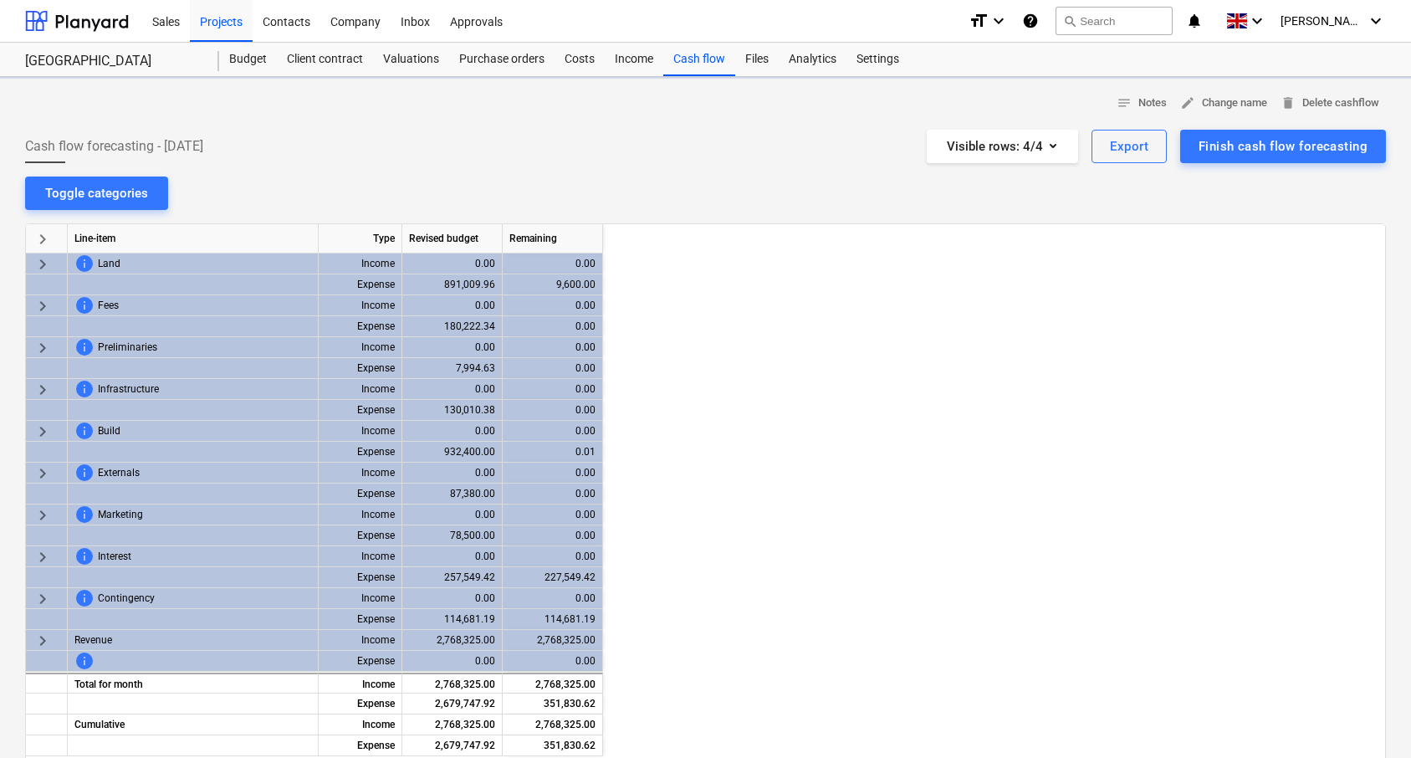
scroll to position [0, 2509]
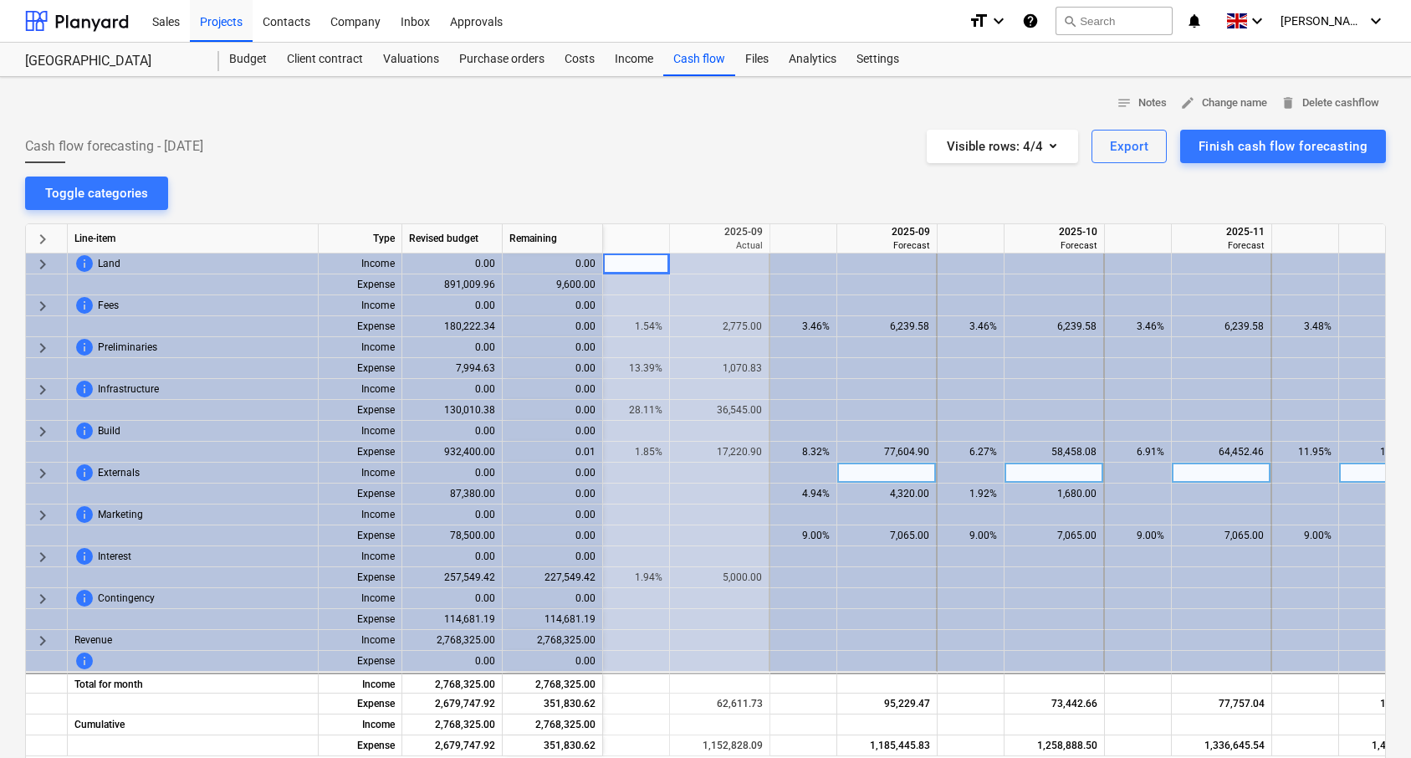
click at [43, 478] on span "keyboard_arrow_right" at bounding box center [43, 473] width 20 height 20
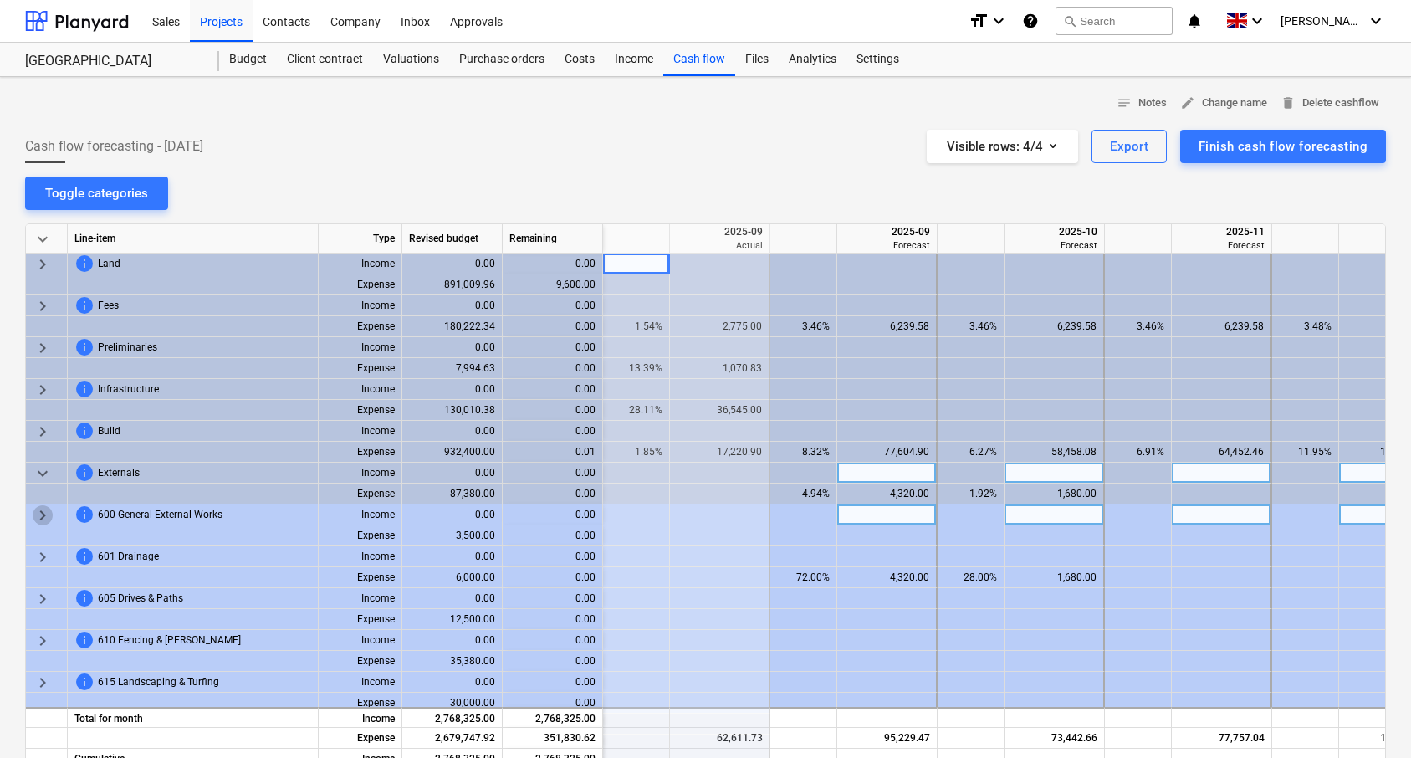
click at [42, 514] on span "keyboard_arrow_right" at bounding box center [43, 515] width 20 height 20
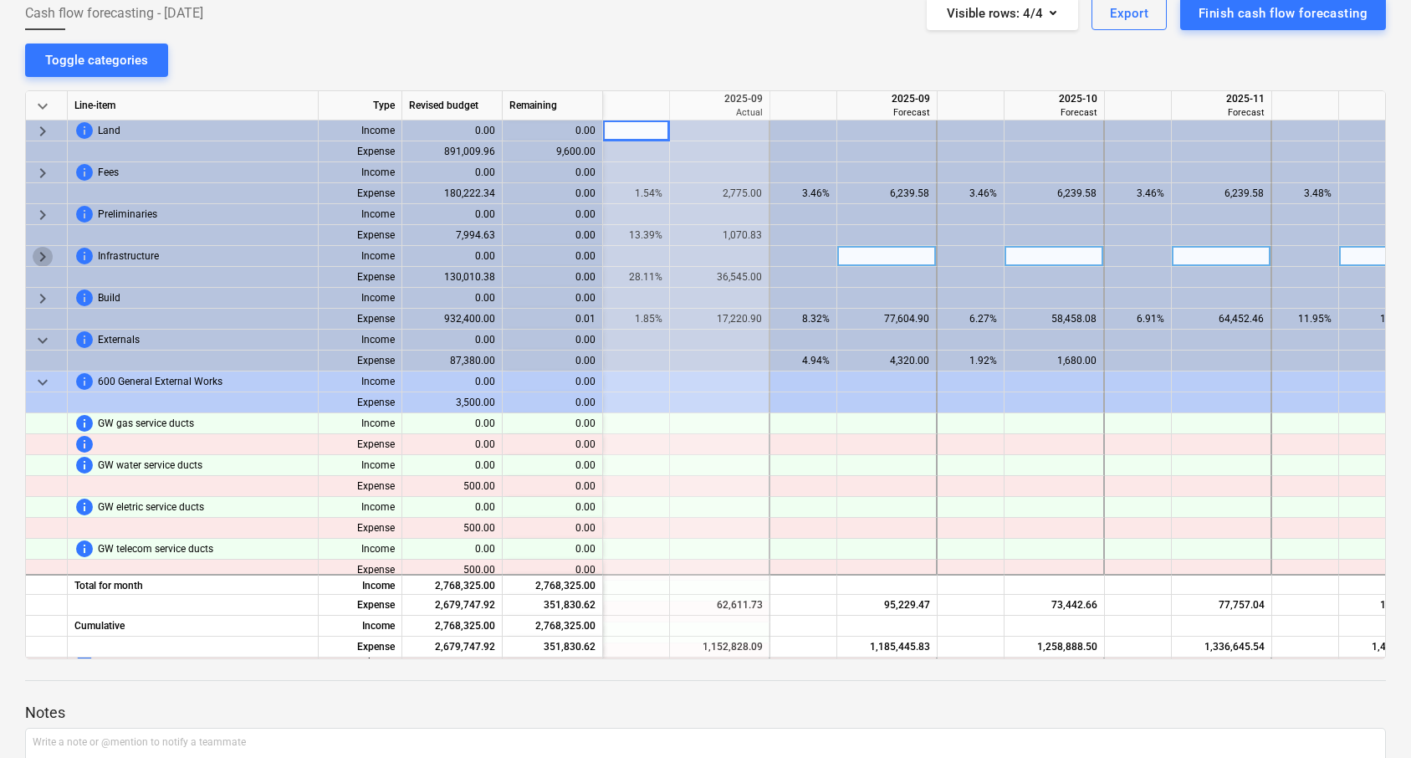
click at [40, 255] on span "keyboard_arrow_right" at bounding box center [43, 257] width 20 height 20
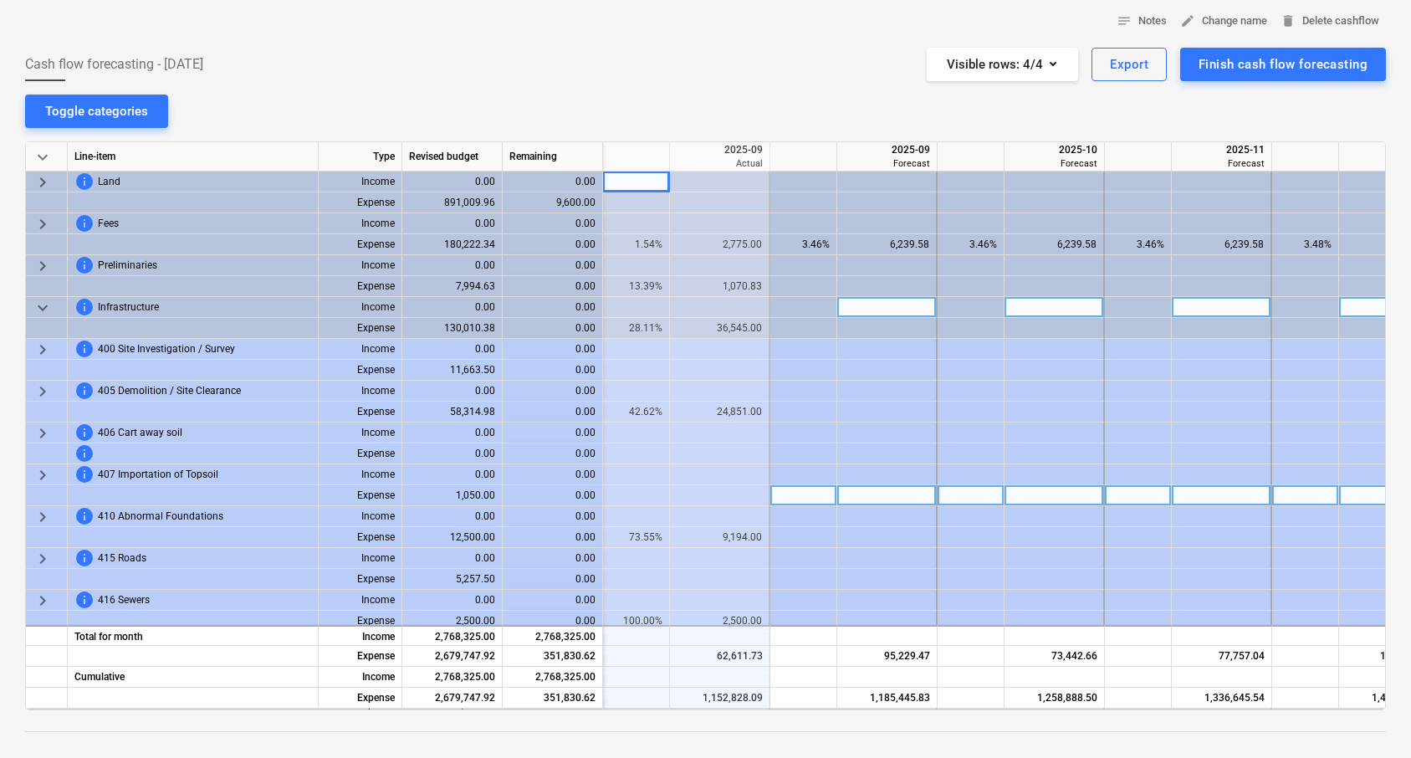
scroll to position [6, 0]
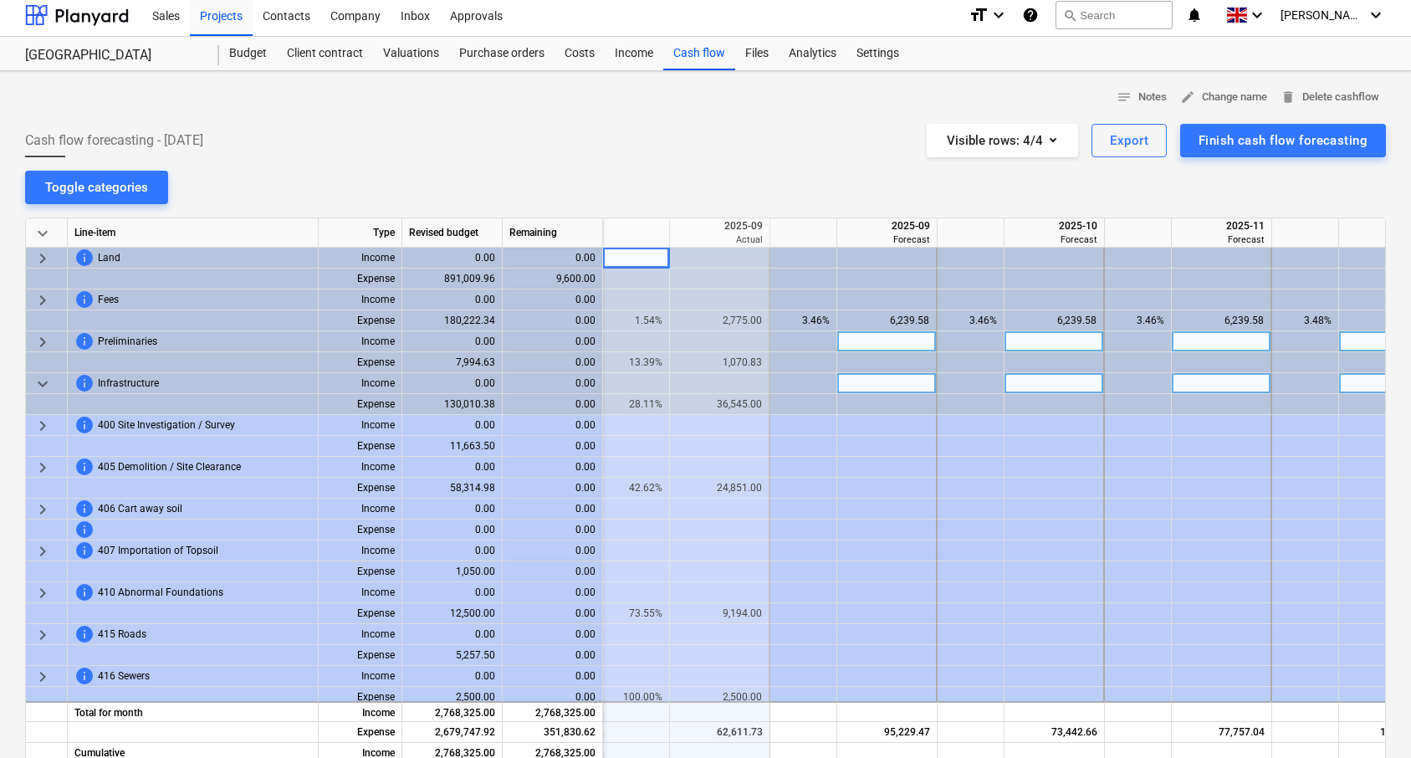
click at [43, 337] on span "keyboard_arrow_right" at bounding box center [43, 342] width 20 height 20
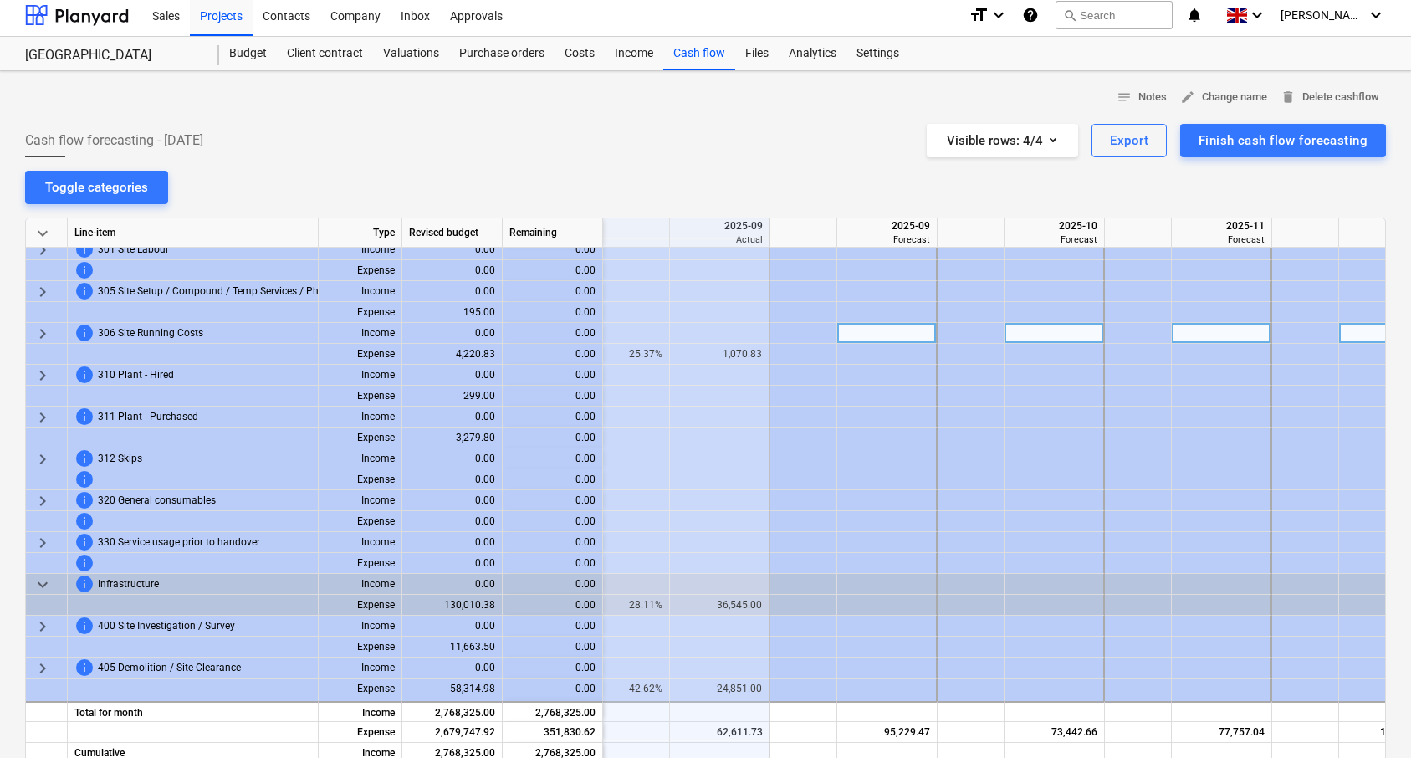
scroll to position [179, 2509]
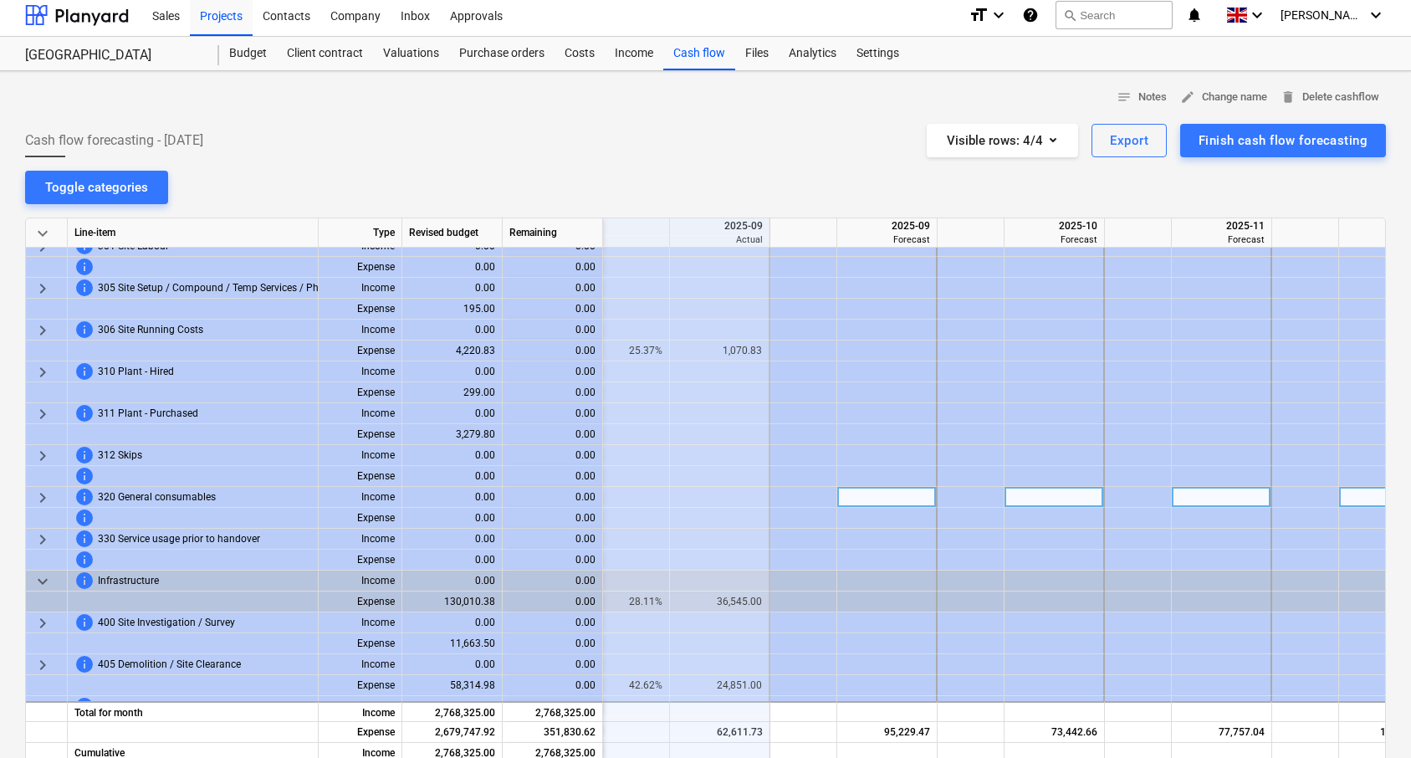
click at [33, 493] on span "keyboard_arrow_right" at bounding box center [43, 498] width 20 height 20
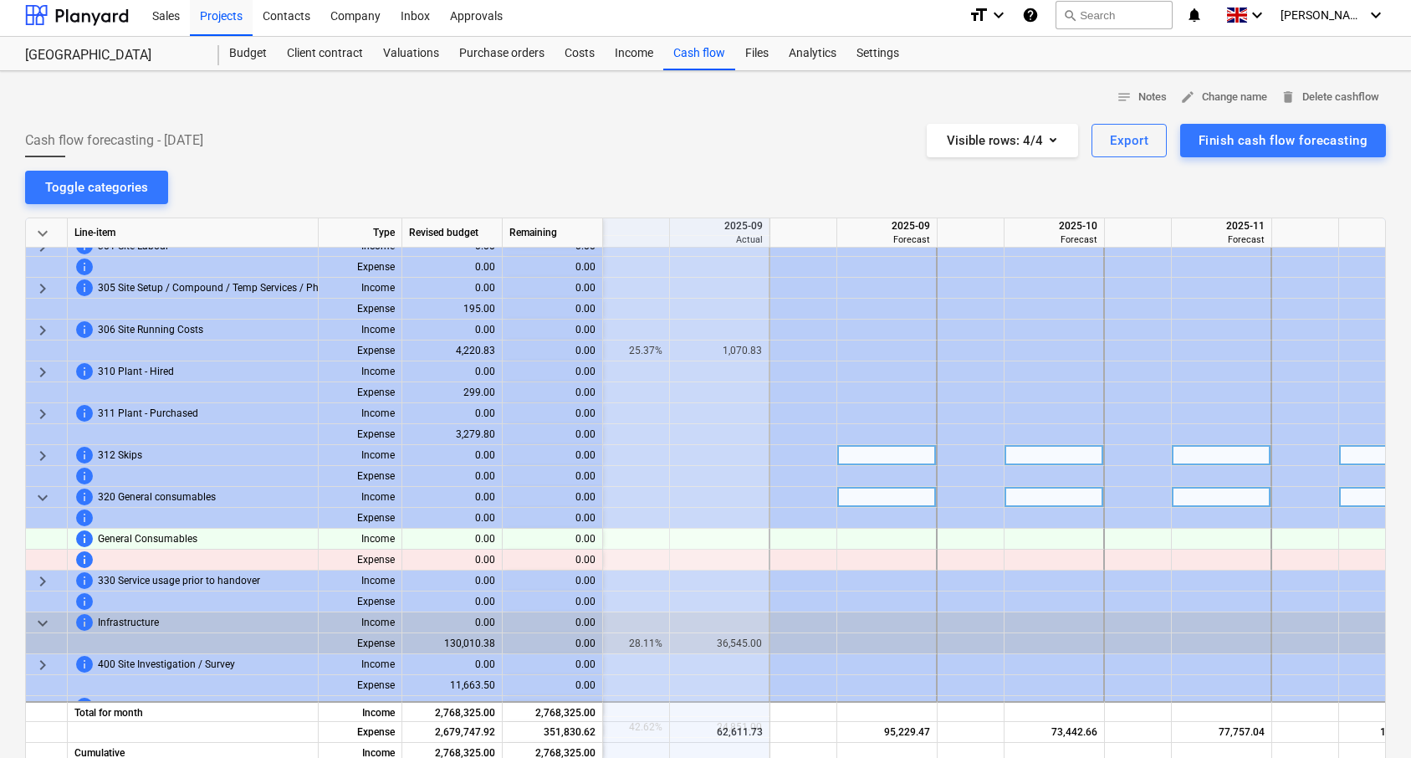
click at [51, 453] on span "keyboard_arrow_right" at bounding box center [43, 456] width 20 height 20
